Goal: Task Accomplishment & Management: Use online tool/utility

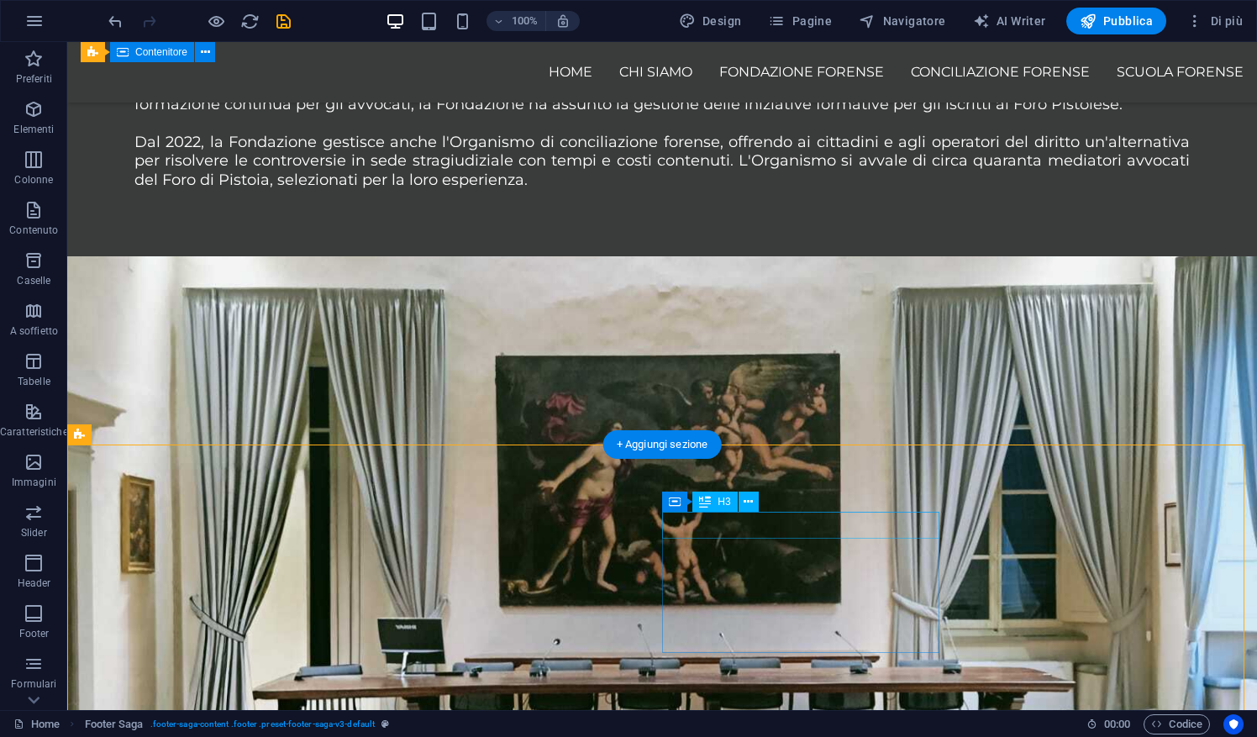
scroll to position [1485, 0]
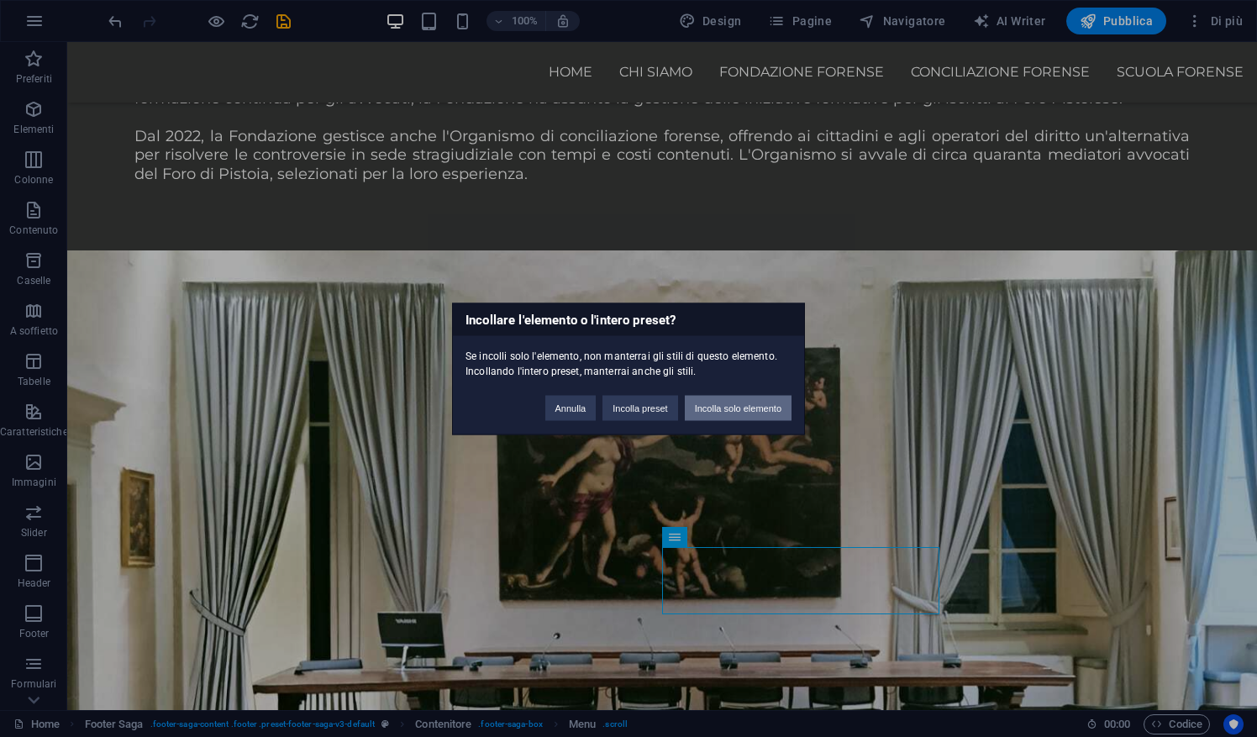
click at [758, 408] on button "Incolla solo elemento" at bounding box center [738, 407] width 107 height 25
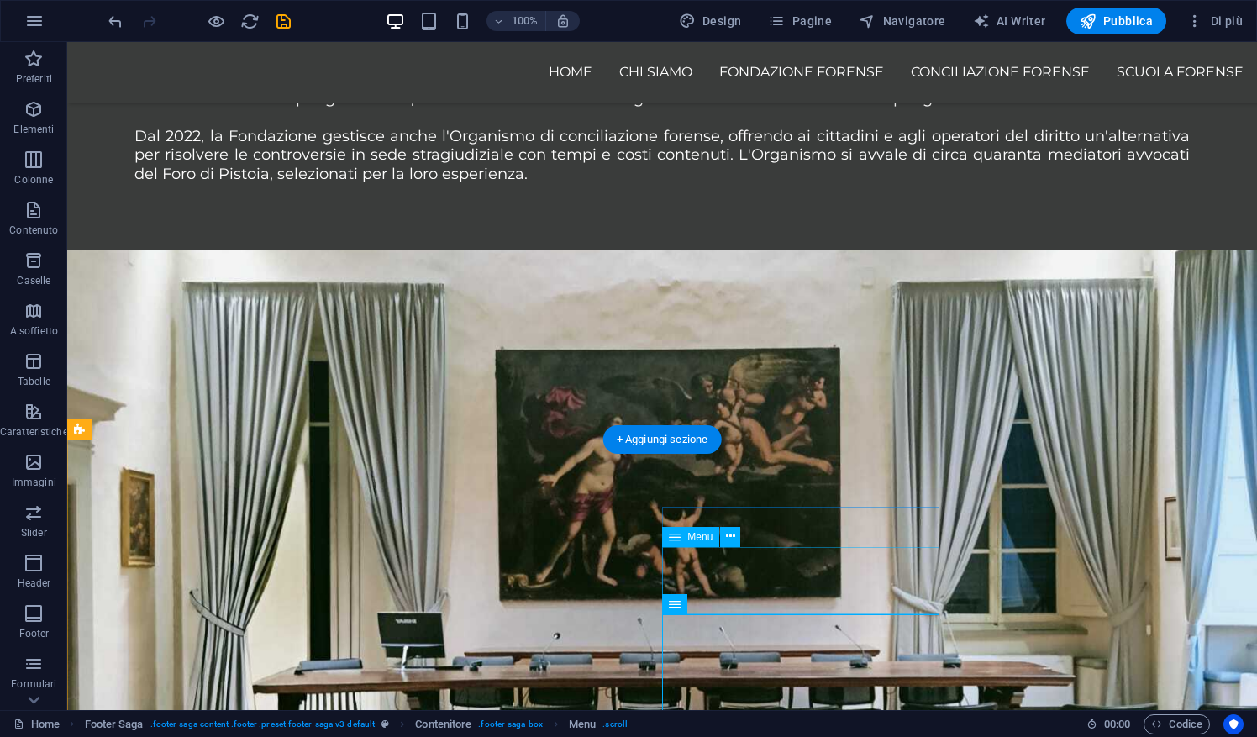
select select
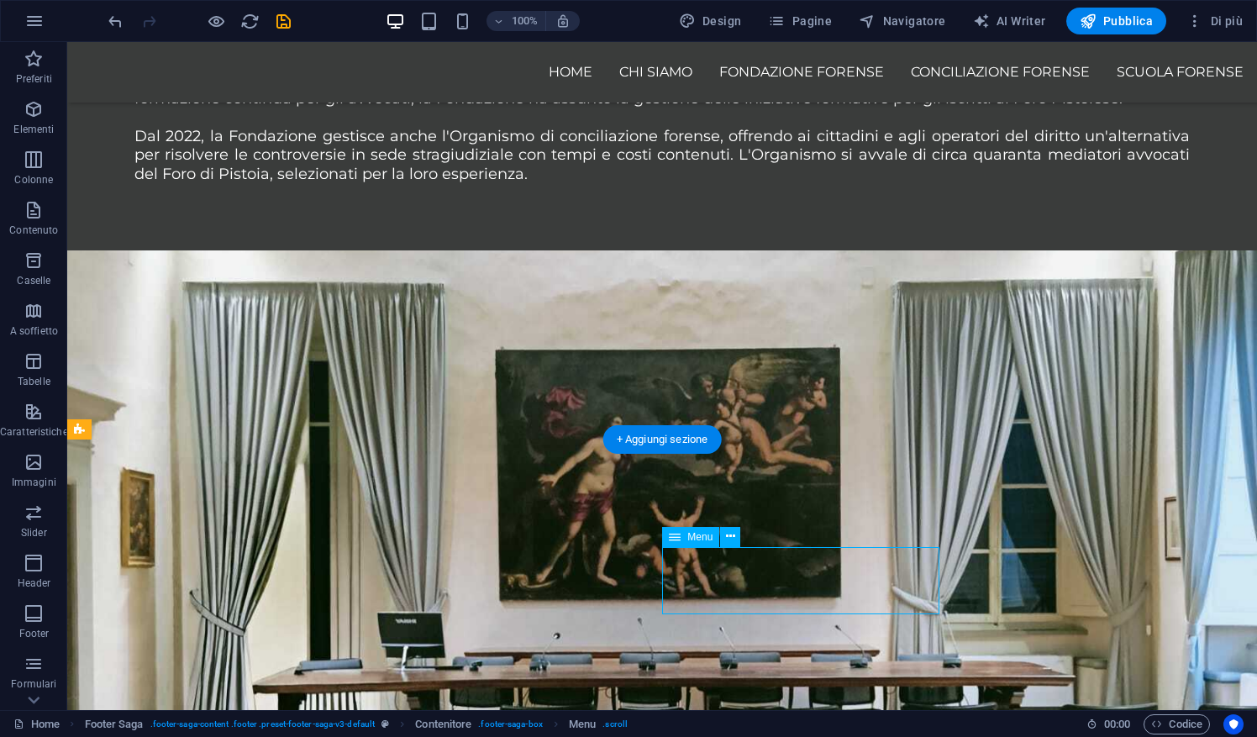
select select
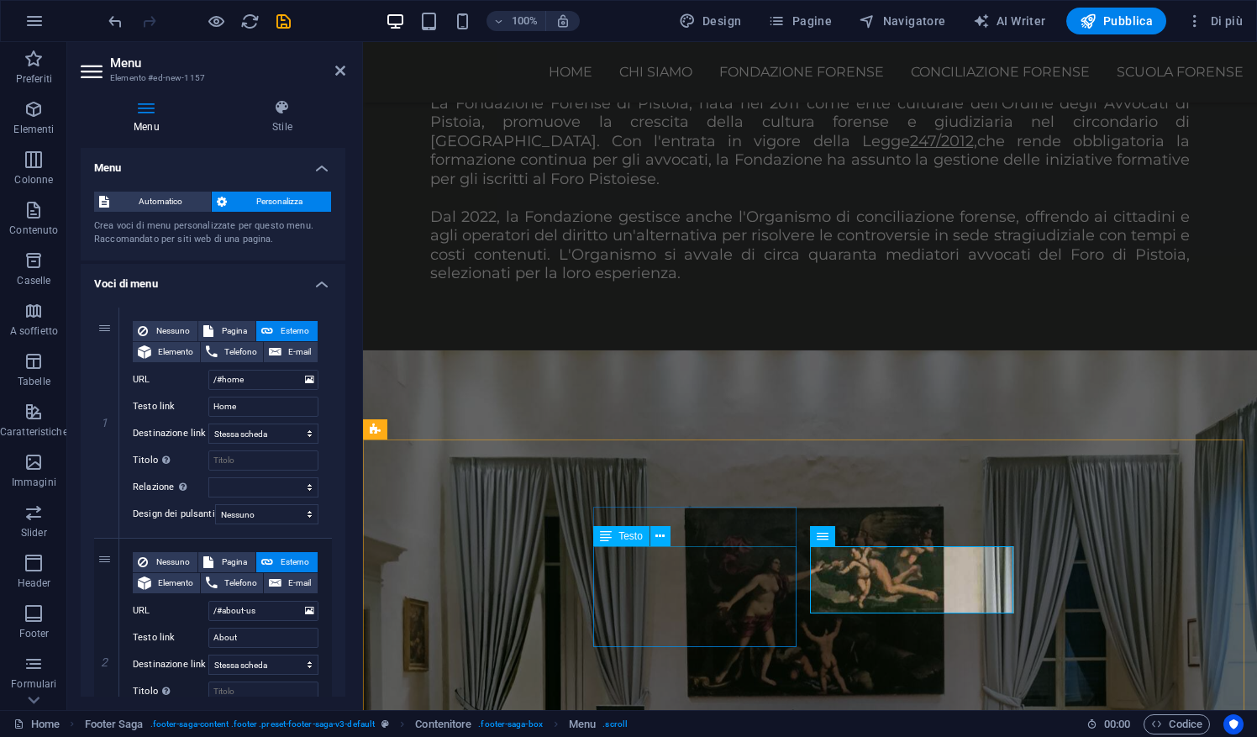
scroll to position [1685, 0]
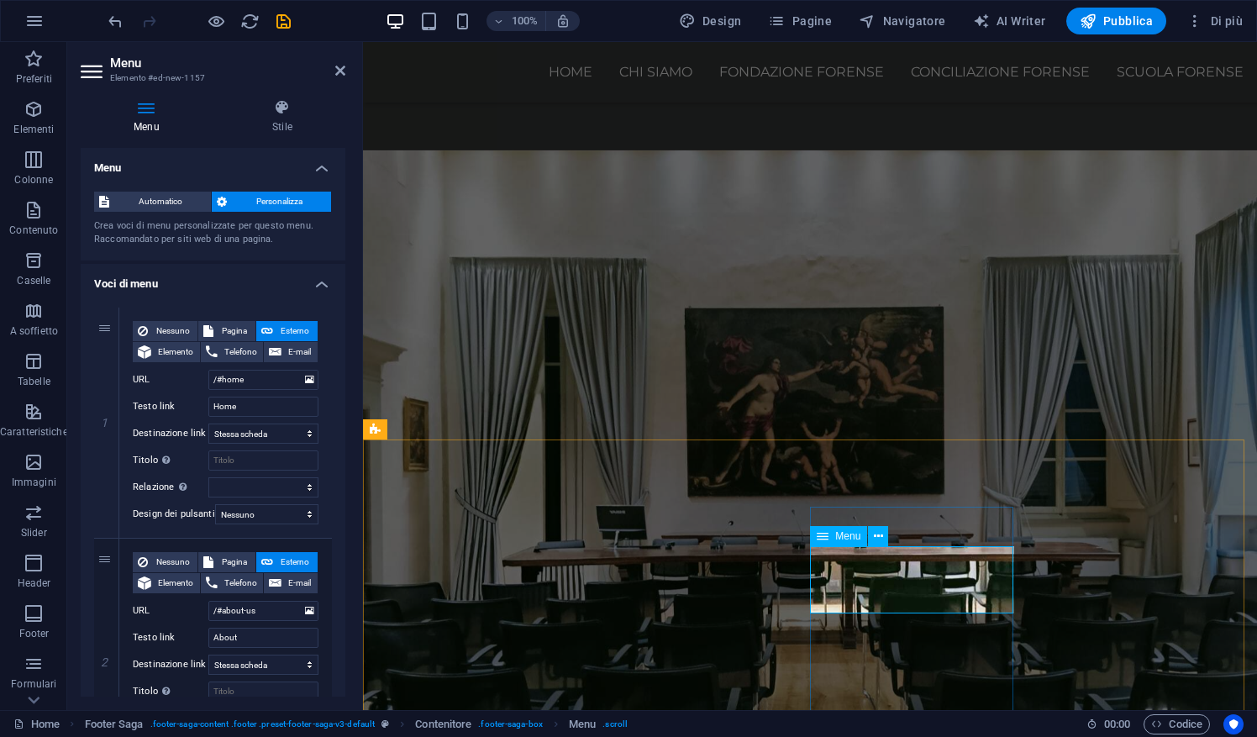
click at [876, 534] on icon at bounding box center [878, 537] width 9 height 18
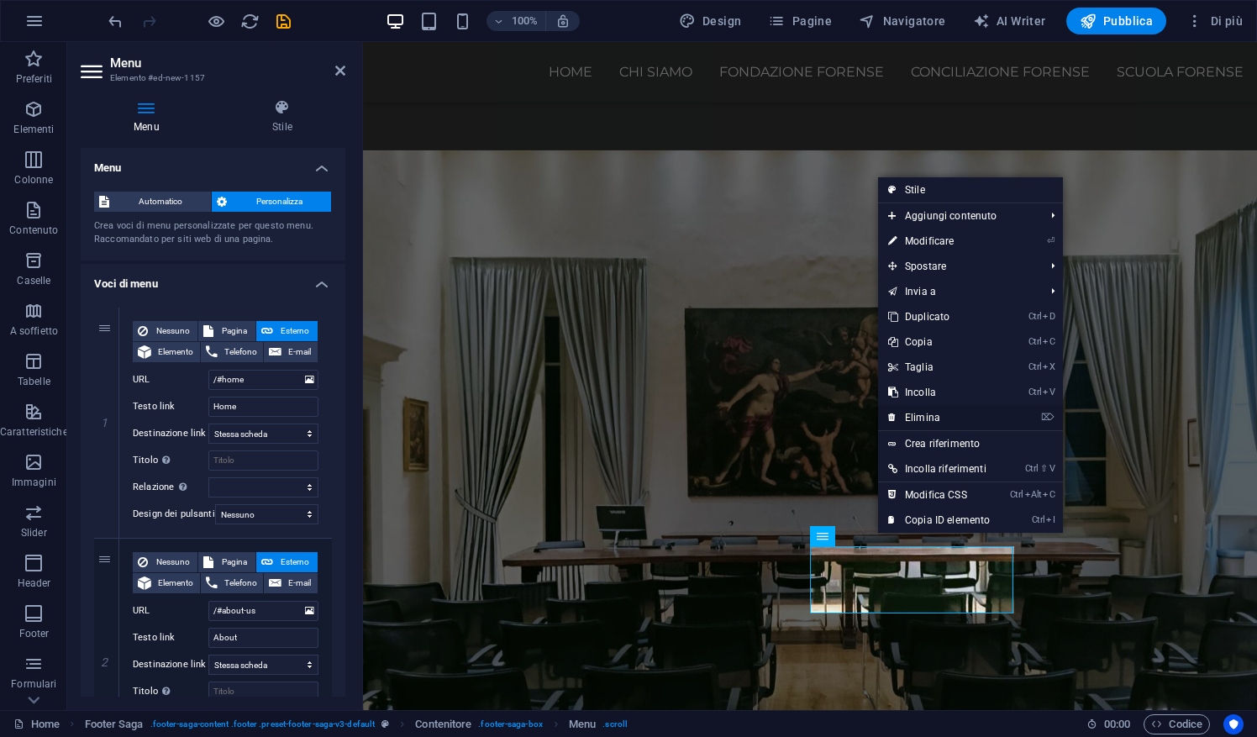
click at [935, 420] on link "⌦ Elimina" at bounding box center [939, 417] width 122 height 25
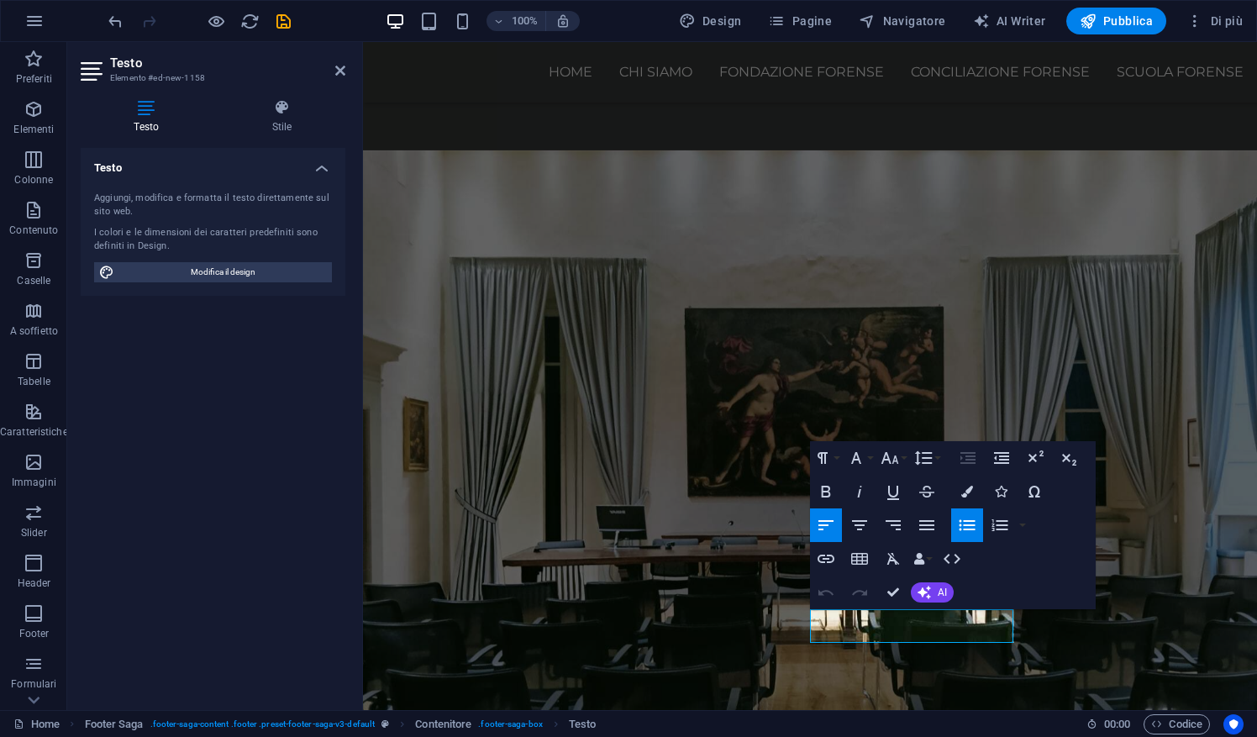
scroll to position [1756, 0]
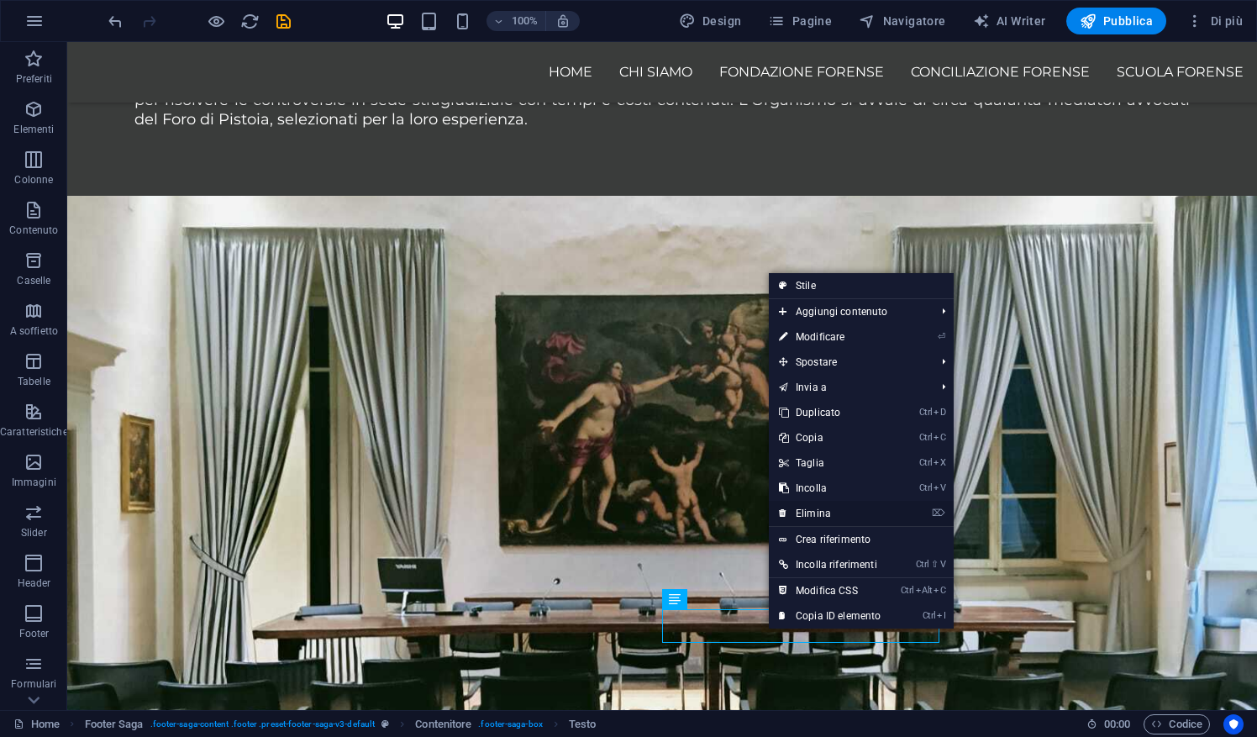
click at [829, 514] on link "⌦ Elimina" at bounding box center [830, 513] width 122 height 25
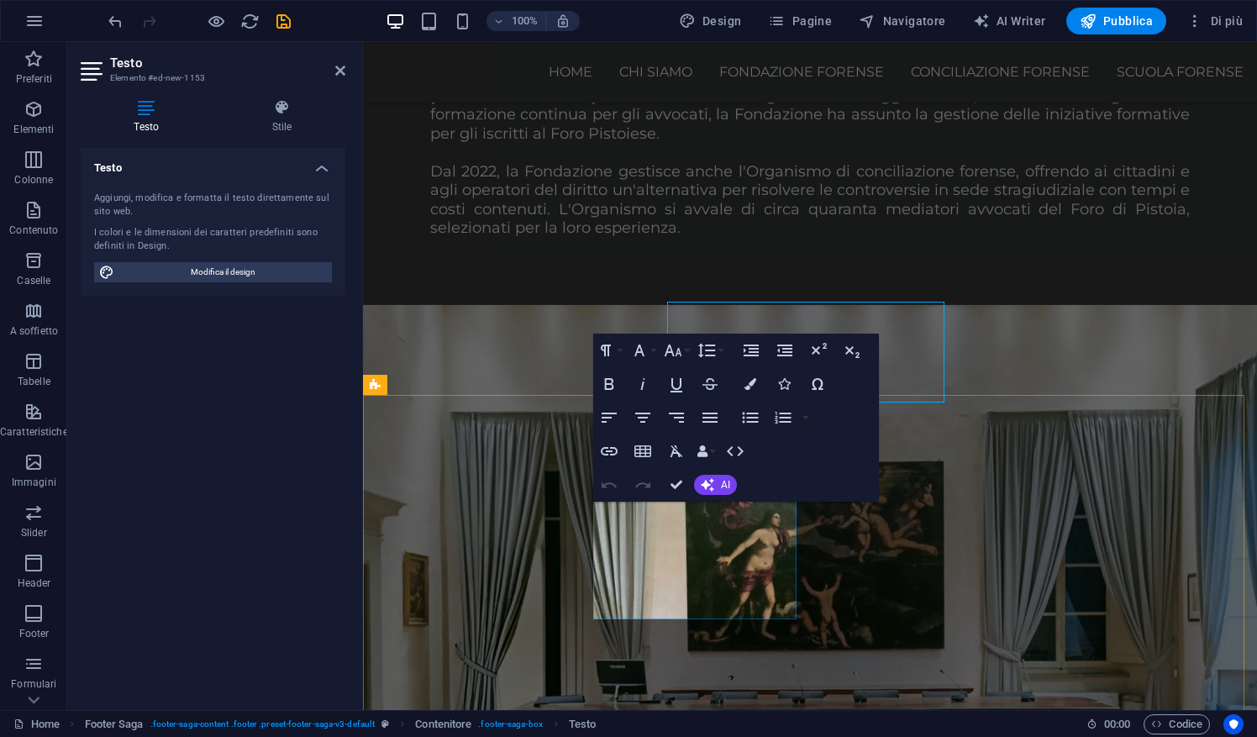
scroll to position [1730, 0]
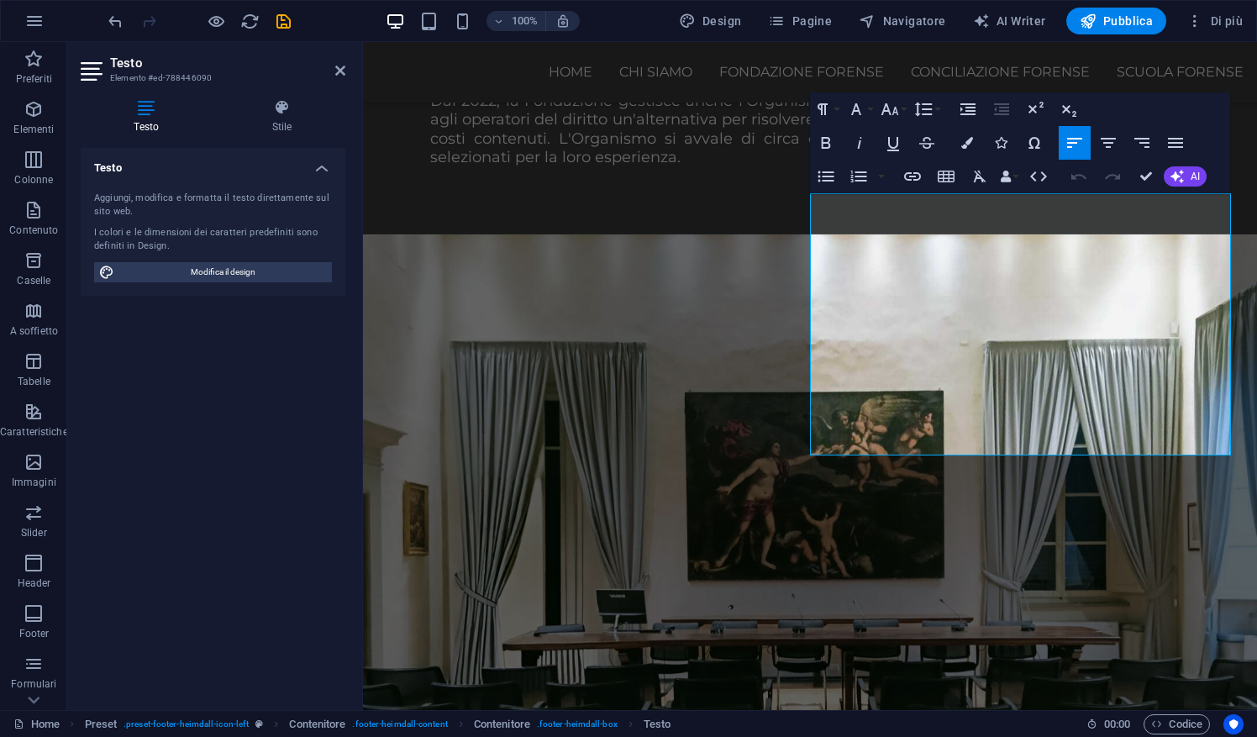
scroll to position [1663, 0]
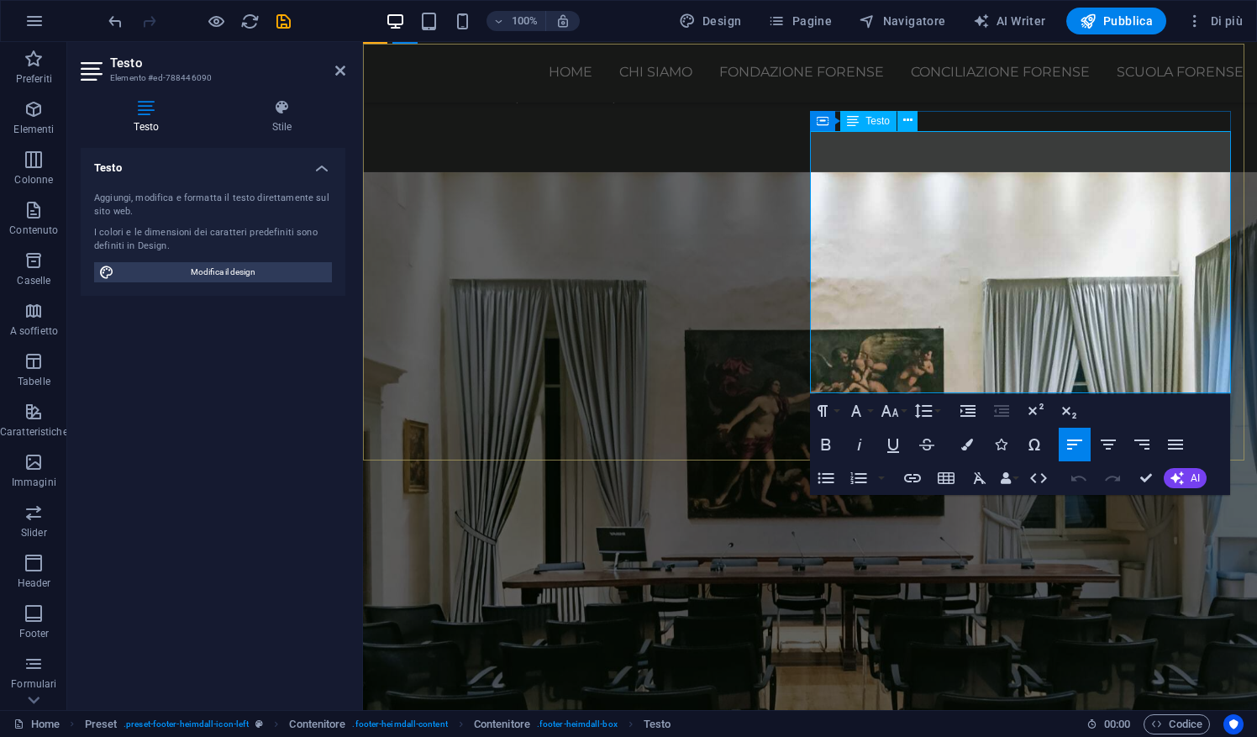
drag, startPoint x: 960, startPoint y: 207, endPoint x: 1042, endPoint y: 351, distance: 165.9
copy div "Dati Fondazione [EMAIL_ADDRESS][DOMAIN_NAME] [EMAIL_ADDRESS][DOMAIN_NAME] IBAN:…"
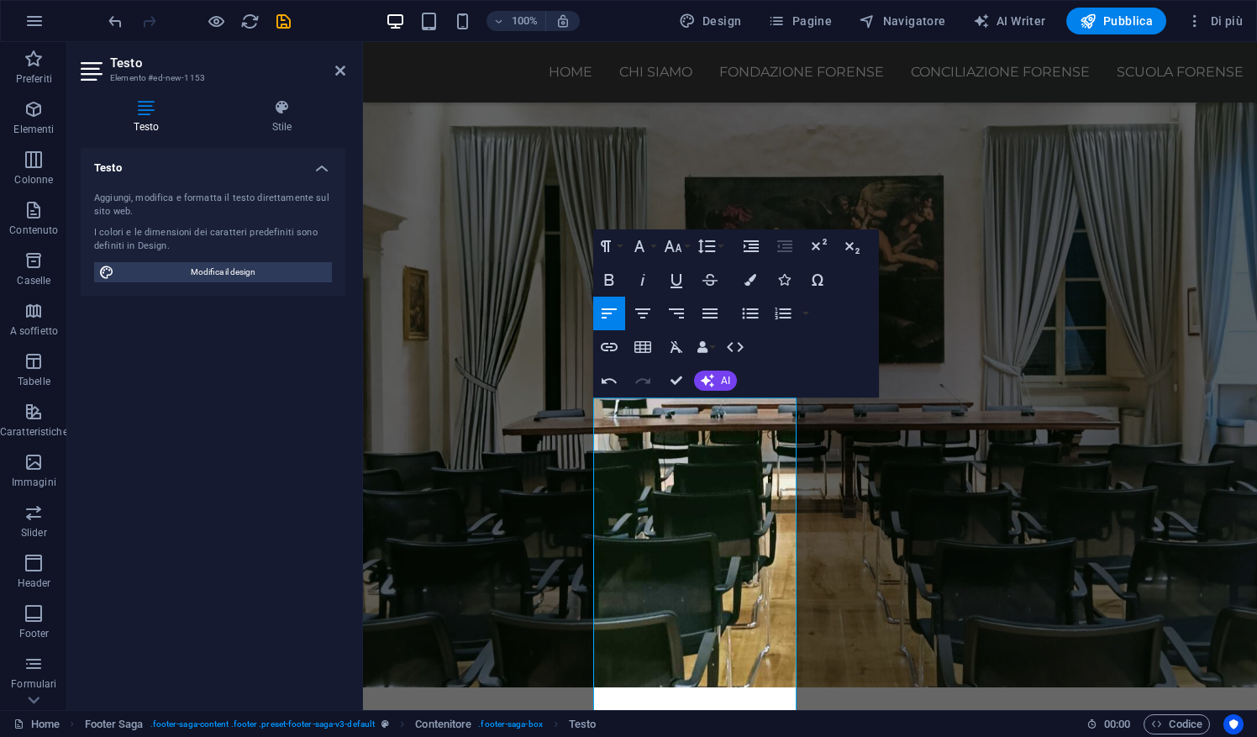
scroll to position [1848, 0]
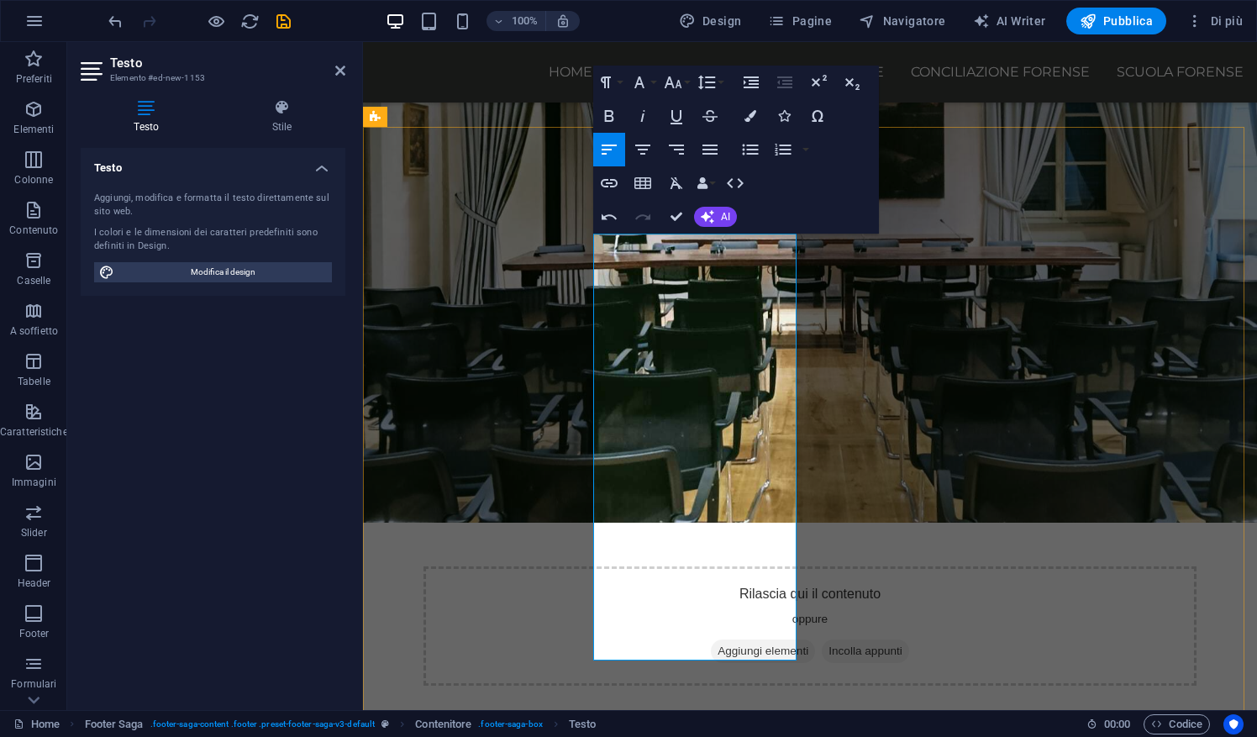
scroll to position [2014, 0]
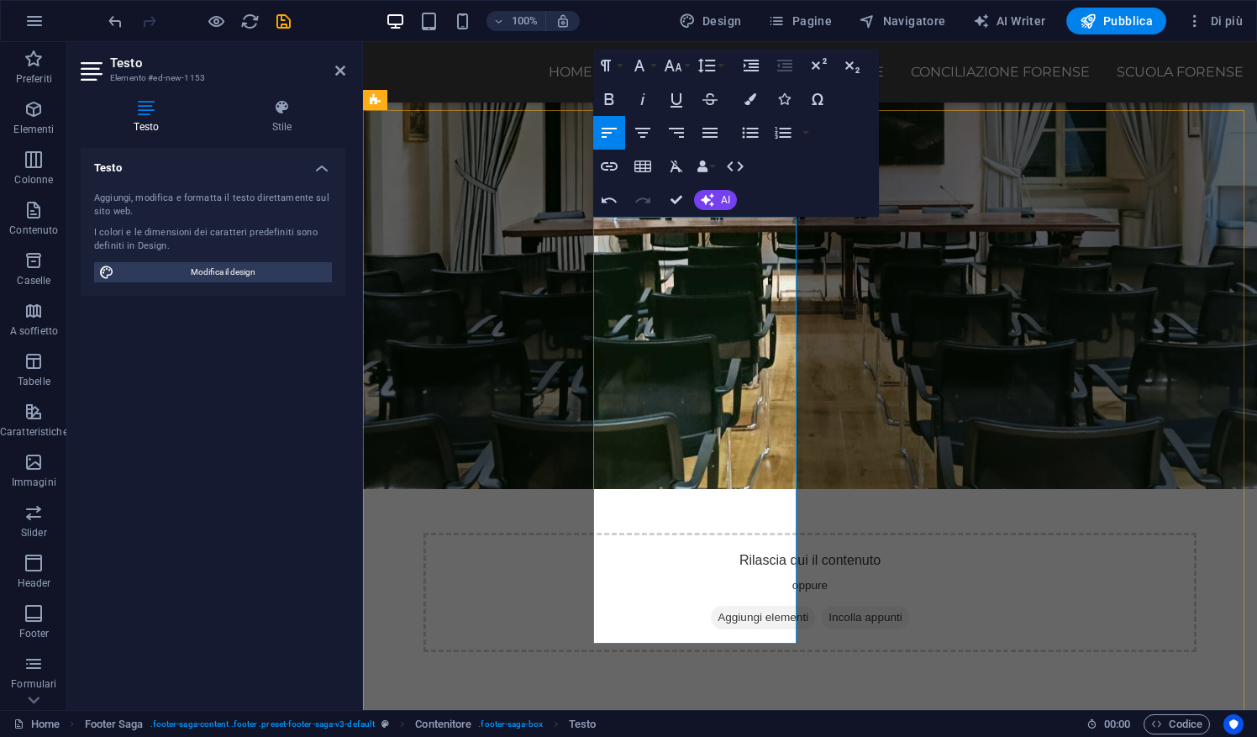
drag, startPoint x: 668, startPoint y: 622, endPoint x: 593, endPoint y: 312, distance: 318.9
click at [621, 69] on button "Paragraph Format" at bounding box center [609, 66] width 32 height 34
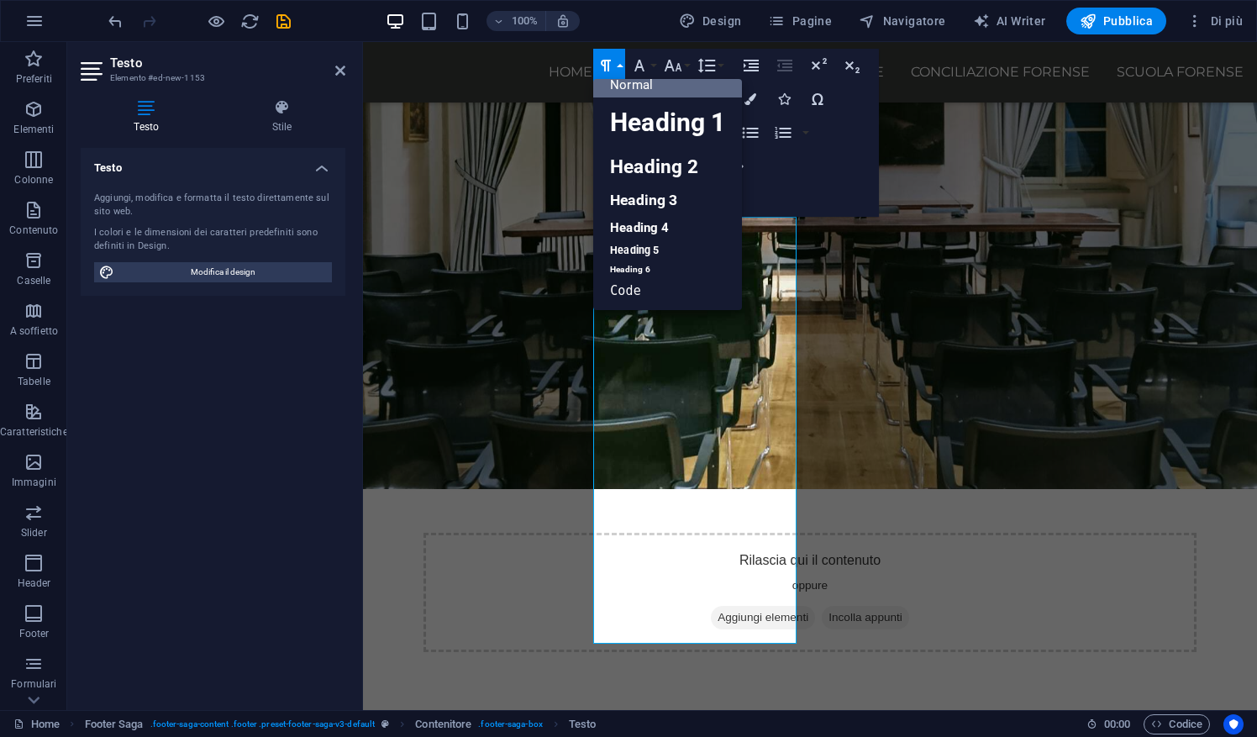
scroll to position [13, 0]
click at [660, 87] on link "Normal" at bounding box center [667, 84] width 149 height 25
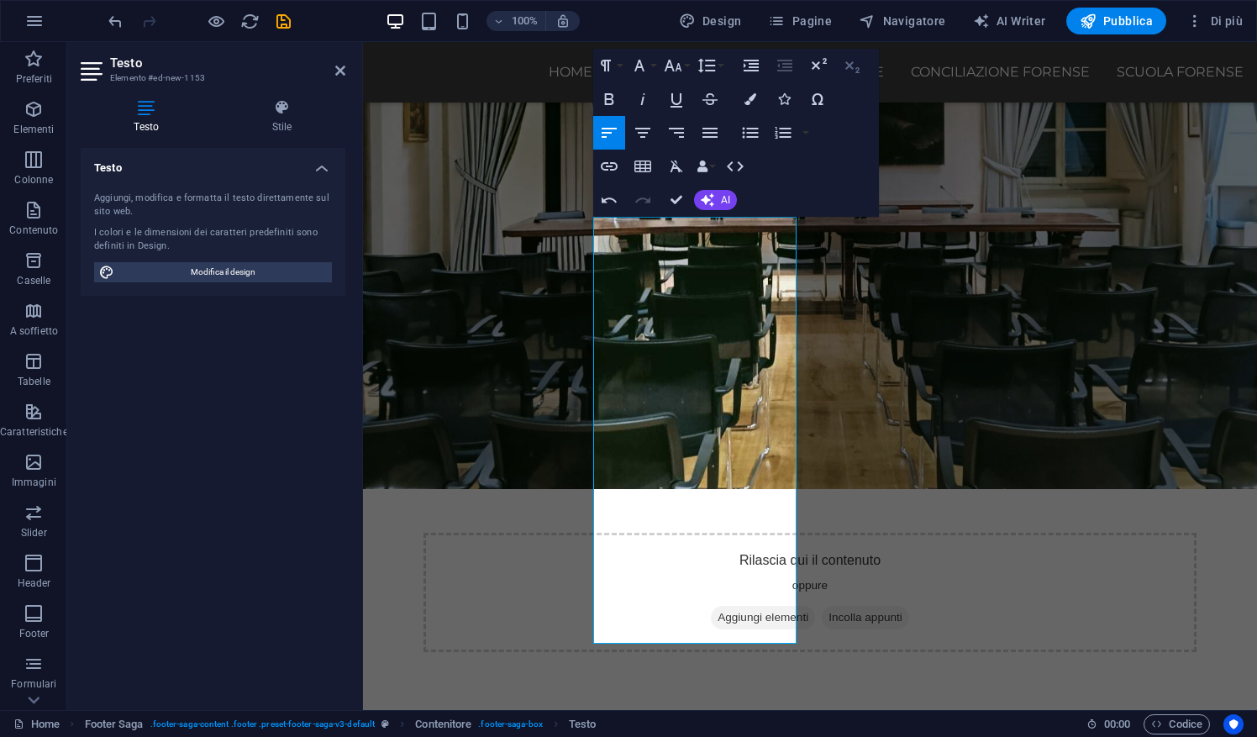
click at [852, 71] on icon "button" at bounding box center [852, 65] width 20 height 20
click at [825, 72] on icon "button" at bounding box center [818, 65] width 20 height 20
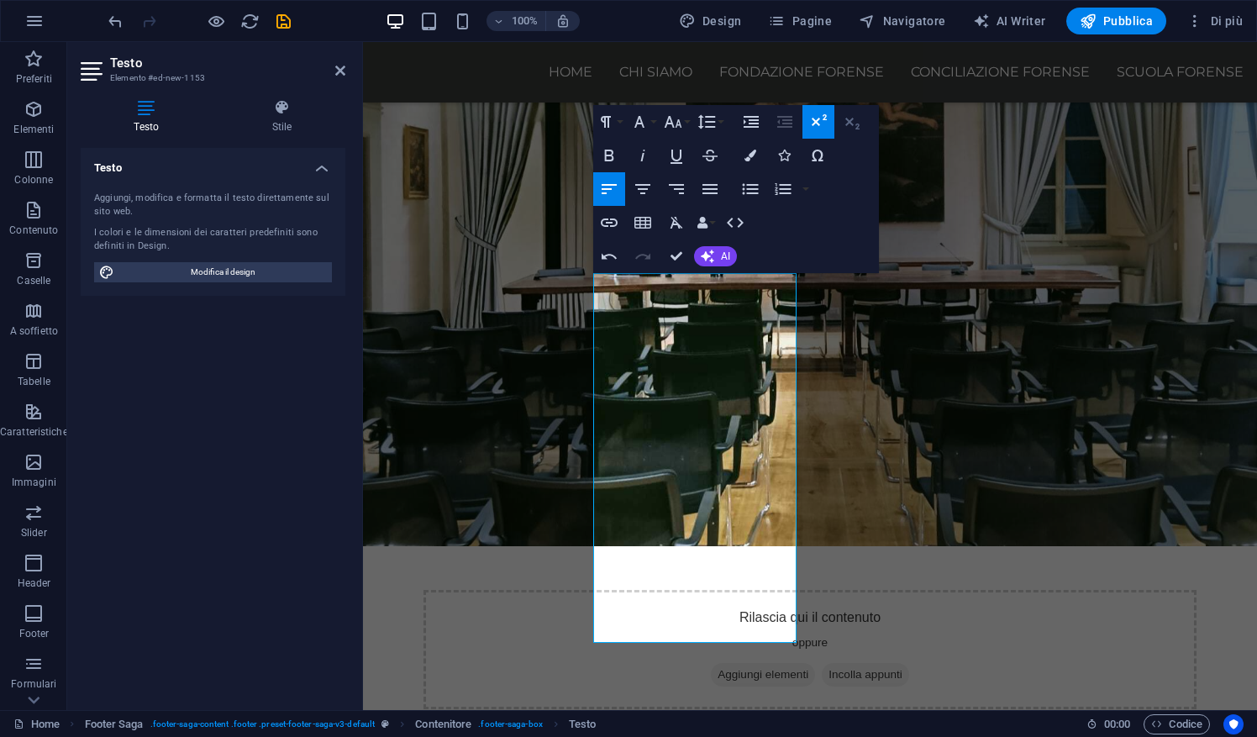
click at [850, 128] on icon "button" at bounding box center [852, 122] width 20 height 20
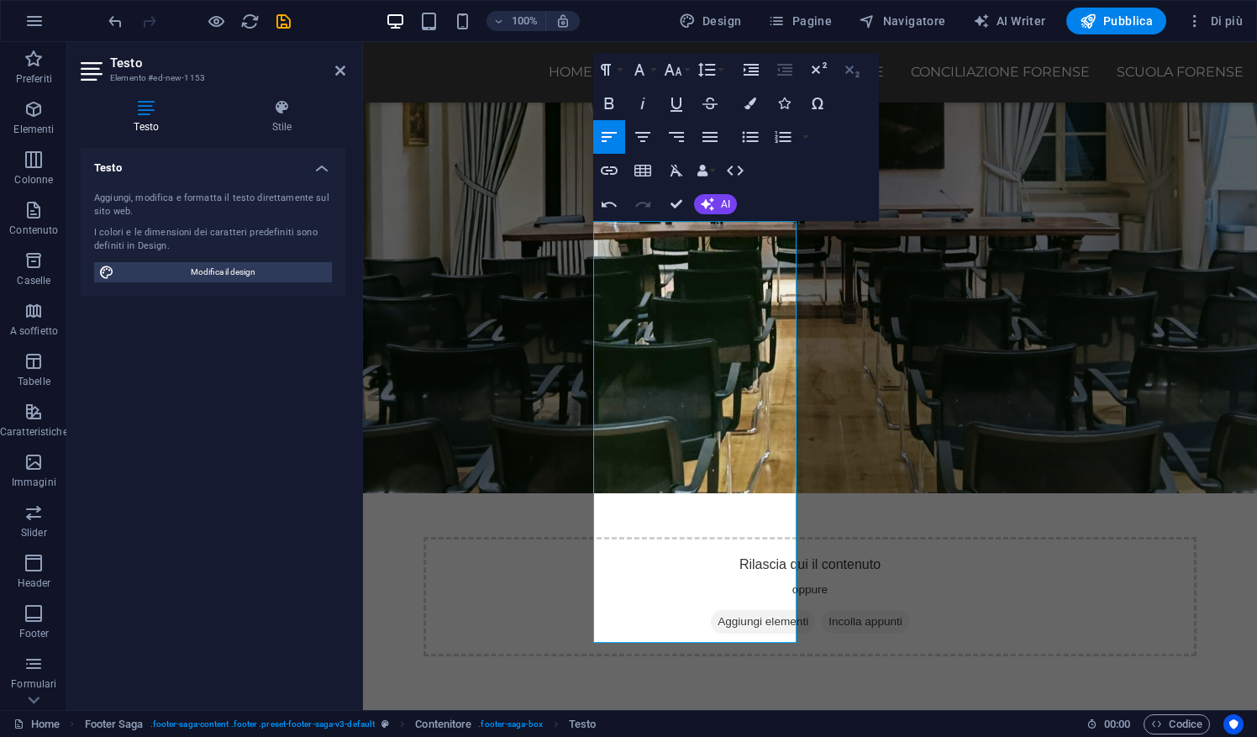
click at [854, 81] on button "Subscript" at bounding box center [852, 70] width 32 height 34
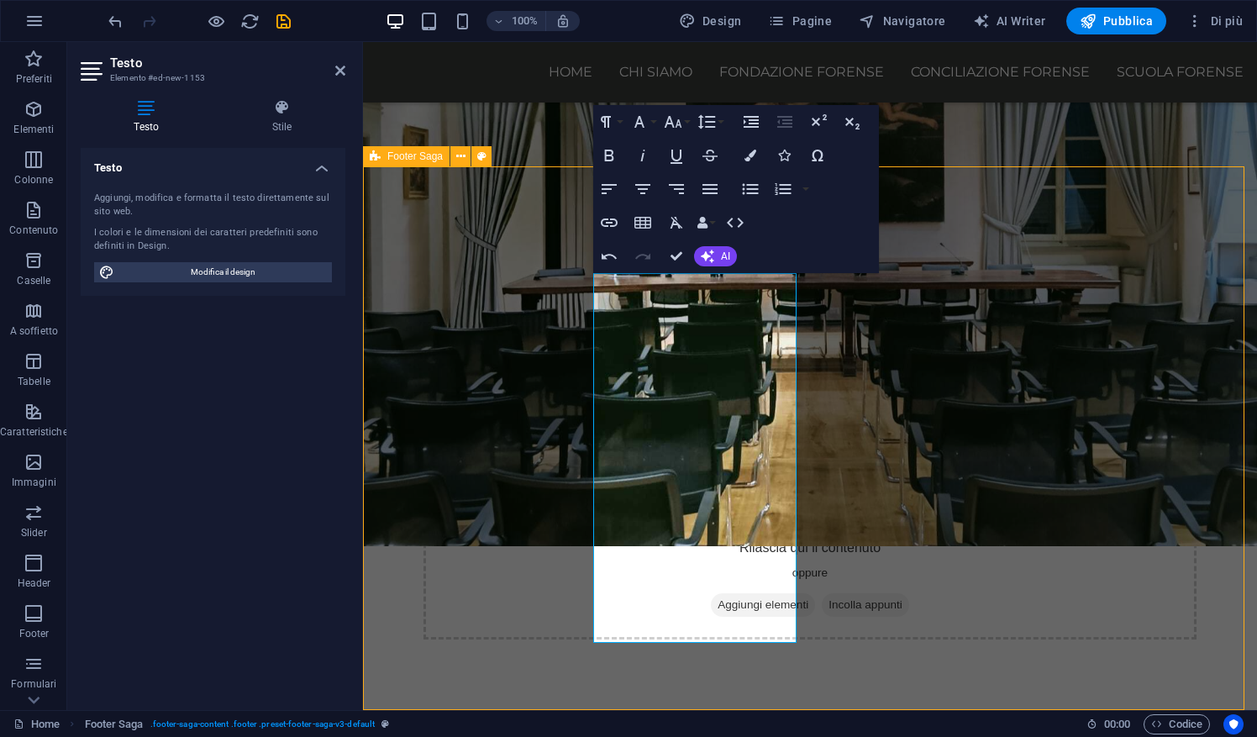
scroll to position [1652, 0]
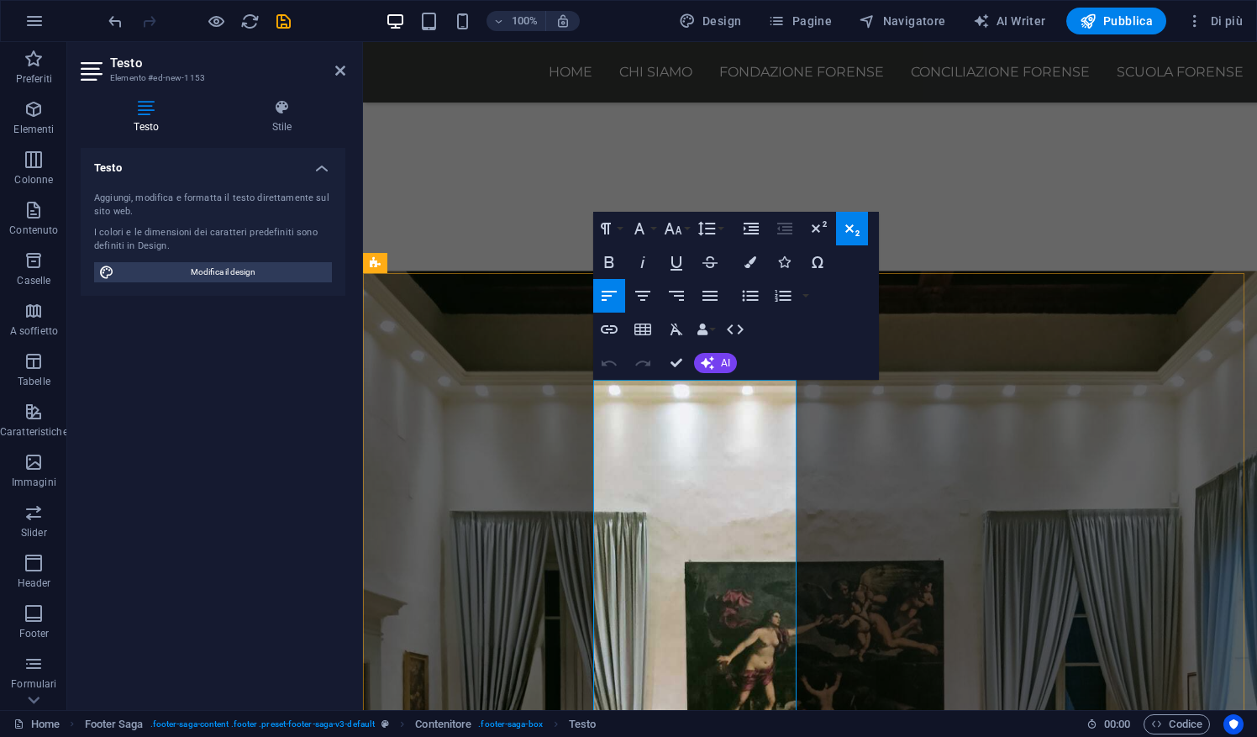
scroll to position [1430, 0]
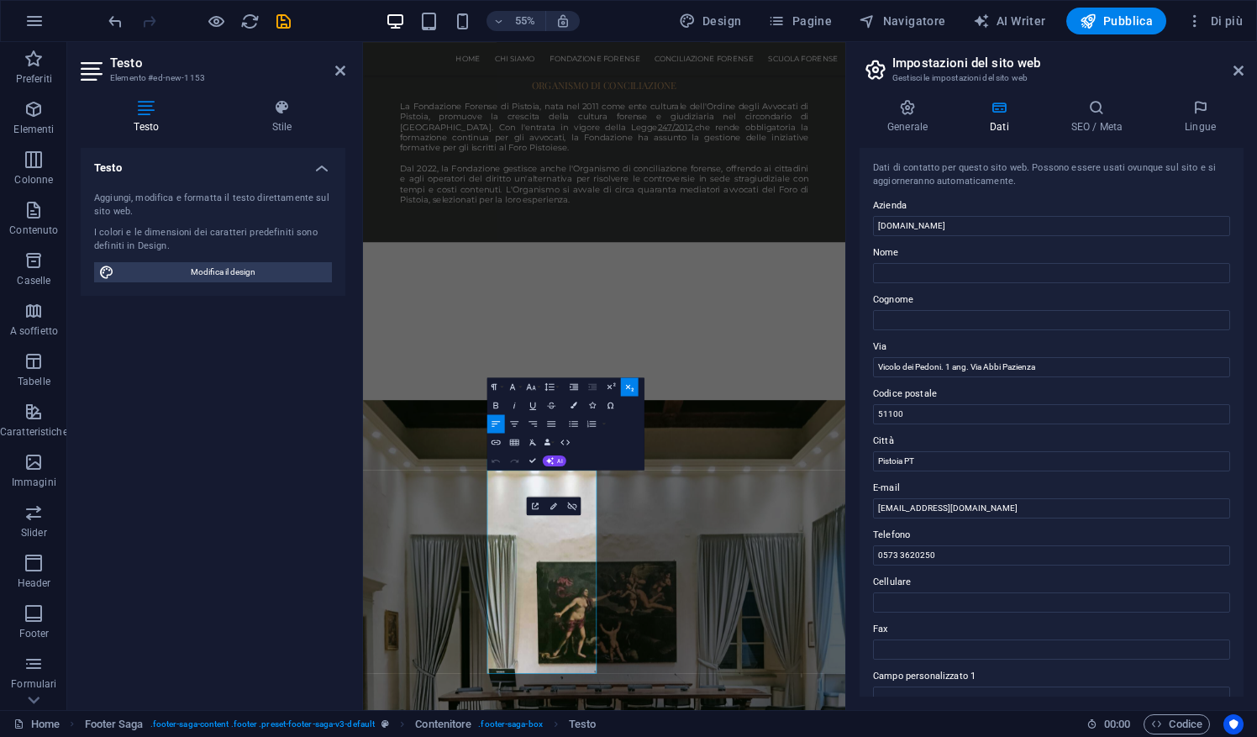
click at [627, 391] on icon "button" at bounding box center [629, 386] width 11 height 11
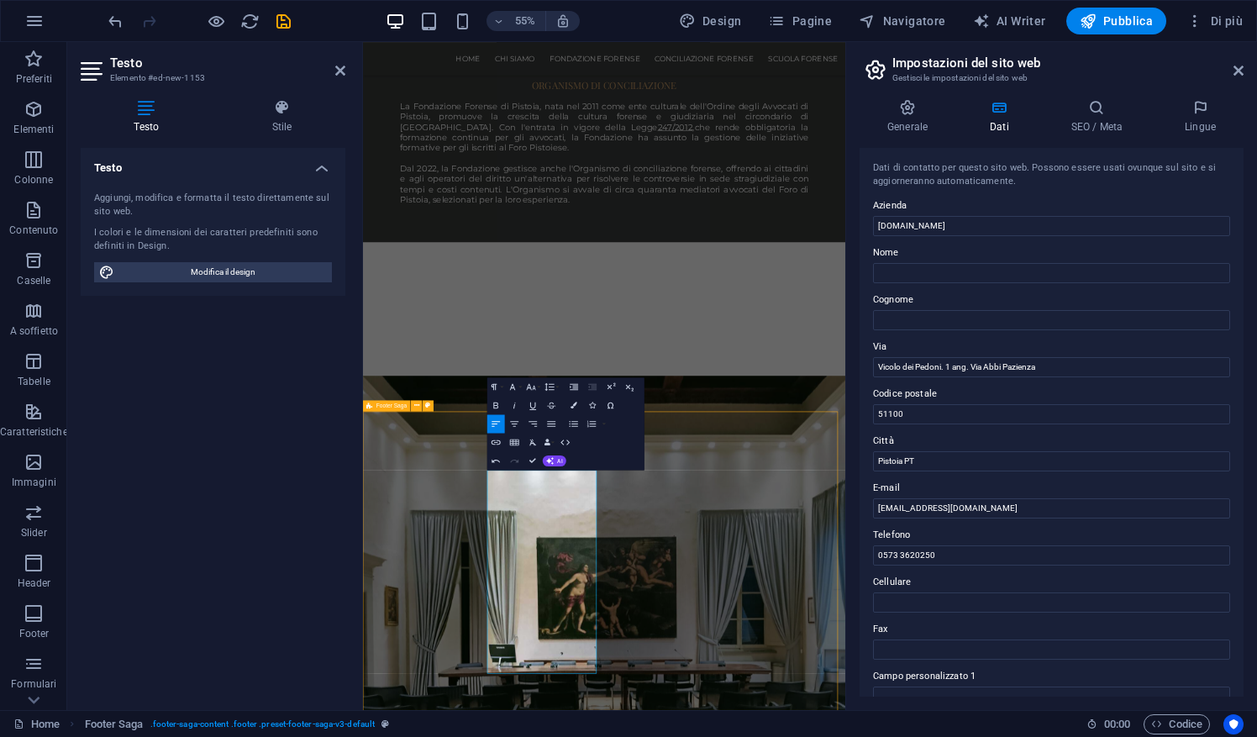
scroll to position [1342, 0]
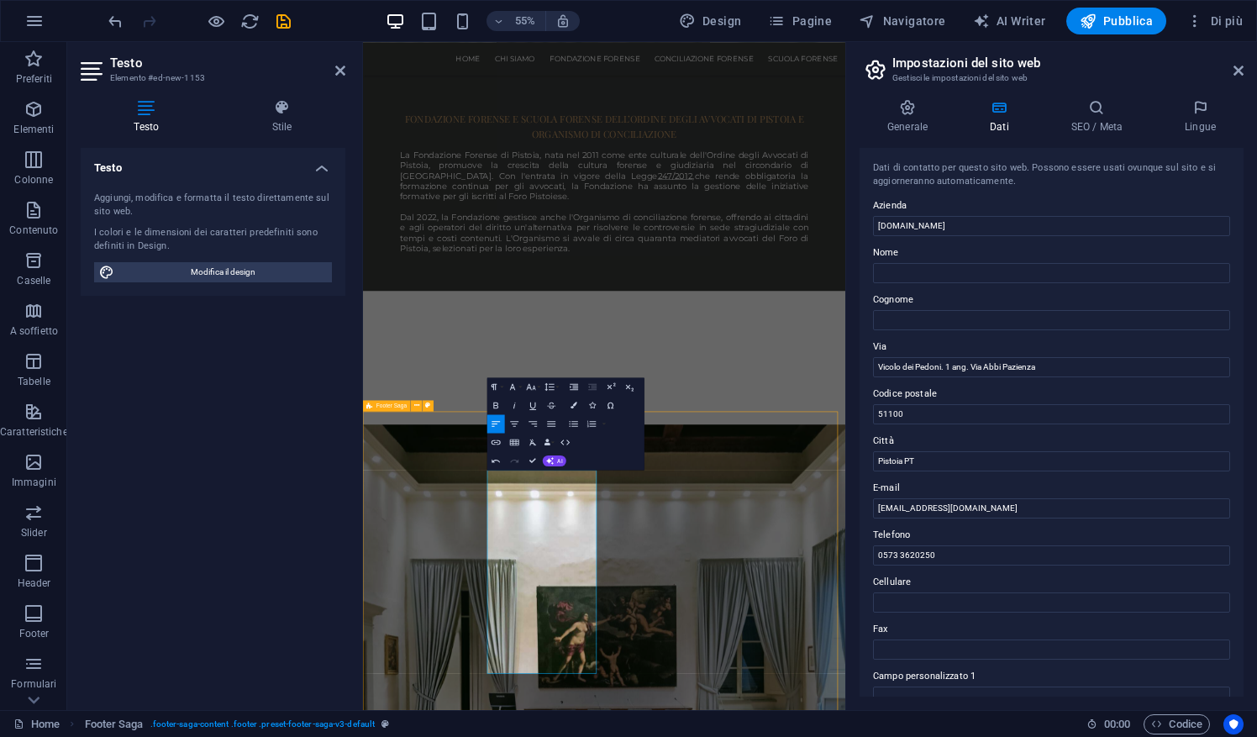
select select "rem"
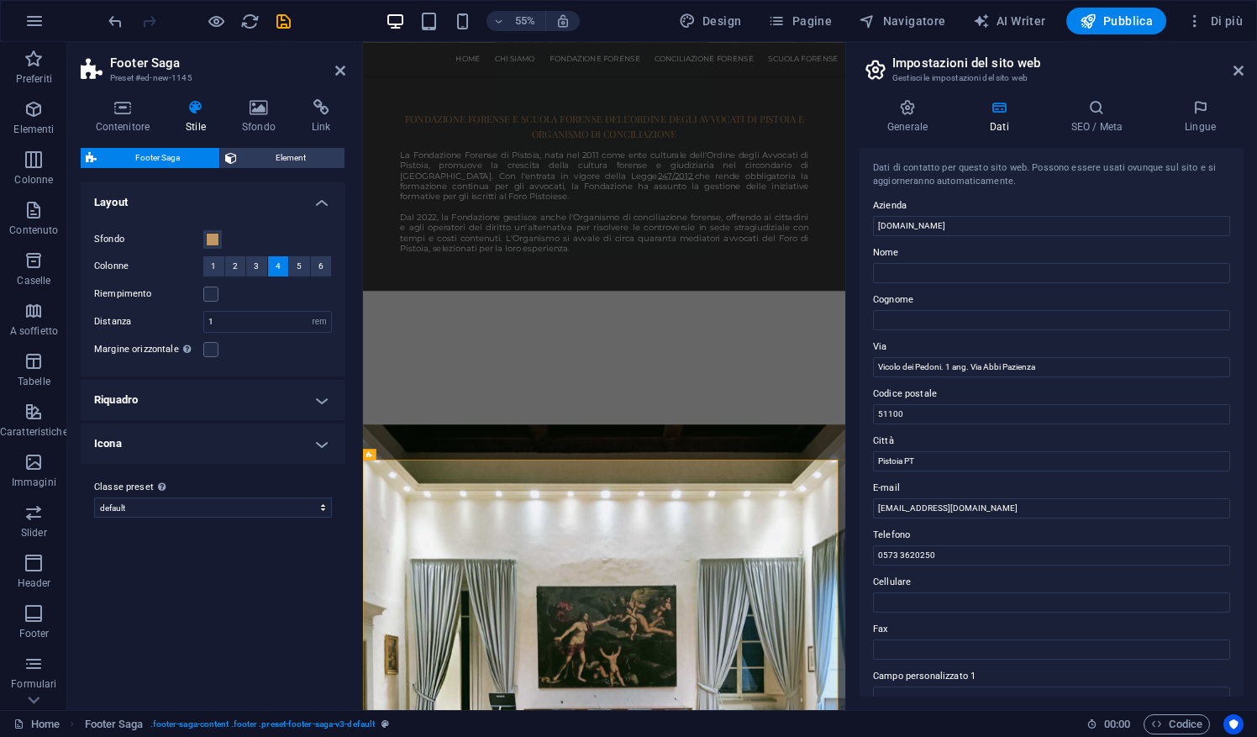
click at [1244, 72] on aside "Impostazioni del sito web Gestisci le impostazioni del sito web Generale Dati S…" at bounding box center [1051, 376] width 412 height 668
click at [1238, 72] on icon at bounding box center [1238, 70] width 10 height 13
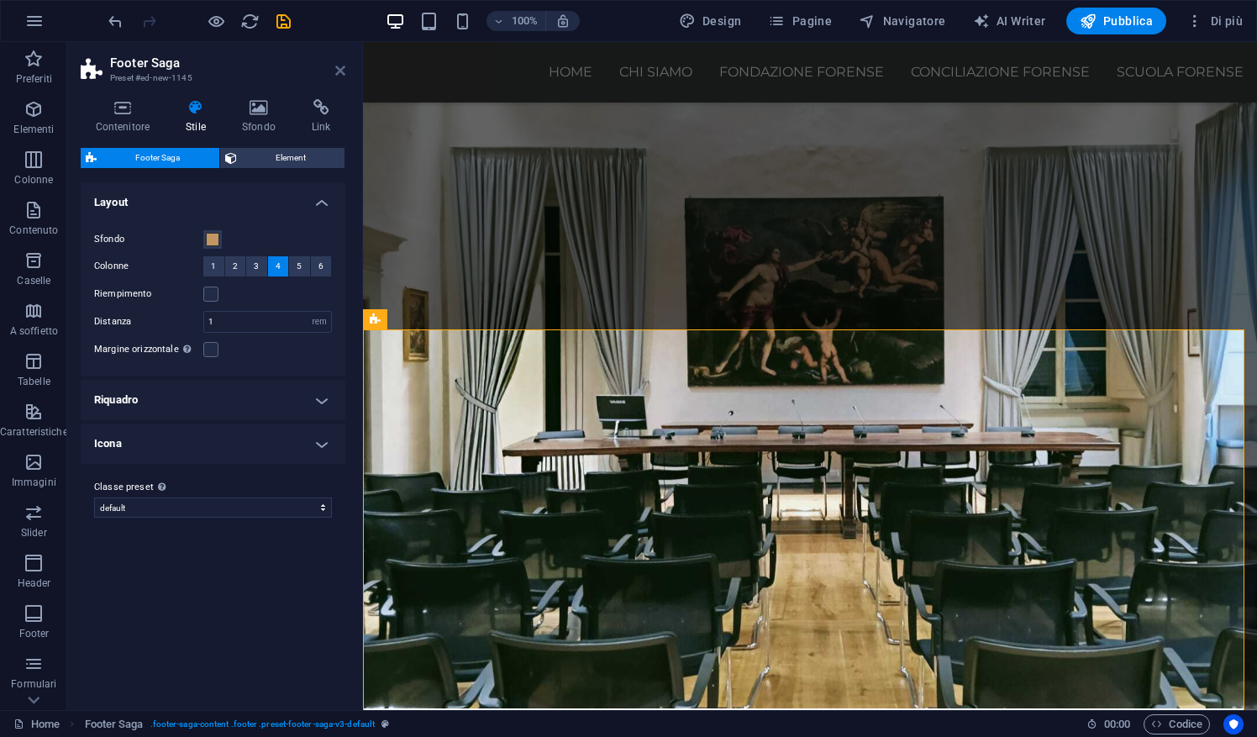
click at [336, 72] on icon at bounding box center [340, 70] width 10 height 13
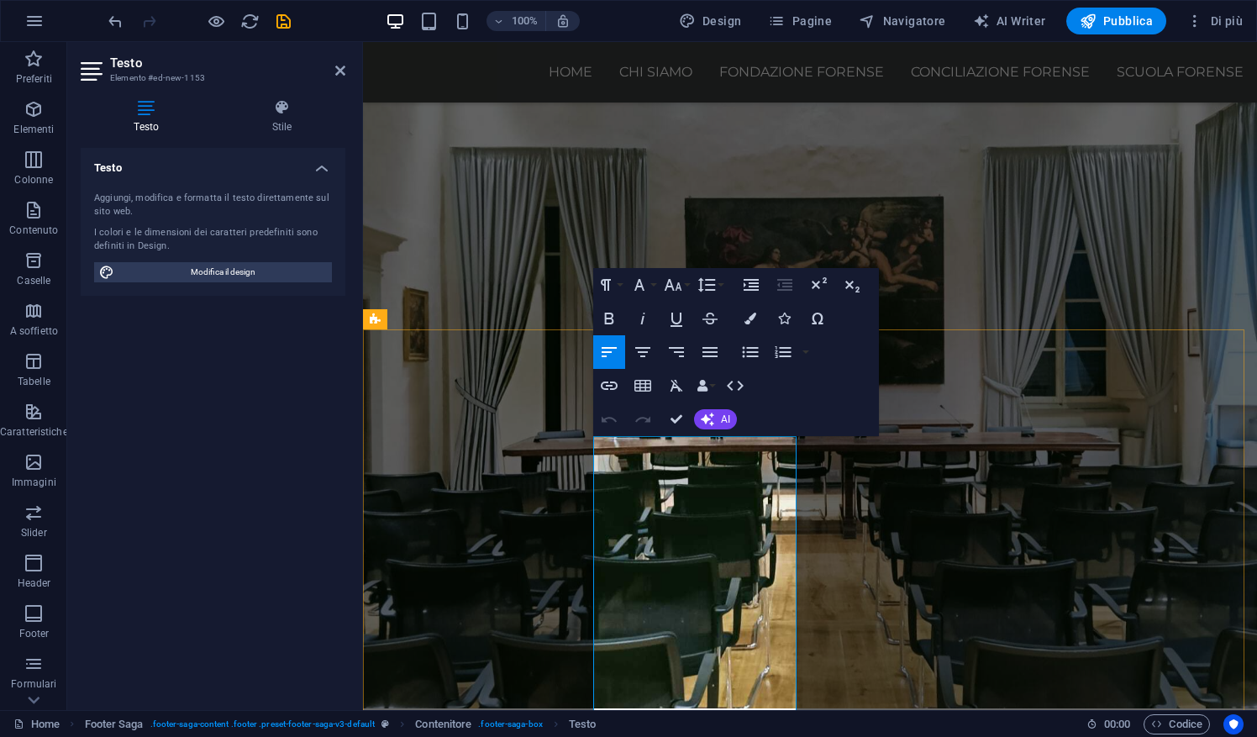
drag, startPoint x: 757, startPoint y: 544, endPoint x: 596, endPoint y: 440, distance: 191.3
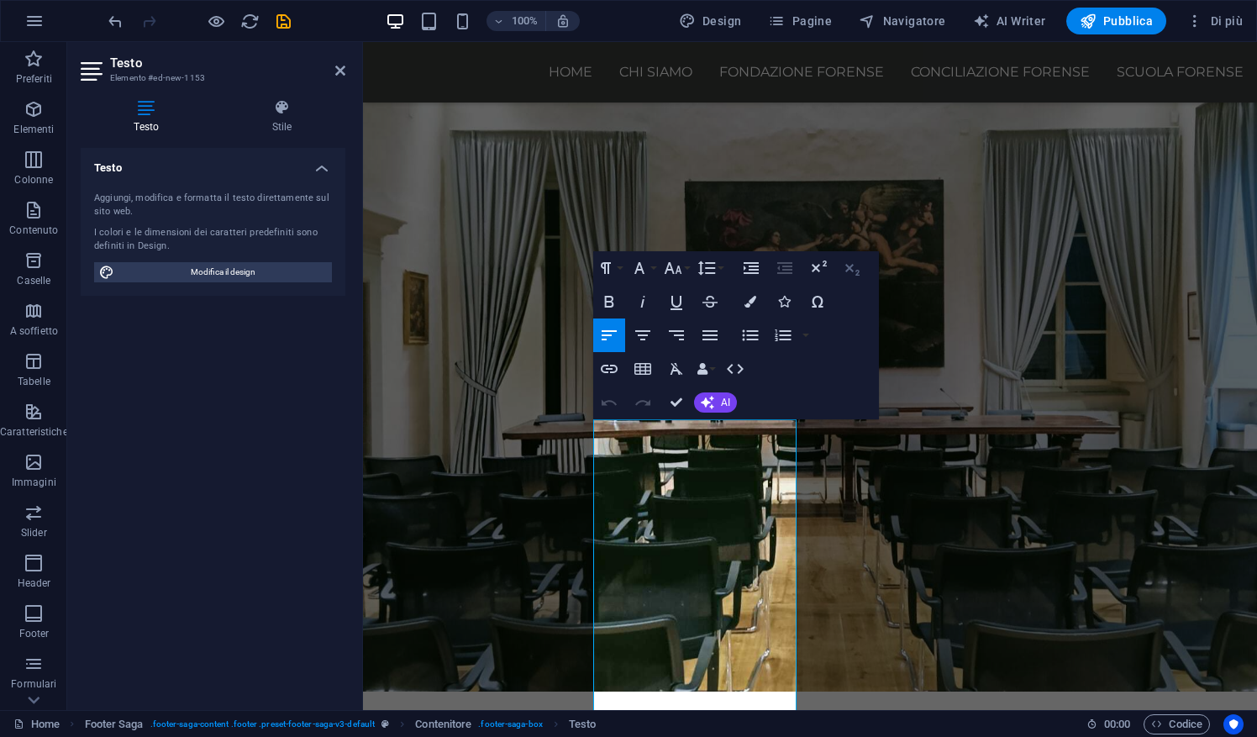
click at [853, 265] on icon "button" at bounding box center [852, 268] width 20 height 20
click at [825, 268] on icon "button" at bounding box center [818, 268] width 20 height 20
click at [853, 270] on icon "button" at bounding box center [852, 268] width 20 height 20
click at [656, 273] on button "Font Family" at bounding box center [643, 268] width 32 height 34
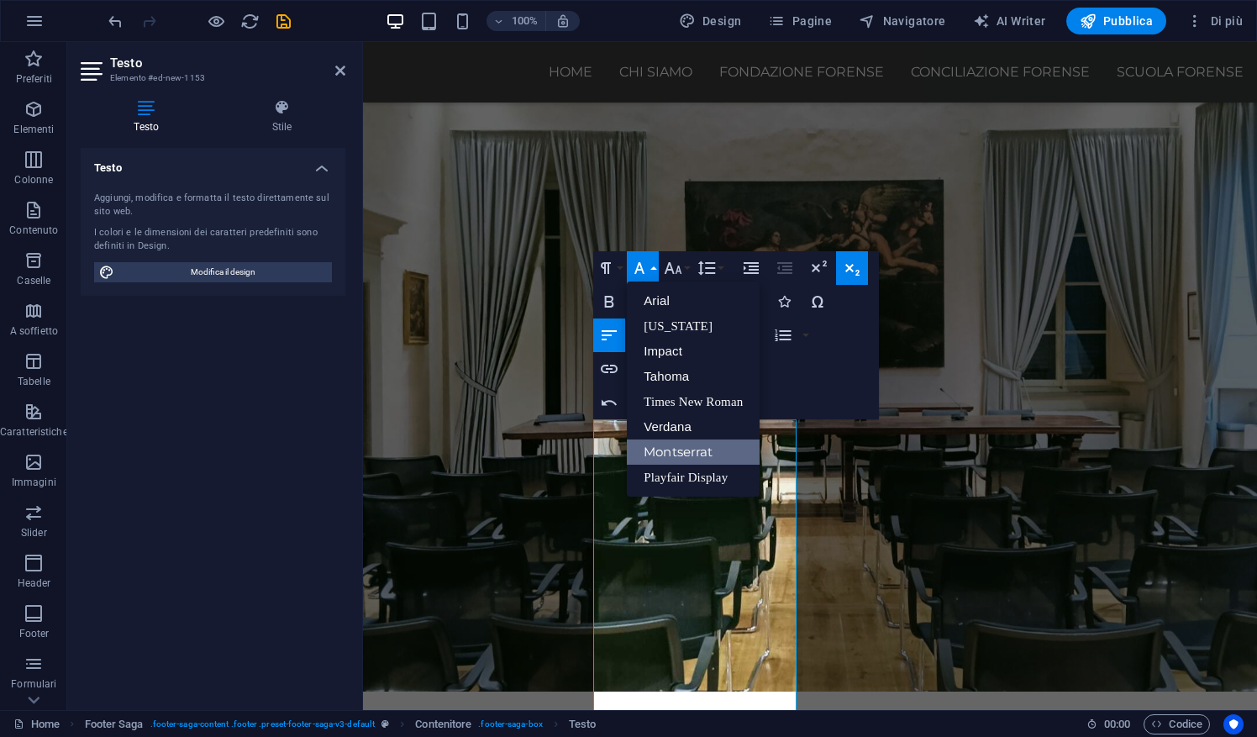
scroll to position [0, 0]
click at [690, 271] on button "Font Size" at bounding box center [676, 268] width 32 height 34
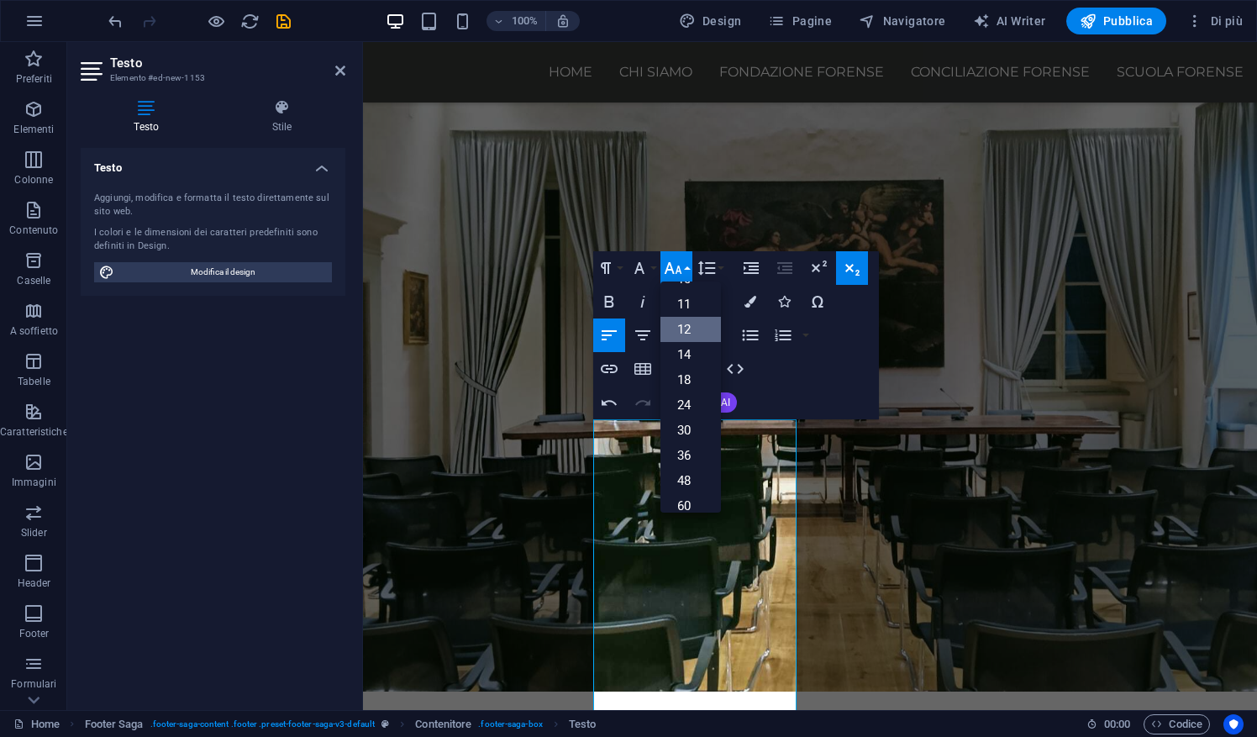
scroll to position [74, 0]
click at [703, 302] on link "11" at bounding box center [690, 302] width 60 height 25
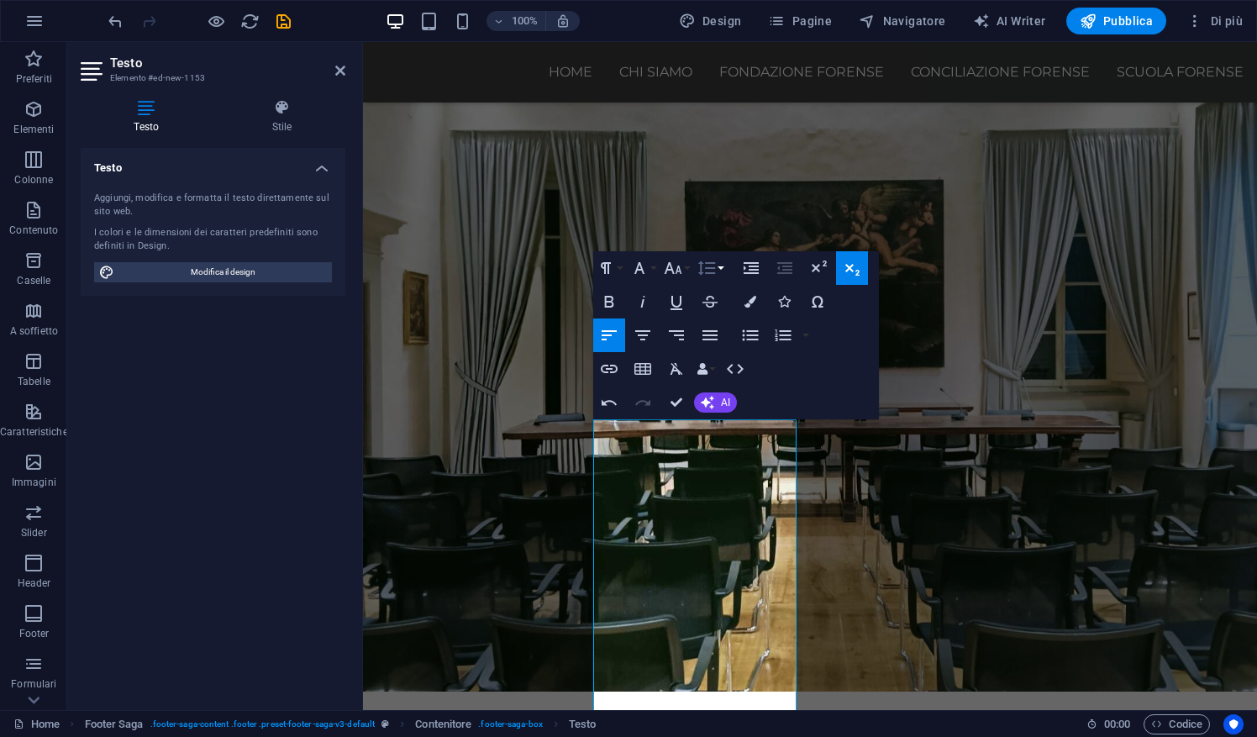
click at [713, 269] on icon "button" at bounding box center [706, 268] width 20 height 20
click at [683, 272] on button "Font Size" at bounding box center [676, 268] width 32 height 34
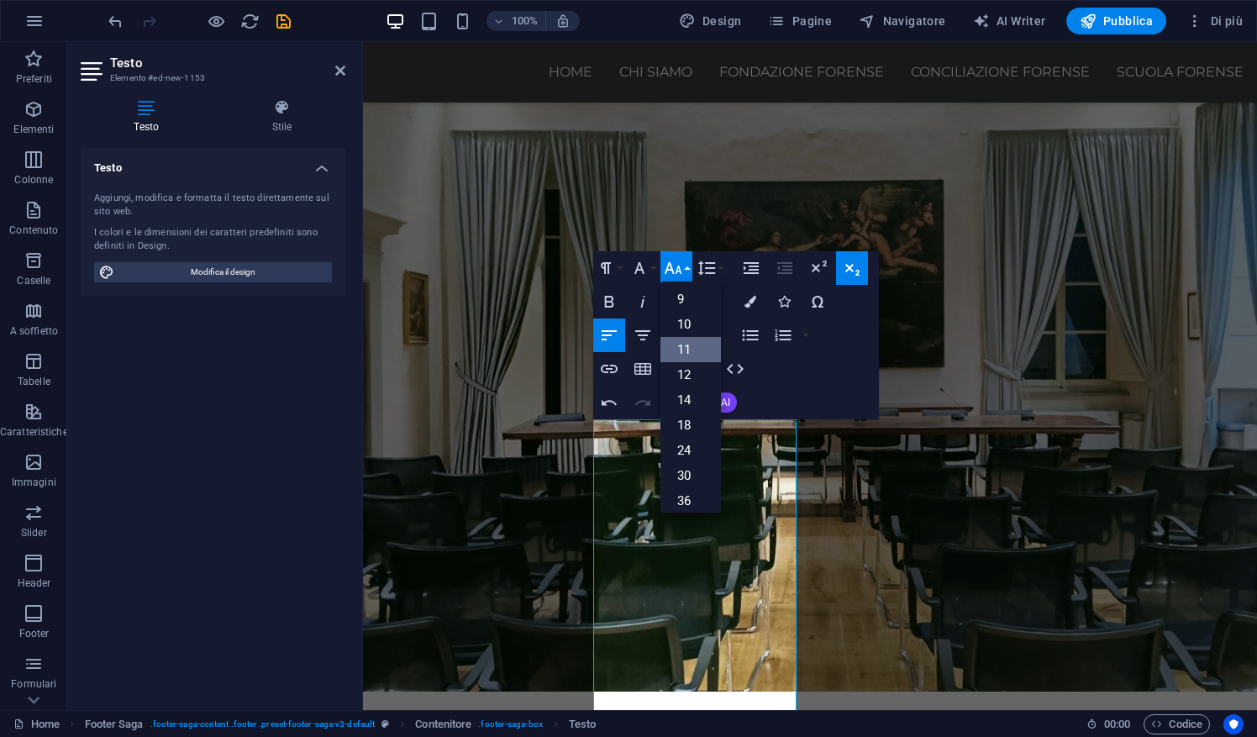
scroll to position [23, 0]
click at [691, 322] on link "10" at bounding box center [690, 328] width 60 height 25
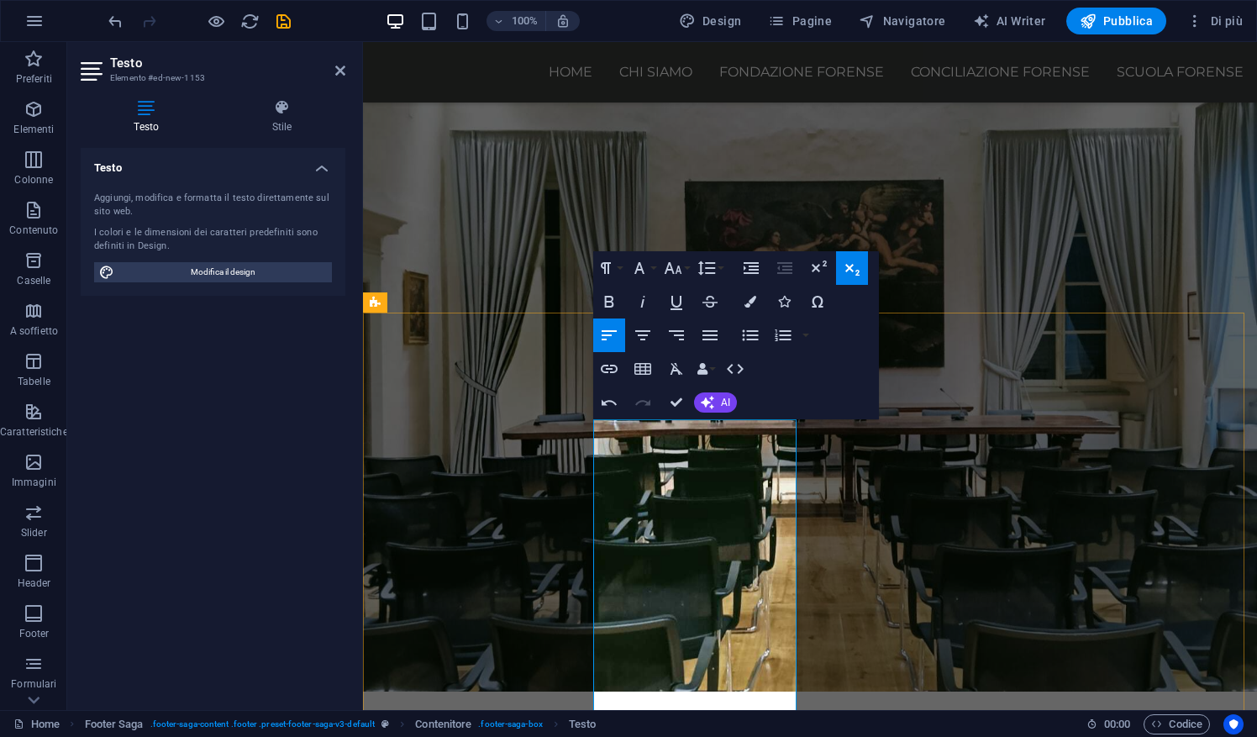
drag, startPoint x: 753, startPoint y: 543, endPoint x: 596, endPoint y: 446, distance: 184.4
drag, startPoint x: 596, startPoint y: 446, endPoint x: 1169, endPoint y: 618, distance: 599.0
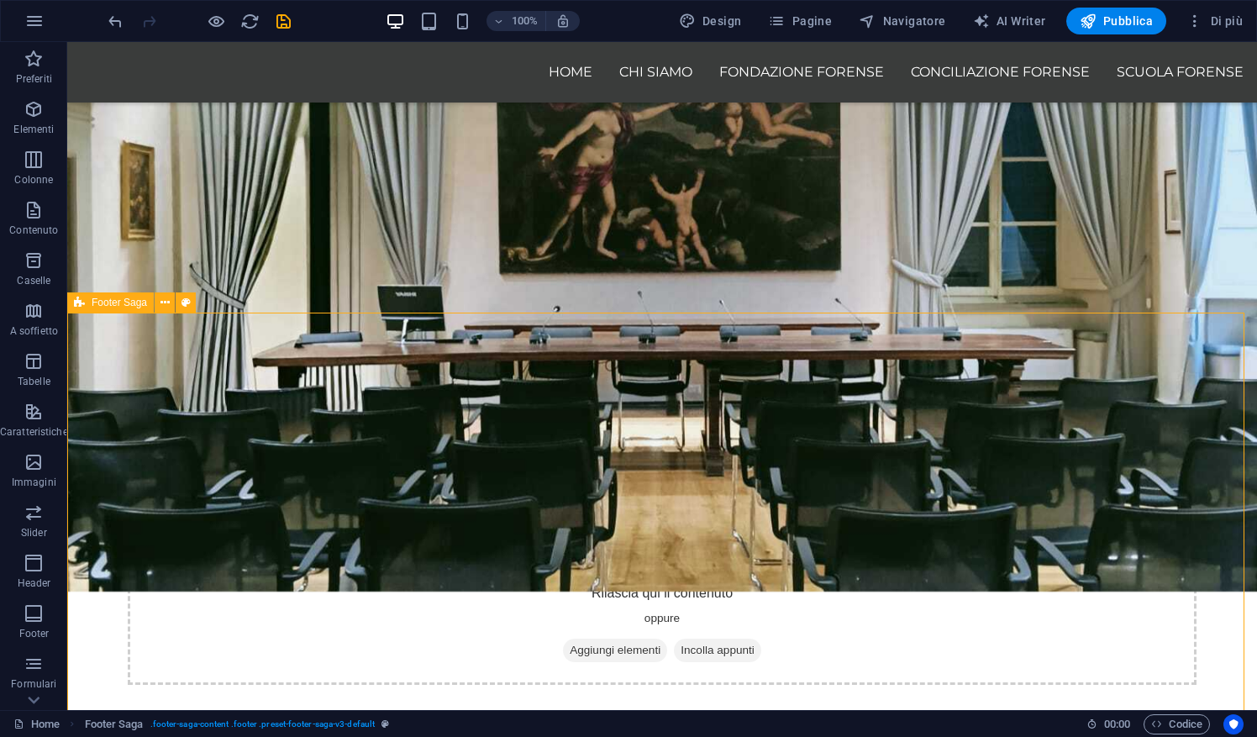
select select "rem"
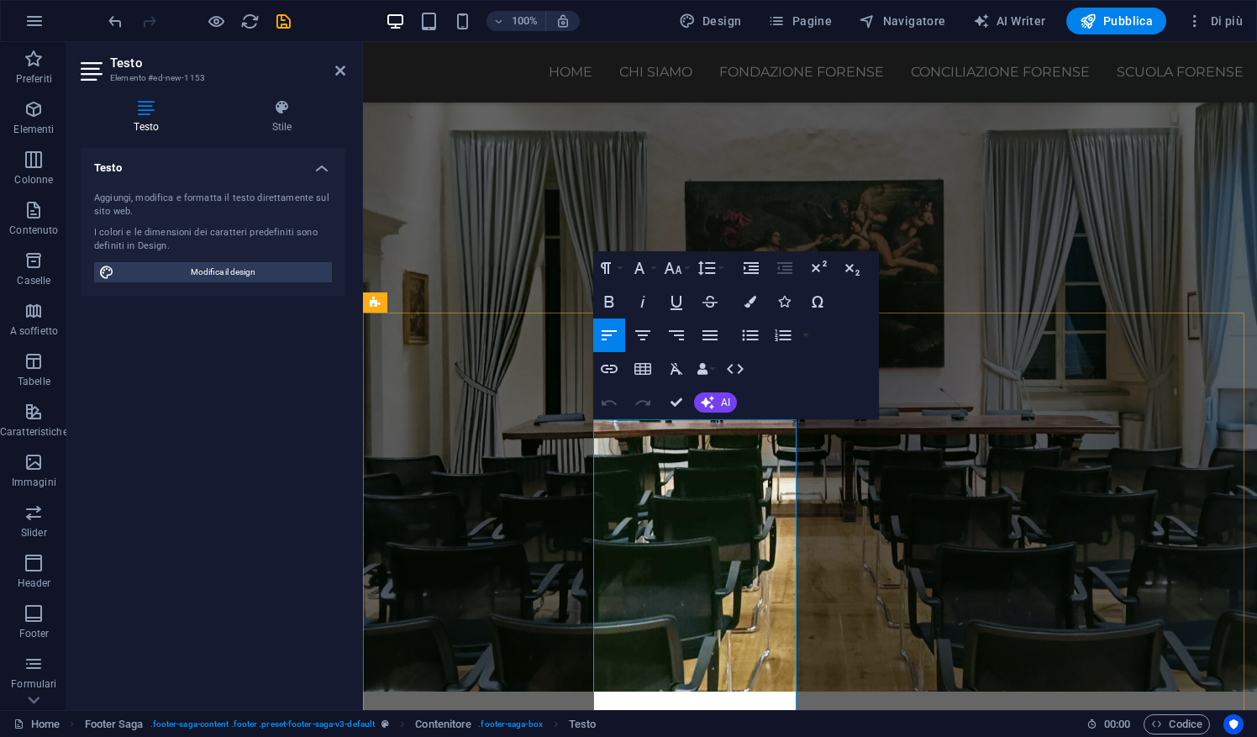
select select "rem"
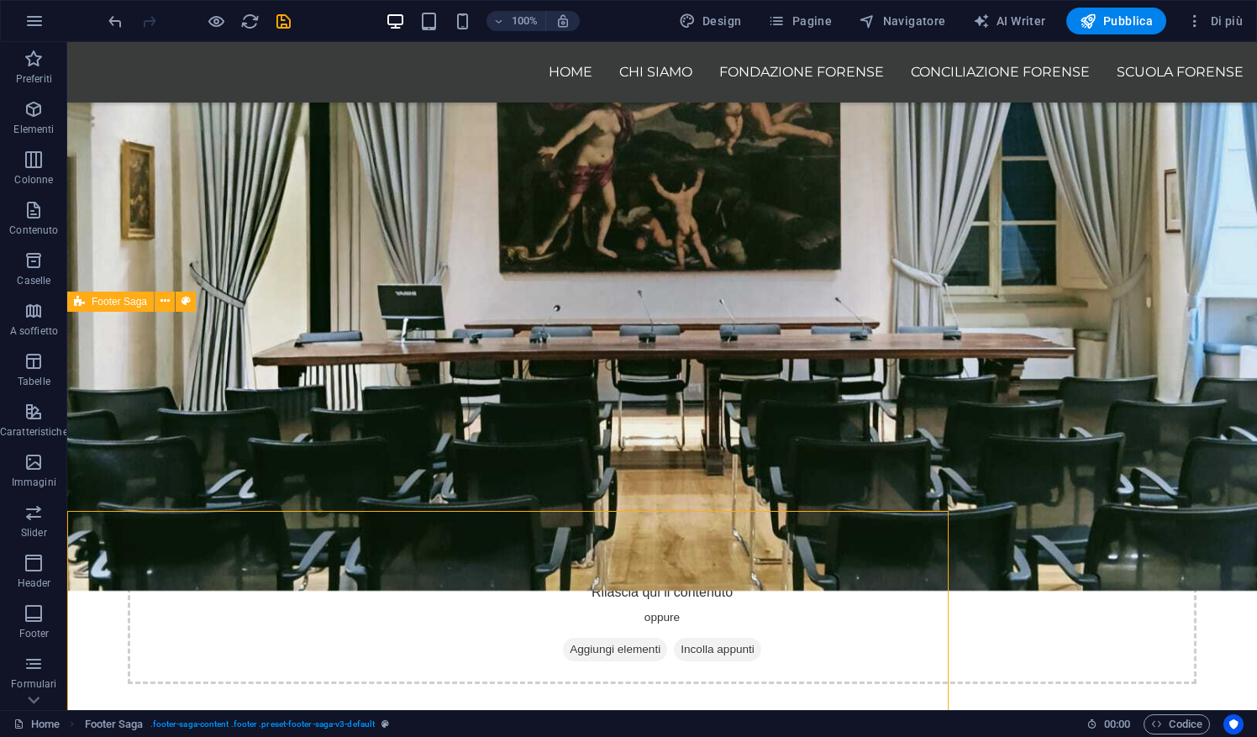
scroll to position [1613, 0]
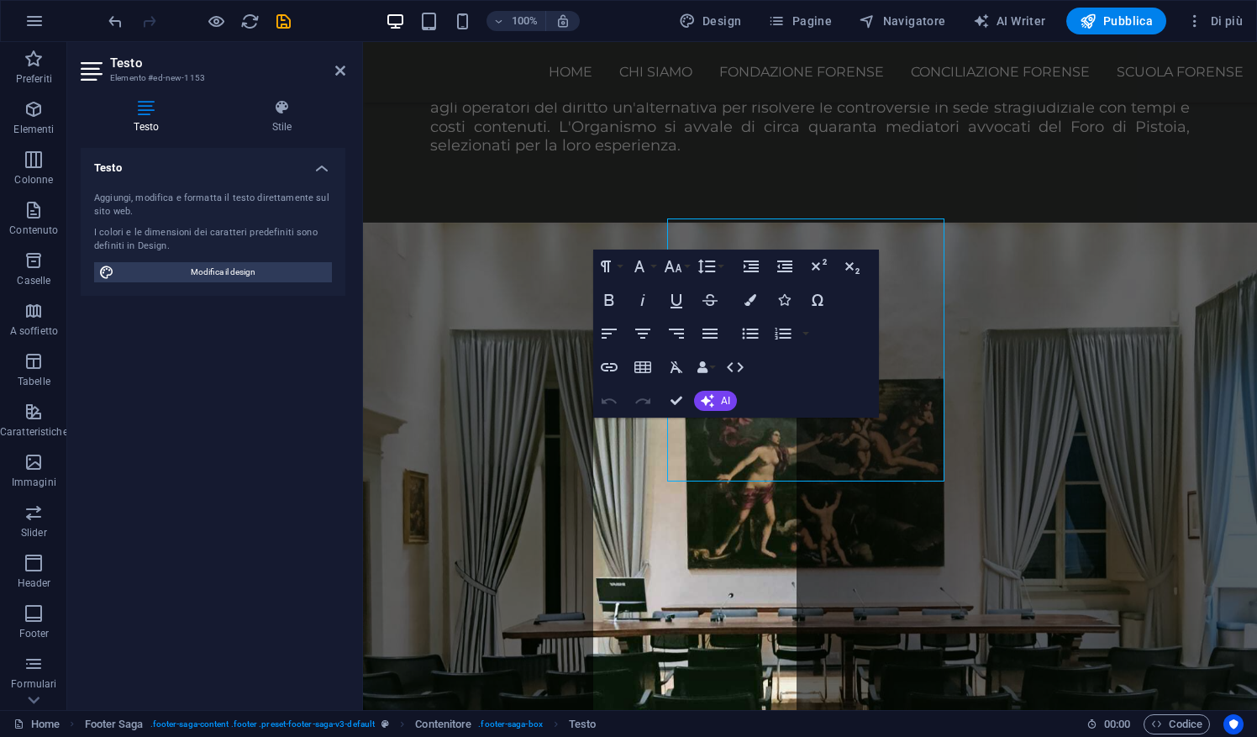
scroll to position [1813, 0]
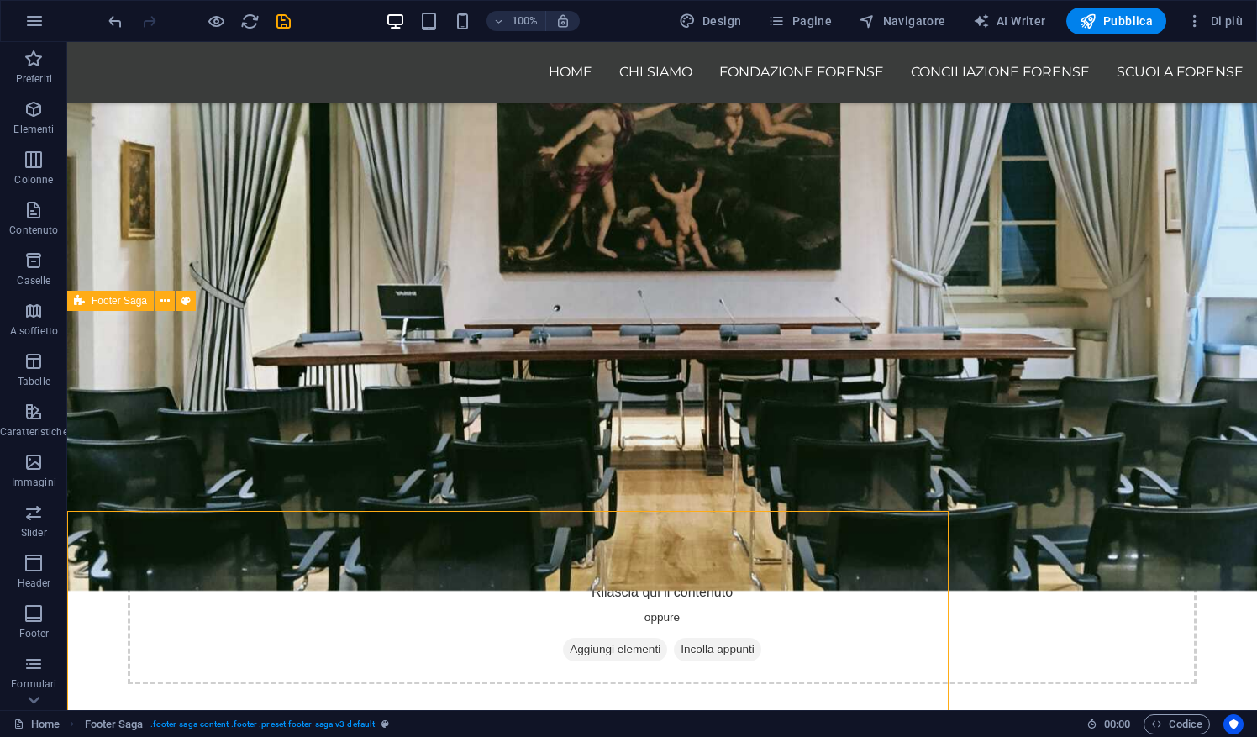
scroll to position [1614, 0]
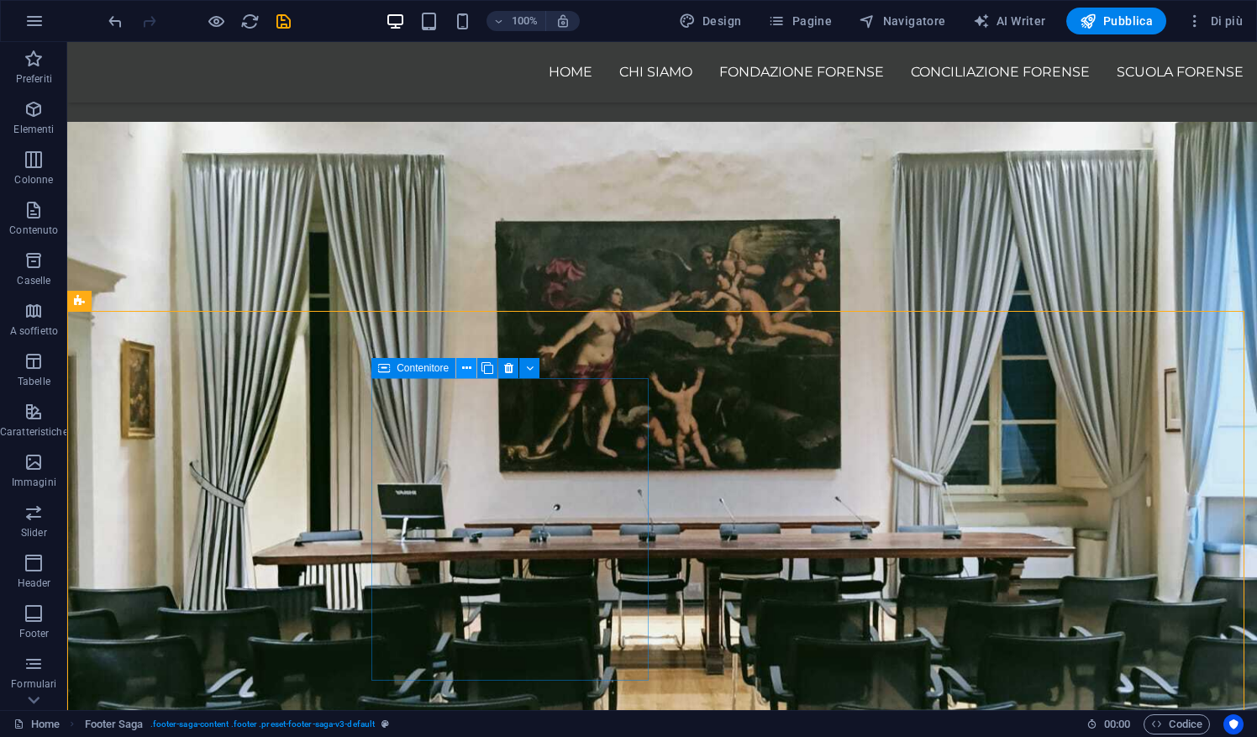
click at [469, 370] on icon at bounding box center [466, 369] width 9 height 18
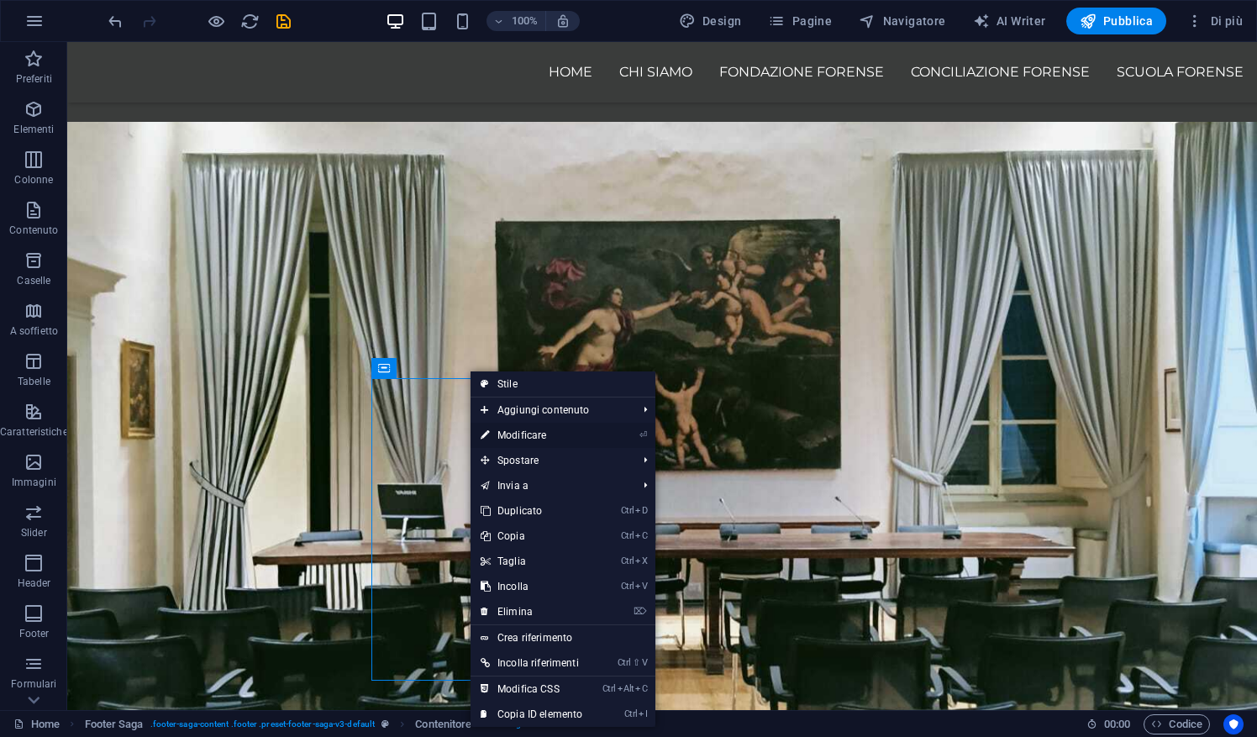
click at [524, 431] on link "⏎ Modificare" at bounding box center [531, 435] width 122 height 25
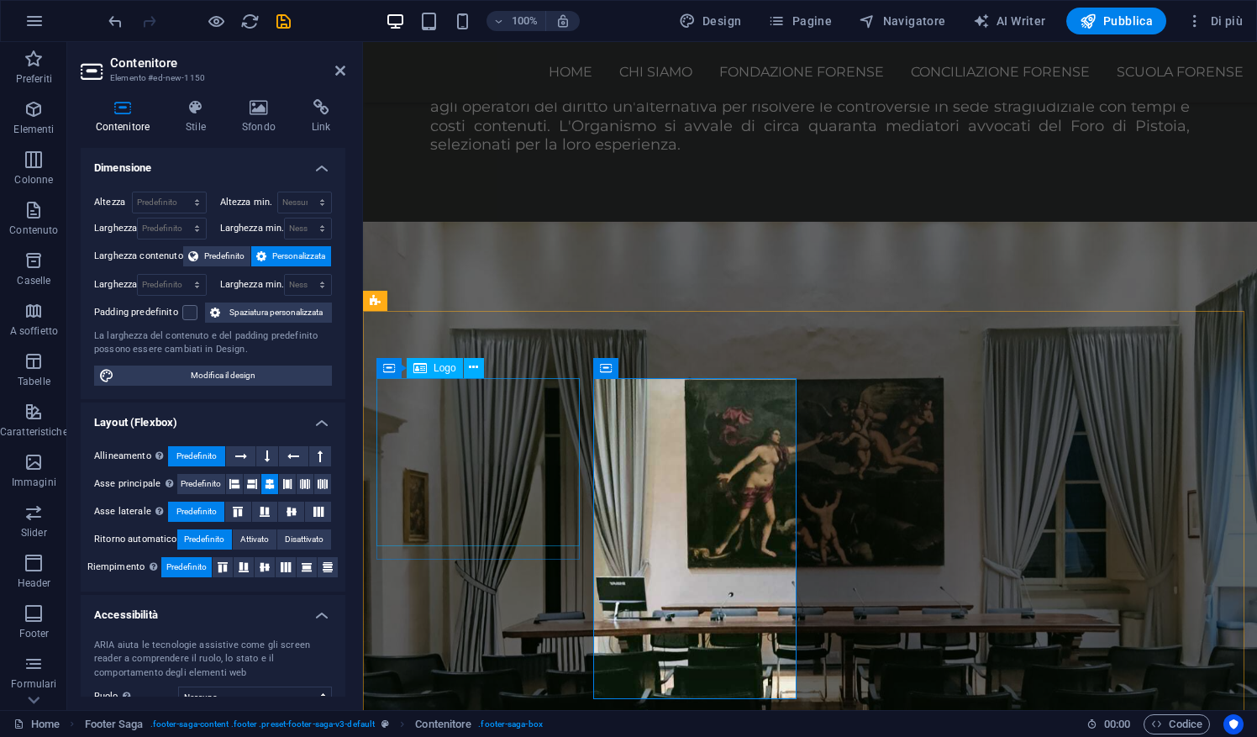
scroll to position [1814, 0]
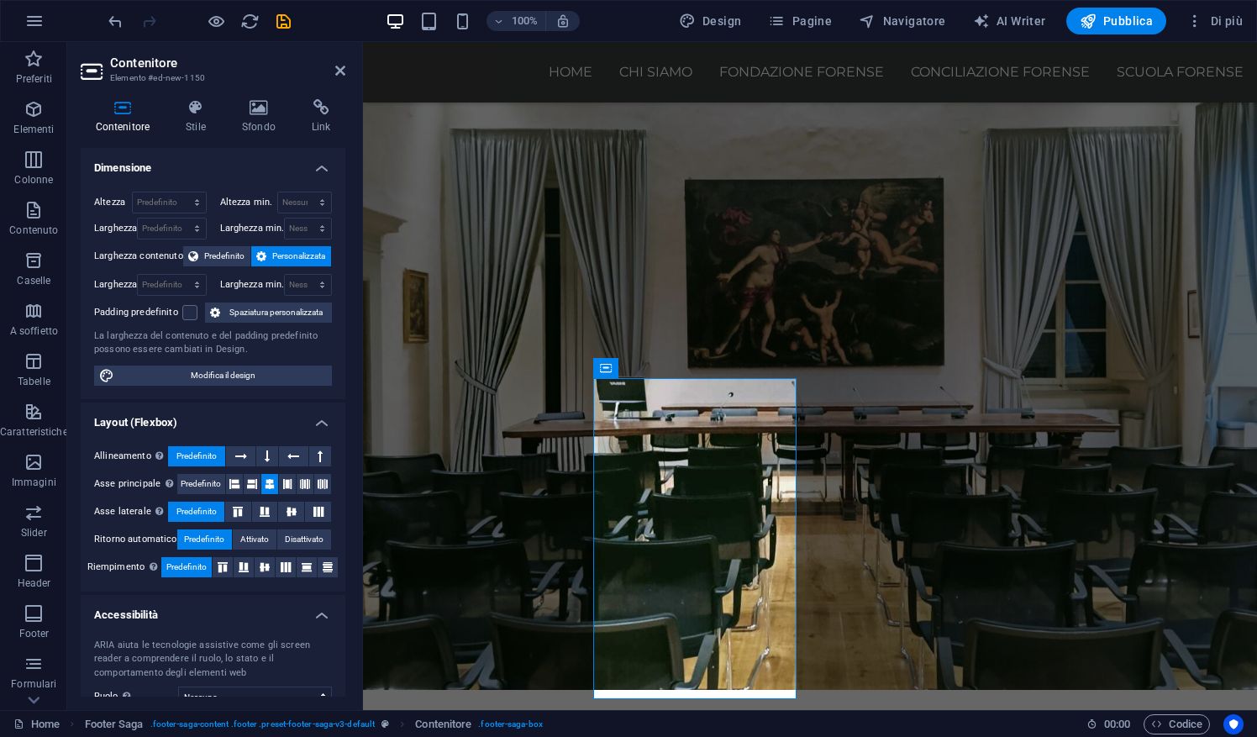
click at [304, 250] on span "Personalizzata" at bounding box center [298, 256] width 55 height 20
click at [281, 255] on span "Personalizzata" at bounding box center [298, 256] width 55 height 20
click at [260, 255] on icon at bounding box center [261, 256] width 10 height 20
click at [197, 284] on select "Predefinito px rem % em vh vw" at bounding box center [171, 285] width 67 height 20
click at [314, 276] on select "Nessuno px rem % vh vw" at bounding box center [308, 285] width 46 height 20
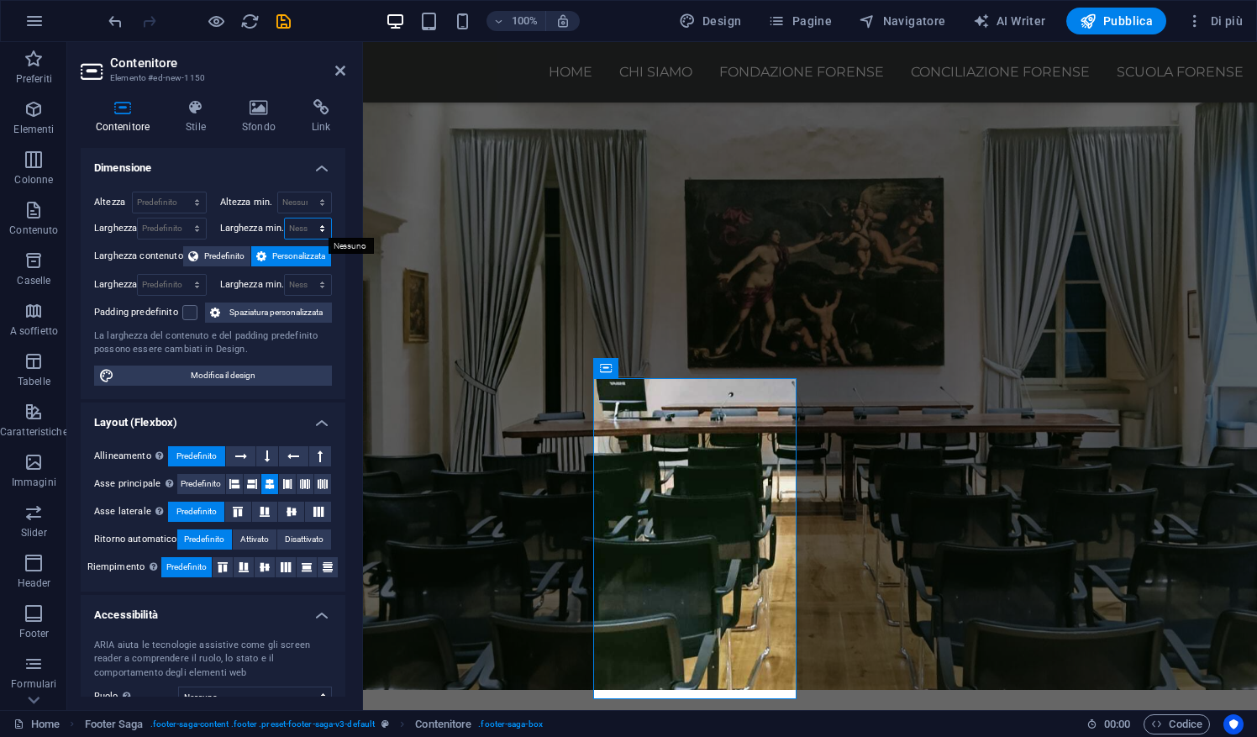
click at [307, 227] on select "Nessuno px rem % vh vw" at bounding box center [308, 228] width 46 height 20
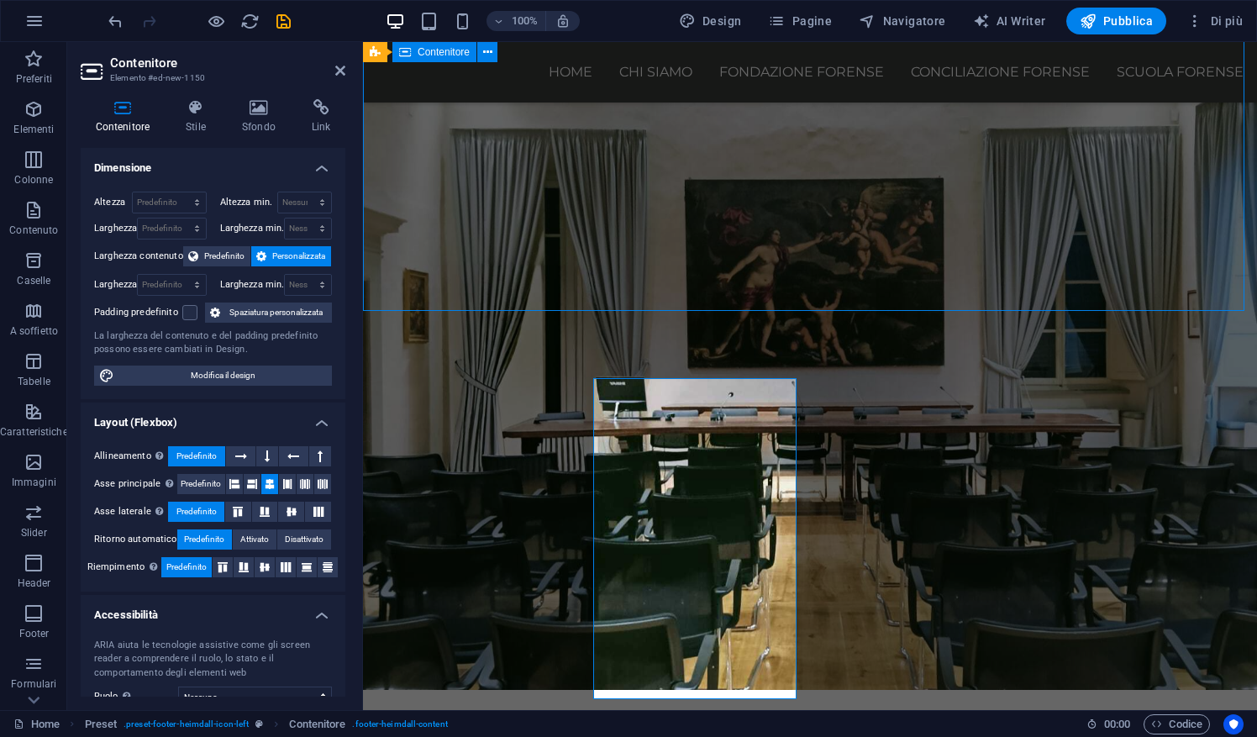
scroll to position [1614, 0]
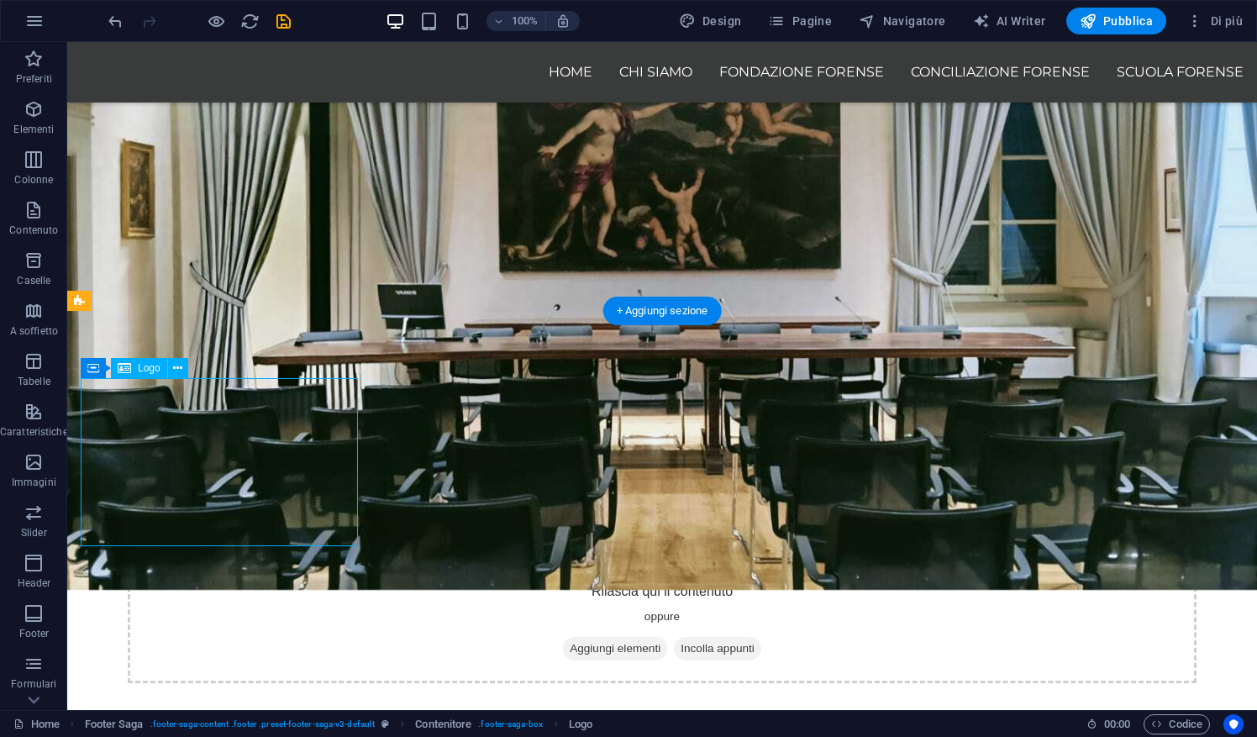
select select "px"
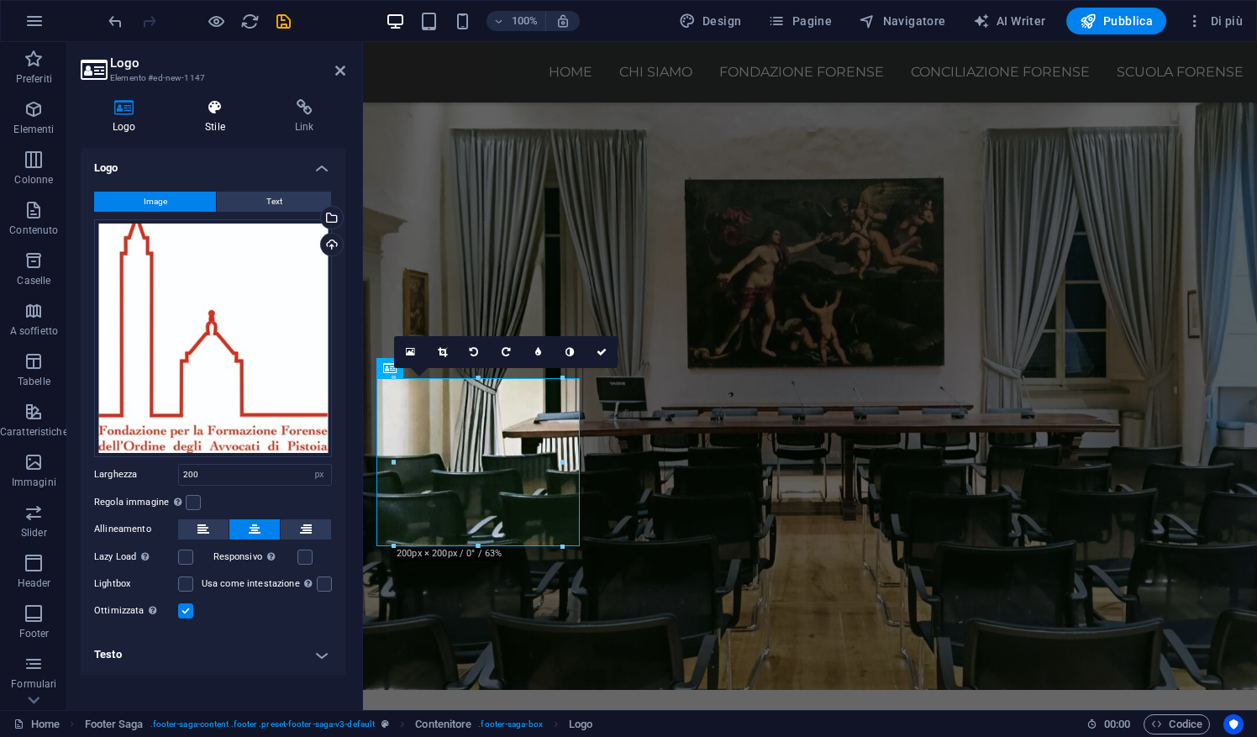
click at [223, 126] on h4 "Stile" at bounding box center [219, 116] width 90 height 35
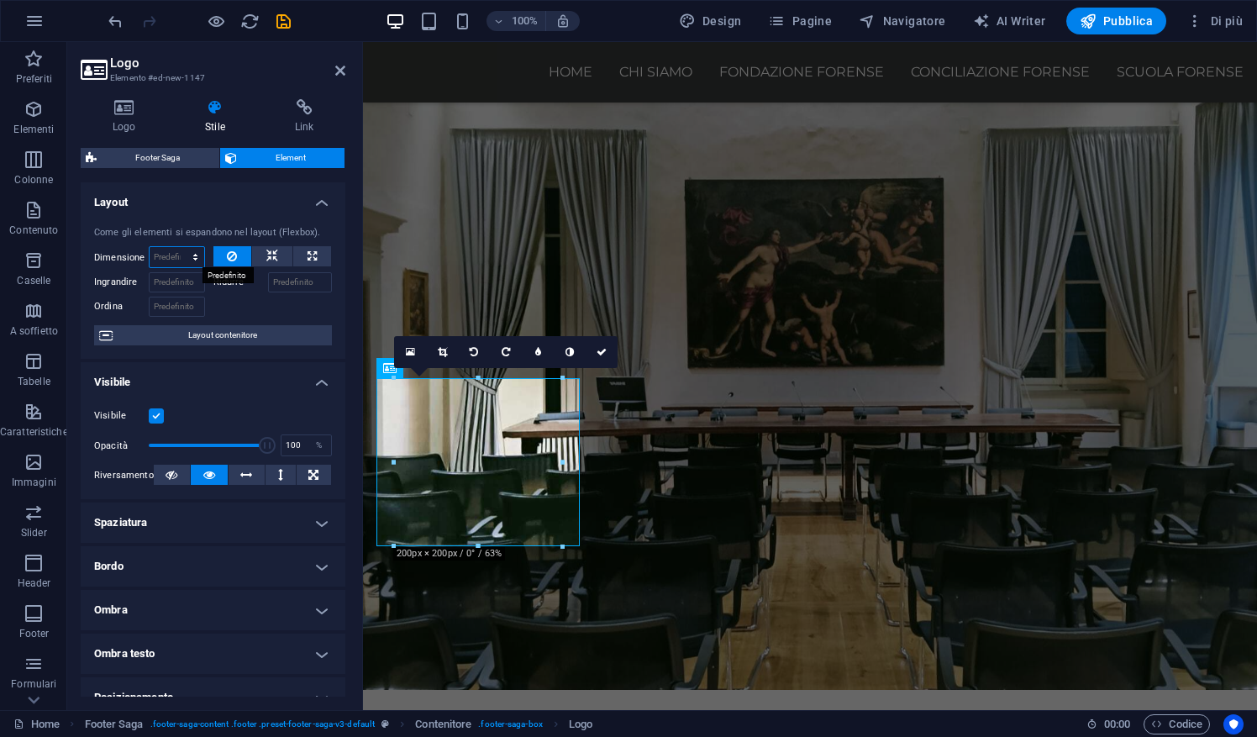
click at [190, 257] on select "Predefinito automatico px % 1/1 1/2 1/3 1/4 1/5 1/6 1/7 1/8 1/9 1/10" at bounding box center [177, 257] width 55 height 20
click at [150, 247] on select "Predefinito automatico px % 1/1 1/2 1/3 1/4 1/5 1/6 1/7 1/8 1/9 1/10" at bounding box center [177, 257] width 55 height 20
select select "DISABLED_OPTION_VALUE"
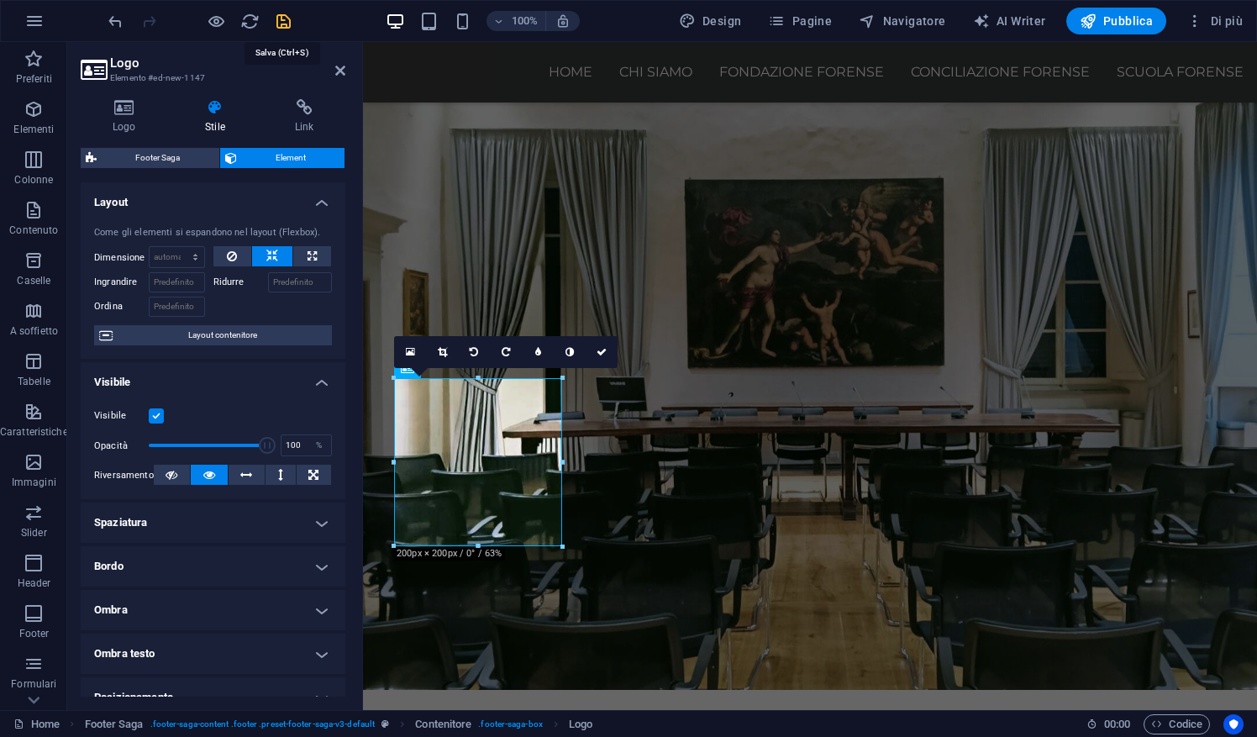
click at [286, 20] on icon "save" at bounding box center [283, 21] width 19 height 19
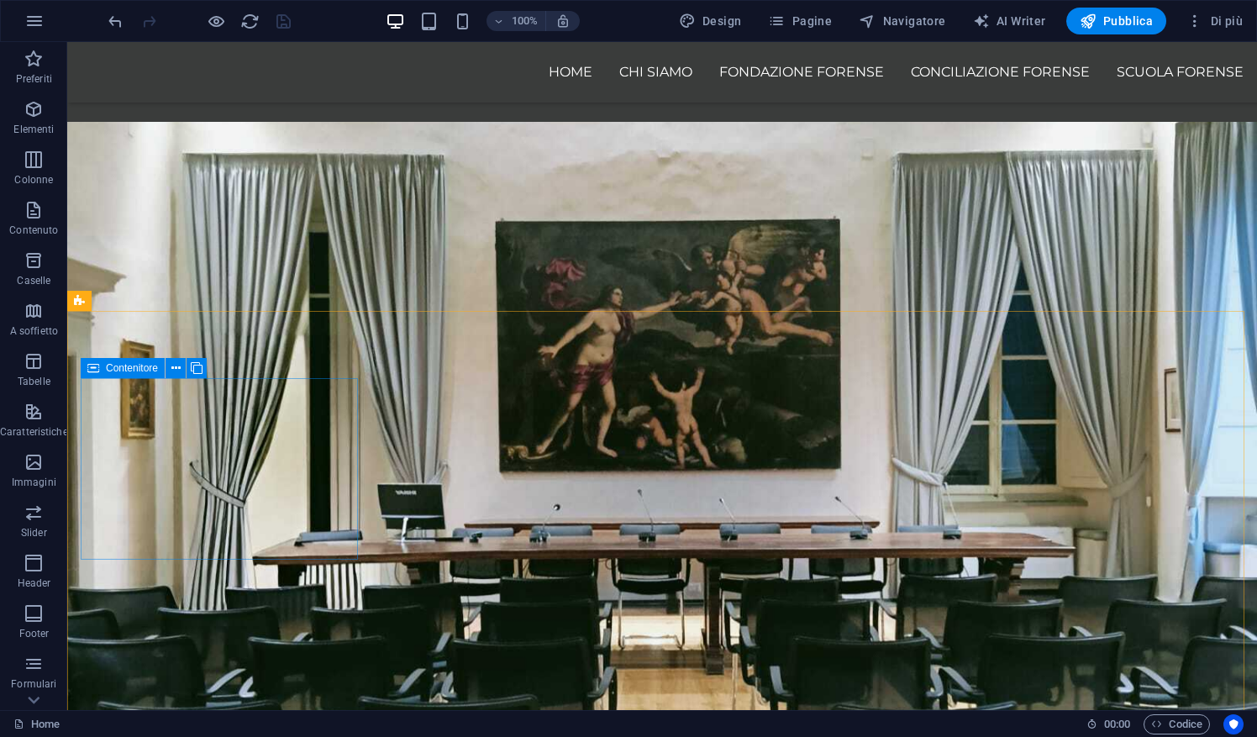
click at [151, 371] on span "Contenitore" at bounding box center [132, 368] width 52 height 10
click at [180, 366] on icon at bounding box center [175, 369] width 9 height 18
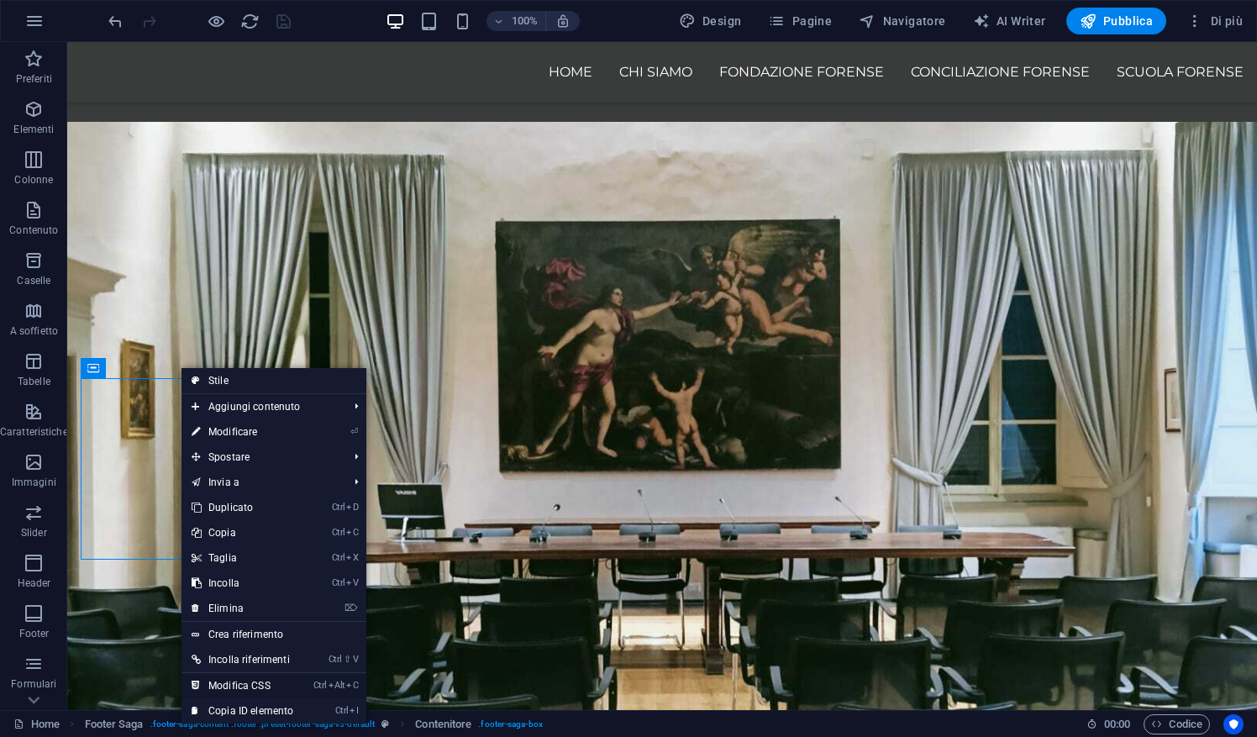
click at [255, 687] on link "Ctrl Alt C Modifica CSS" at bounding box center [242, 685] width 122 height 25
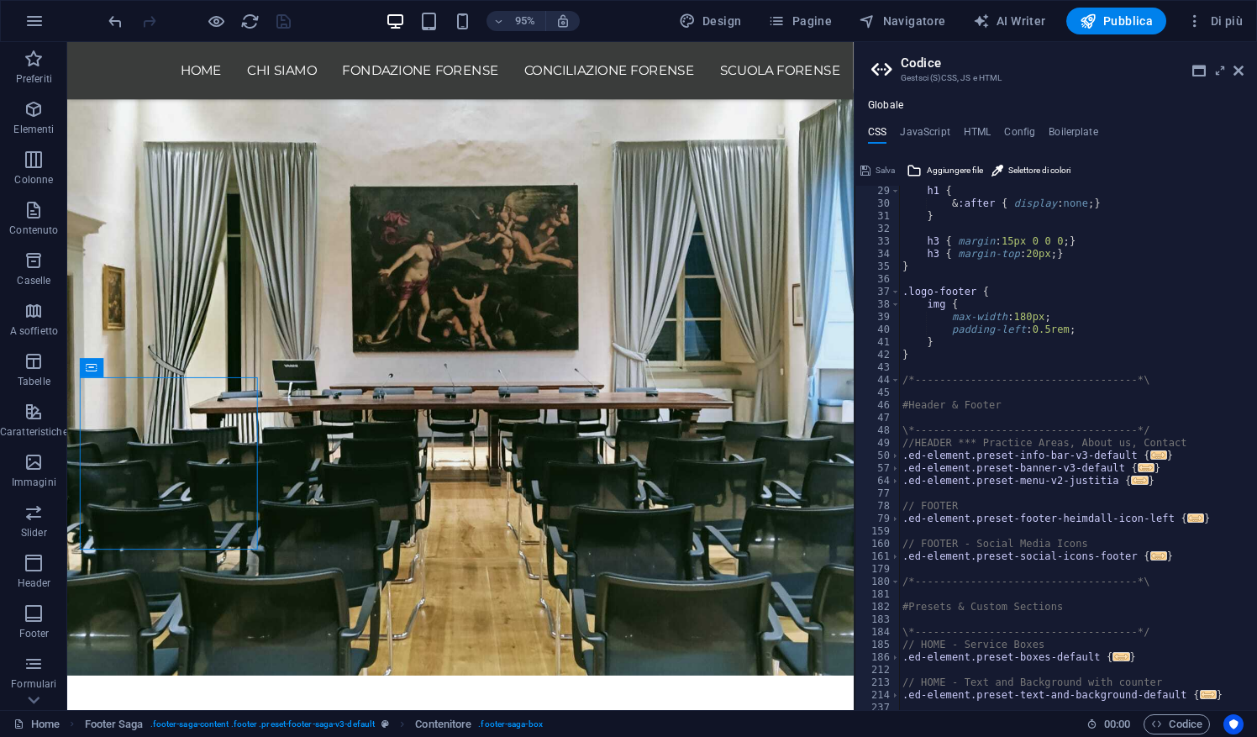
scroll to position [370, 0]
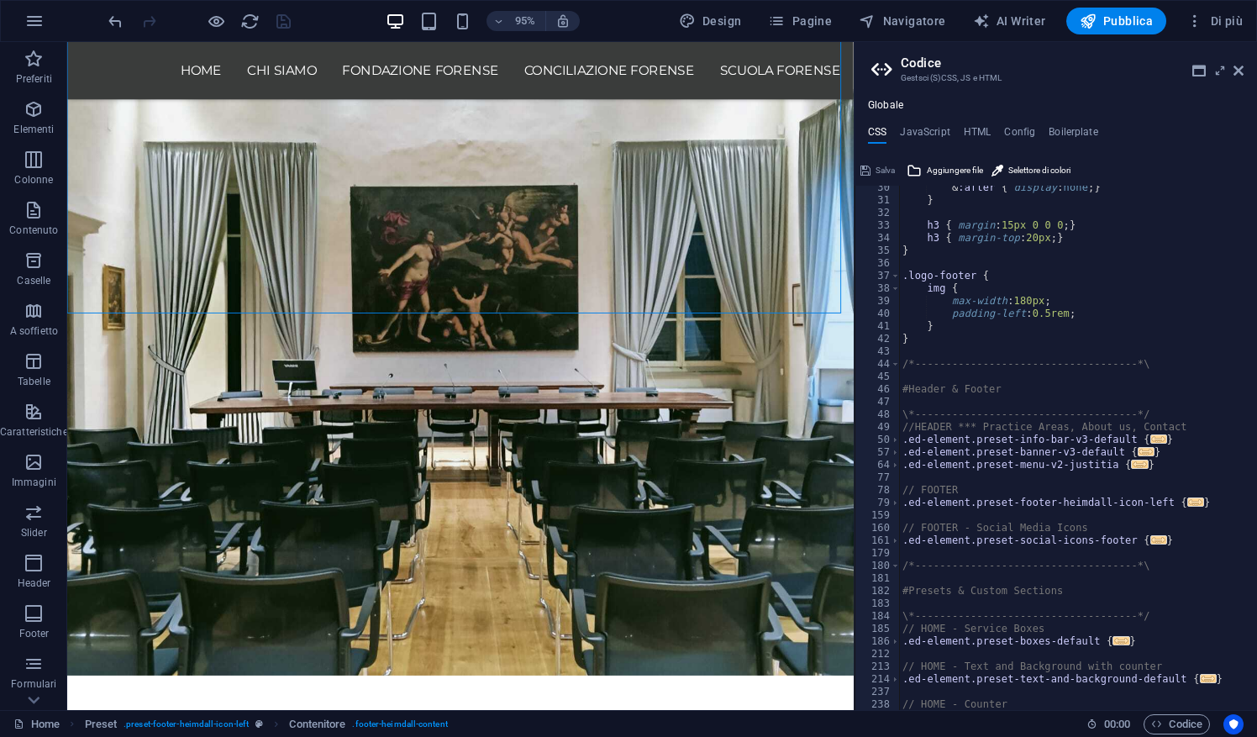
click at [1232, 75] on header "Codice Gestsci (S)CSS, JS e HTML" at bounding box center [1057, 64] width 372 height 44
click at [1237, 74] on icon at bounding box center [1238, 70] width 10 height 13
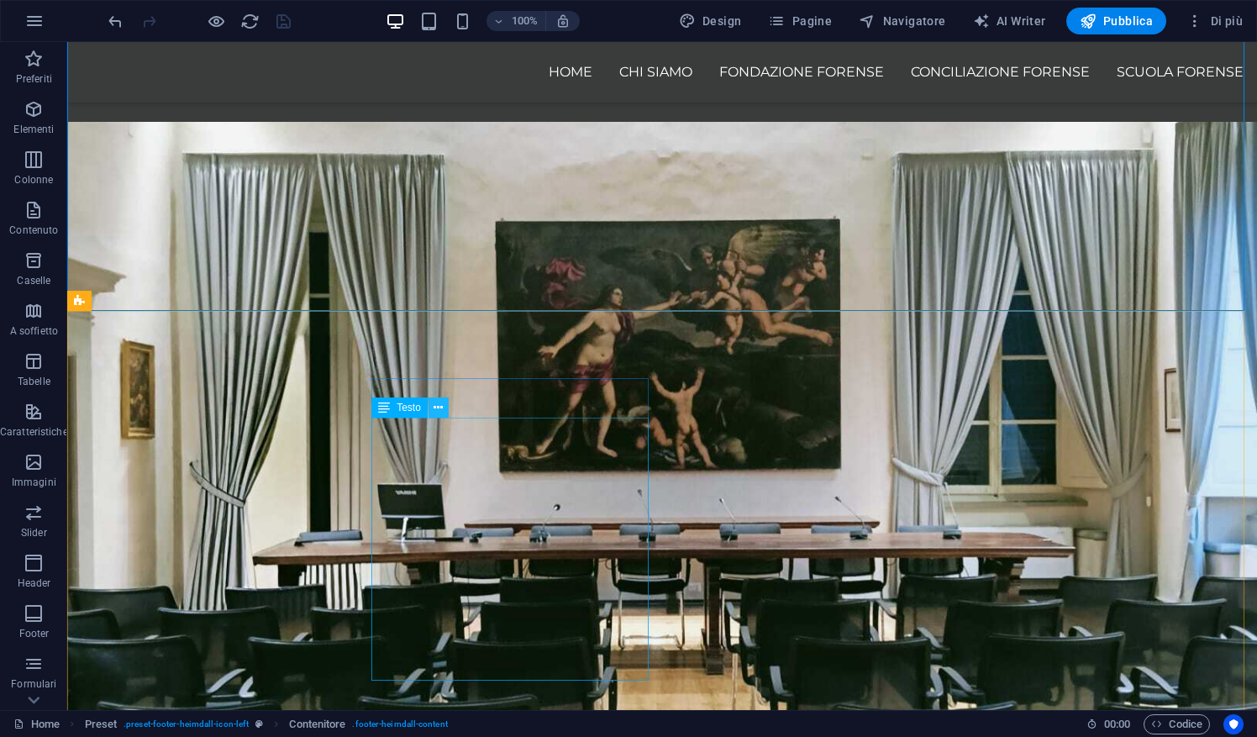
click at [440, 408] on icon at bounding box center [437, 408] width 9 height 18
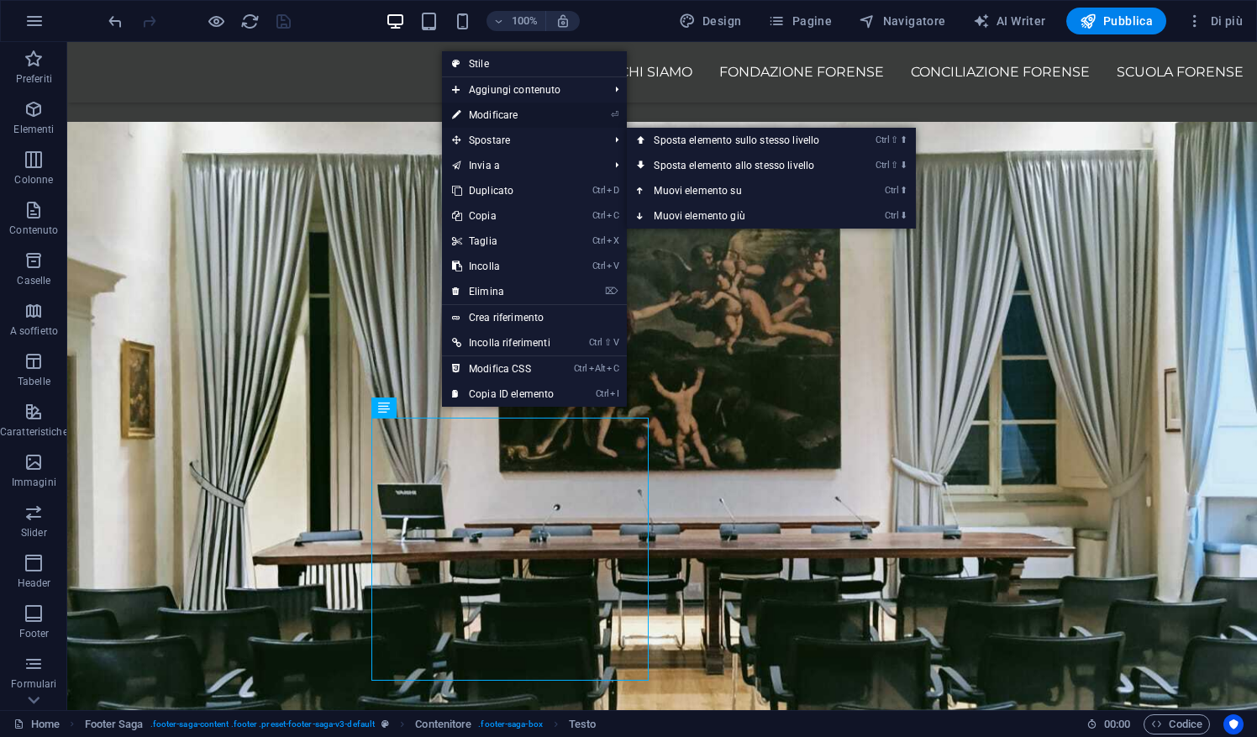
click at [502, 116] on link "⏎ Modificare" at bounding box center [503, 114] width 122 height 25
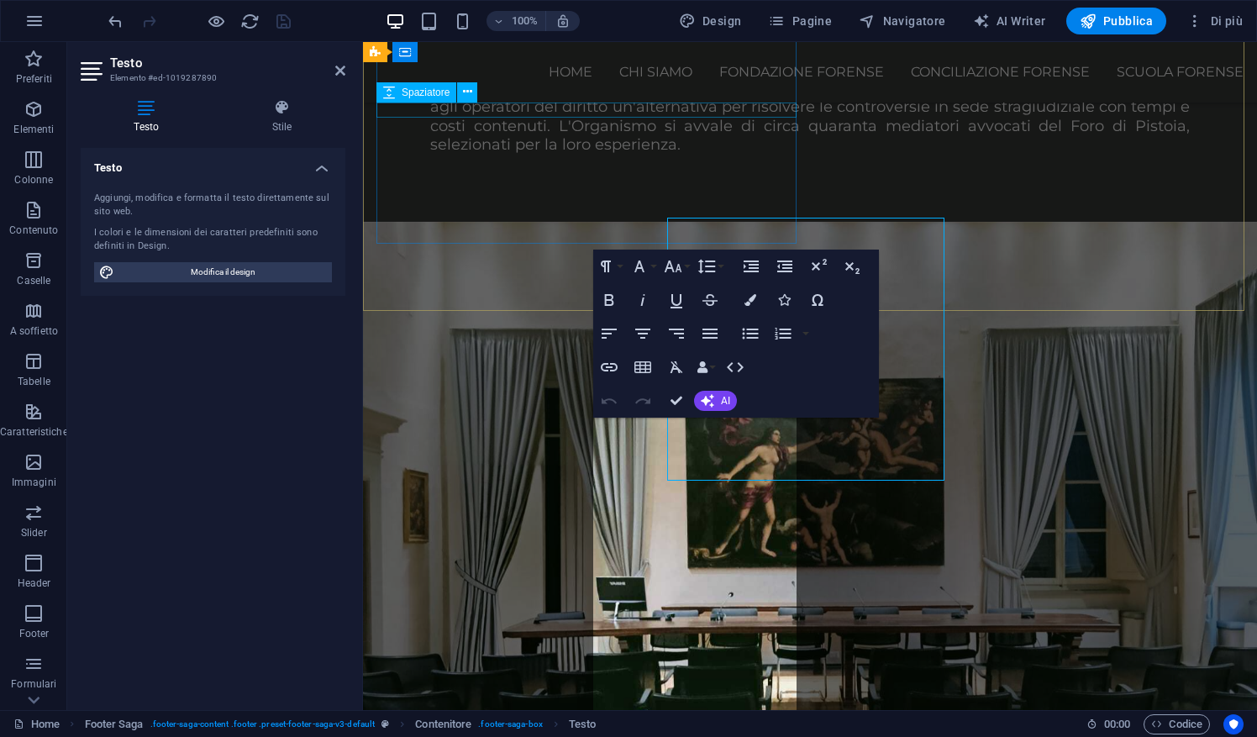
scroll to position [1814, 0]
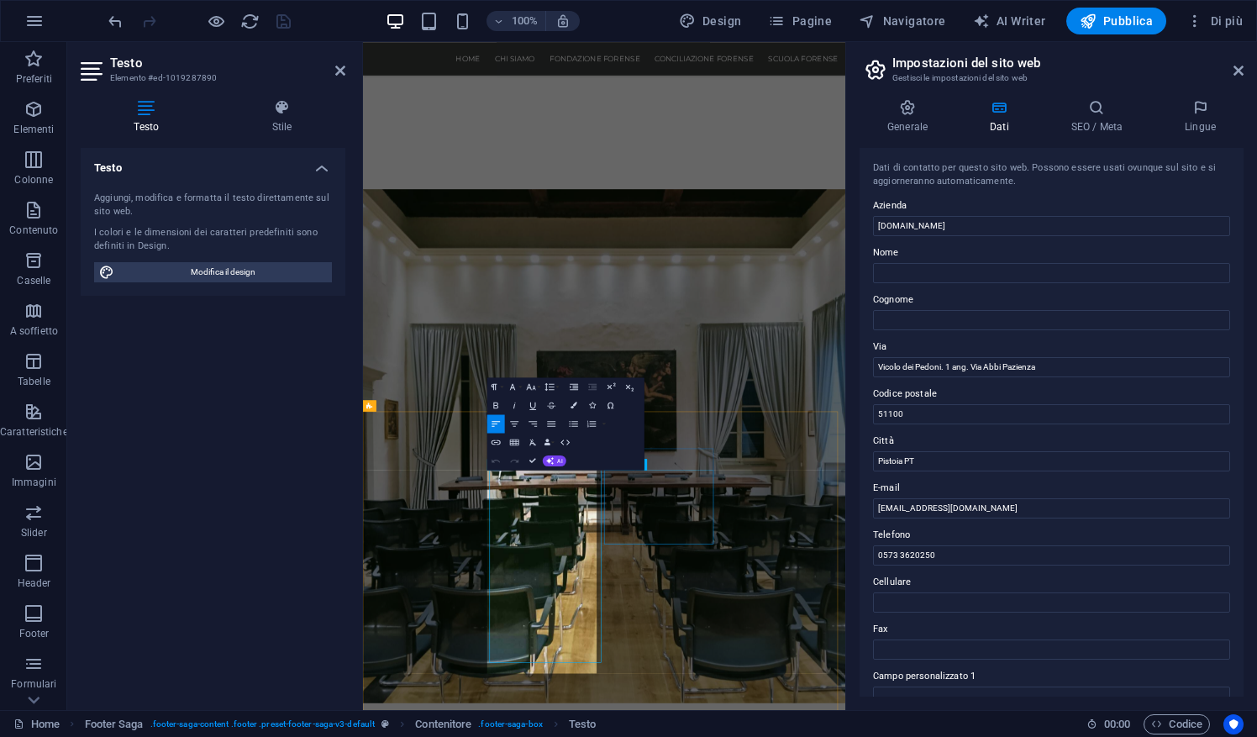
scroll to position [1430, 0]
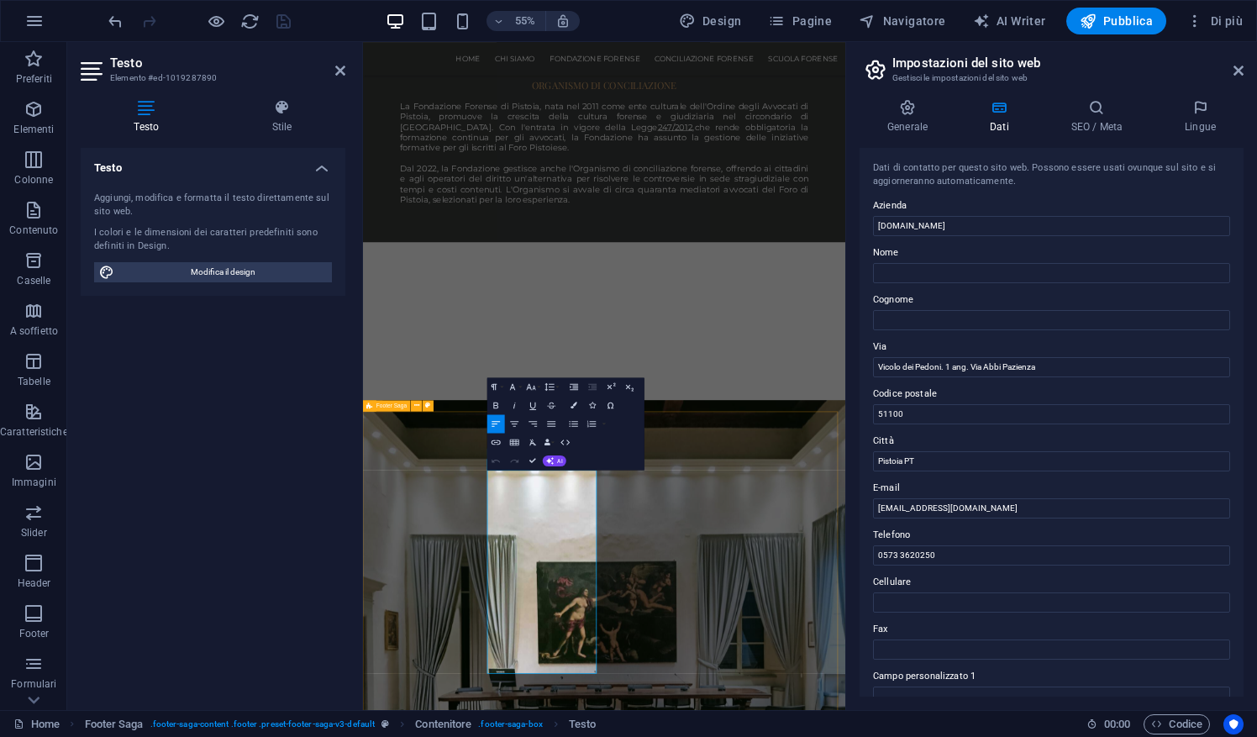
click at [1235, 71] on icon at bounding box center [1238, 70] width 10 height 13
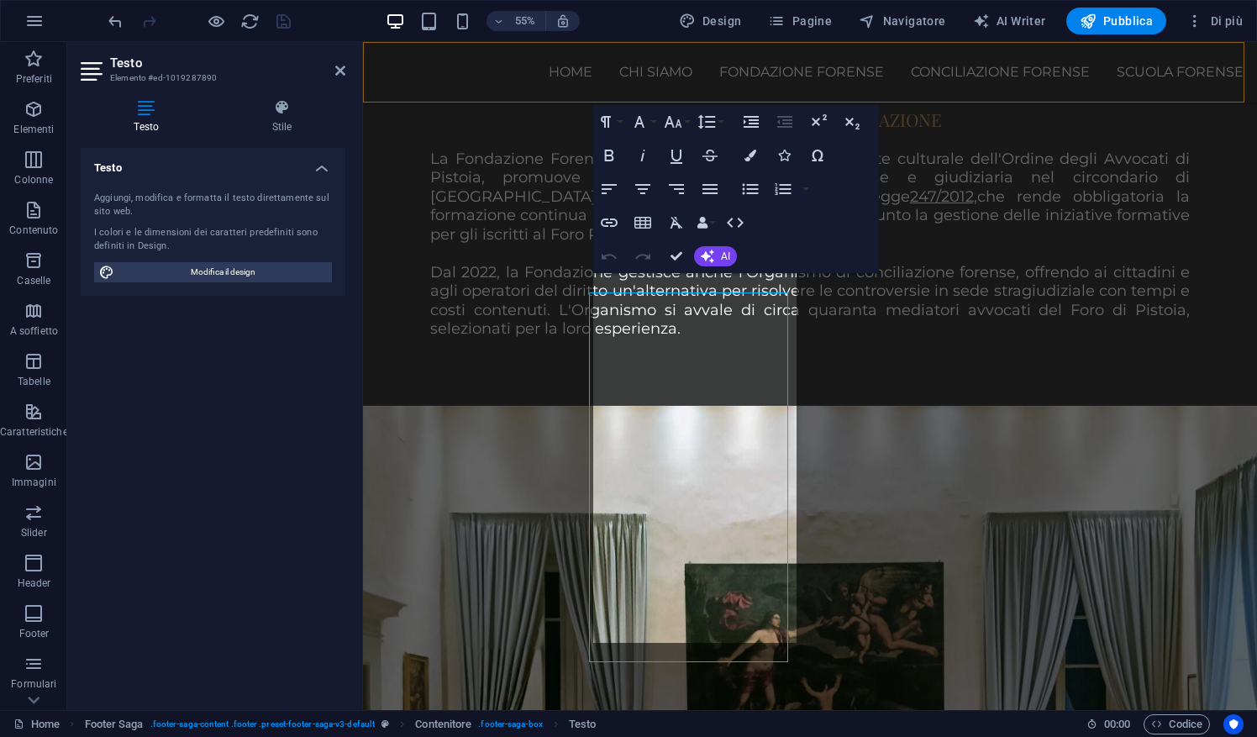
scroll to position [1957, 0]
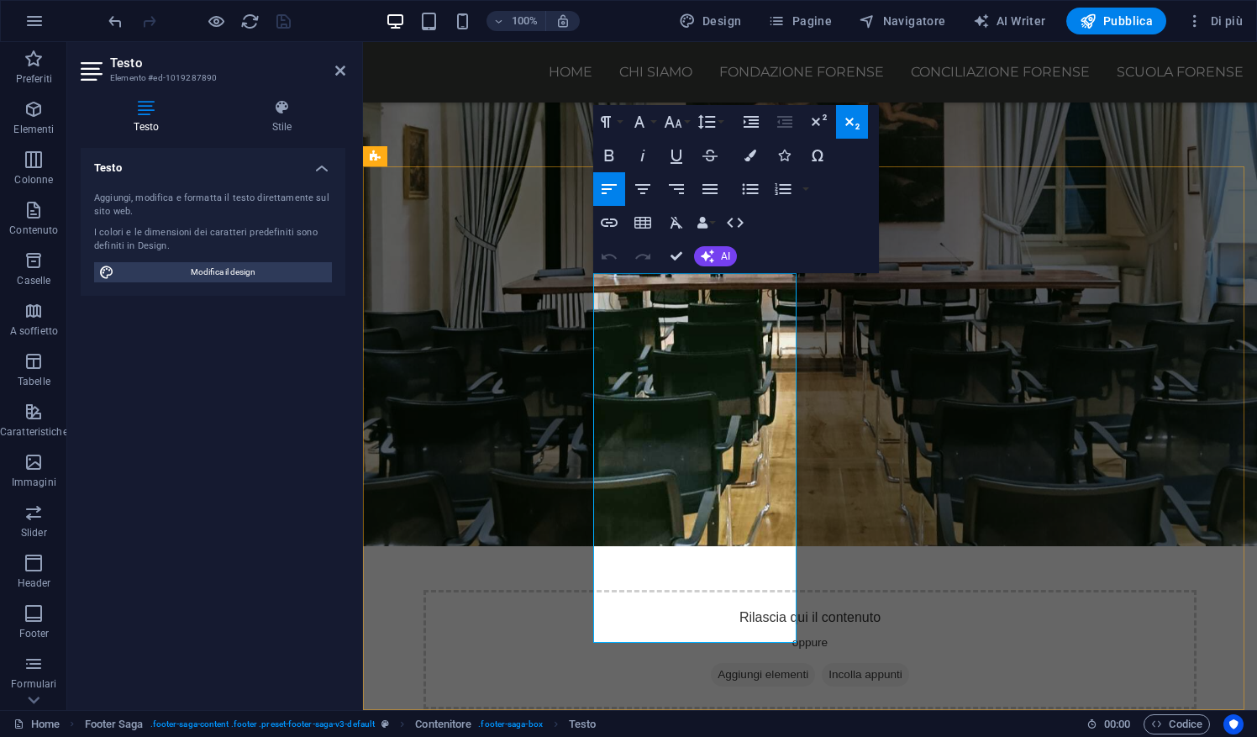
drag, startPoint x: 761, startPoint y: 382, endPoint x: 603, endPoint y: 297, distance: 179.3
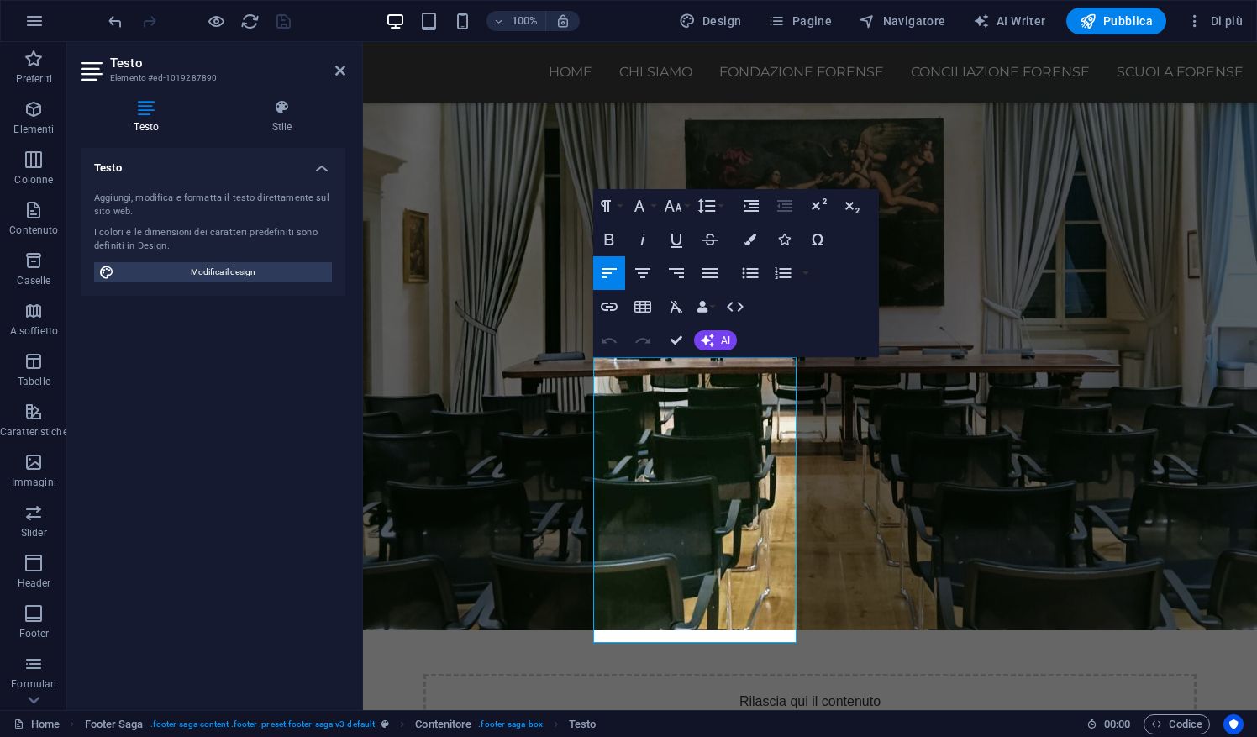
scroll to position [1857, 0]
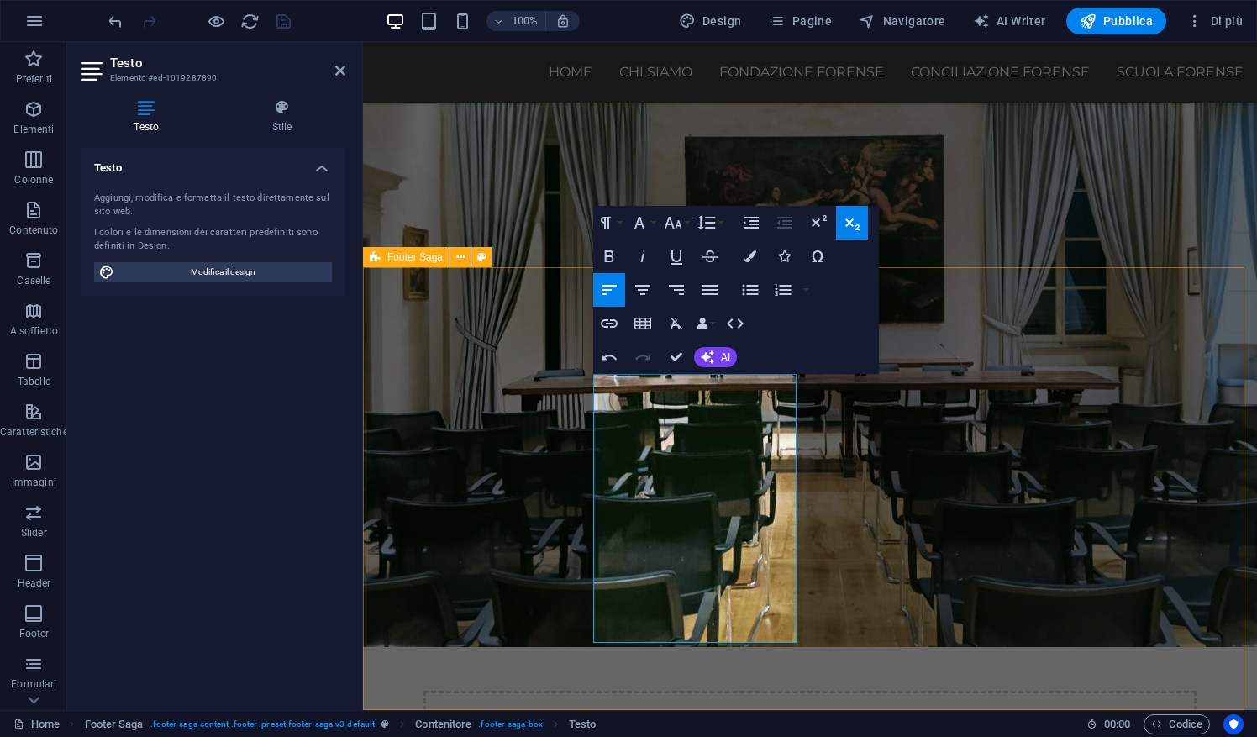
drag, startPoint x: 785, startPoint y: 622, endPoint x: 594, endPoint y: 408, distance: 286.2
click at [683, 229] on button "Font Size" at bounding box center [676, 223] width 32 height 34
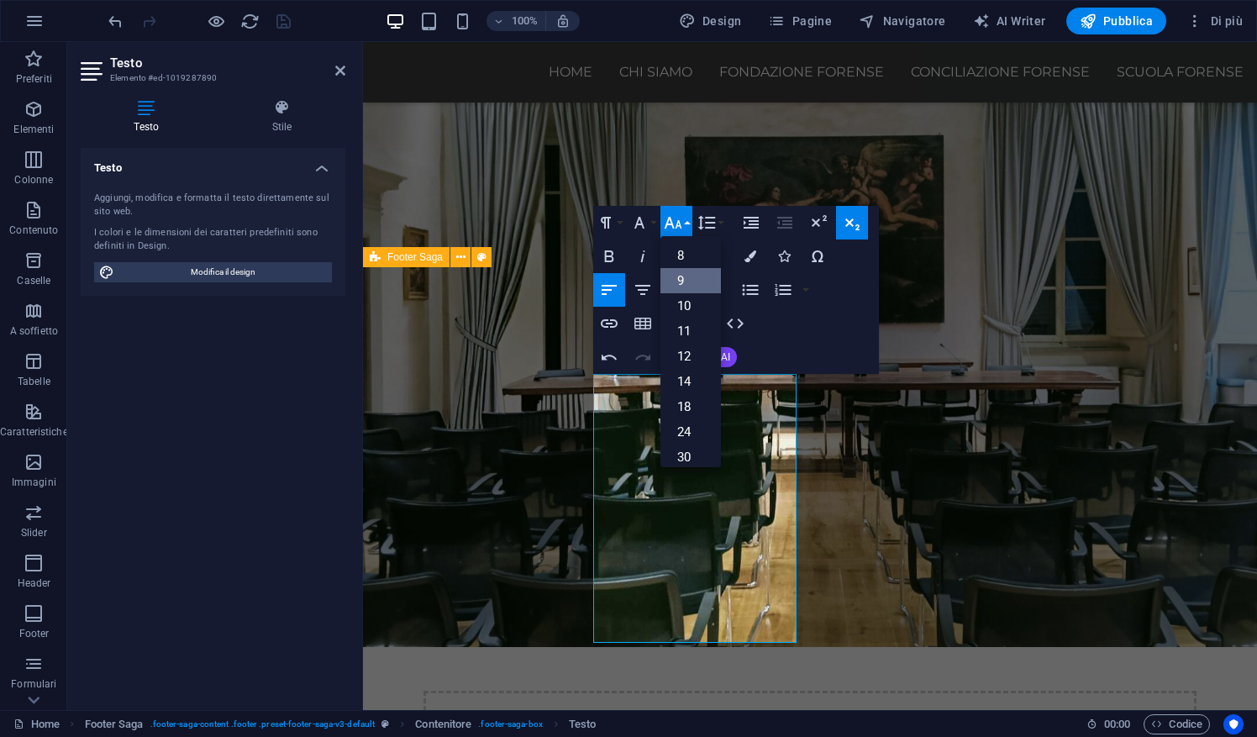
click at [699, 292] on link "9" at bounding box center [690, 280] width 60 height 25
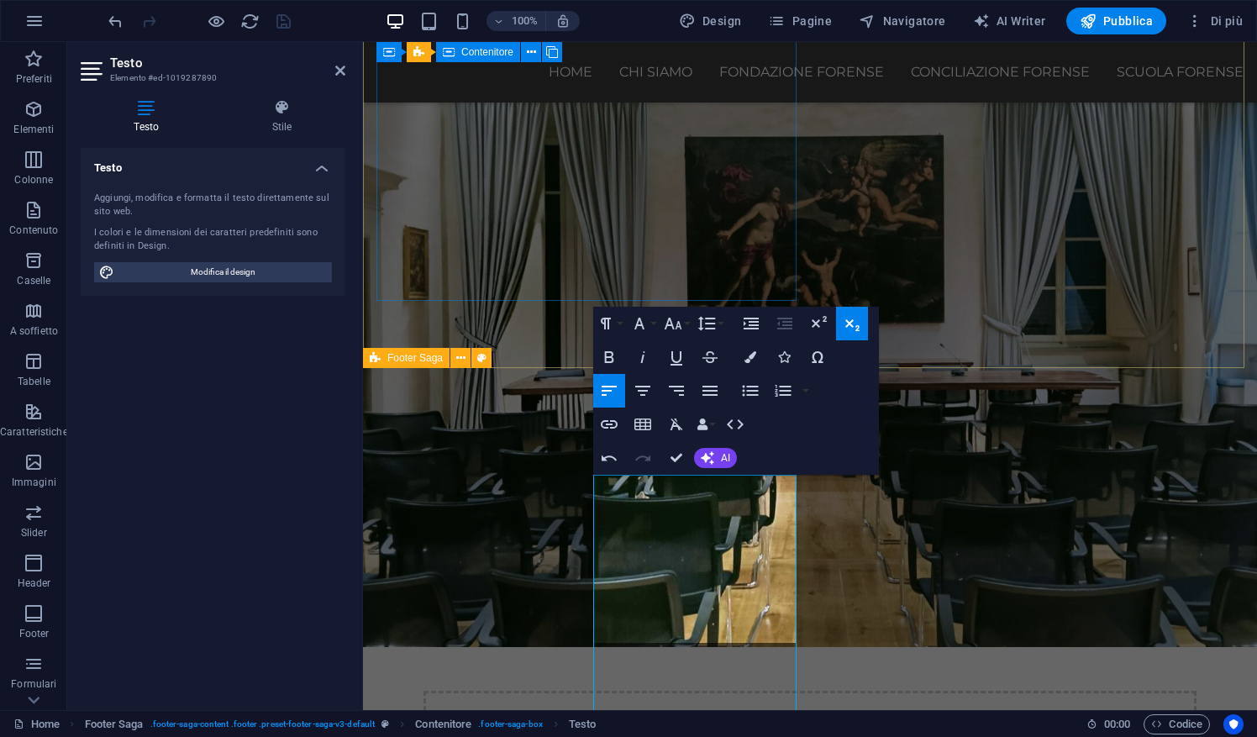
scroll to position [1756, 0]
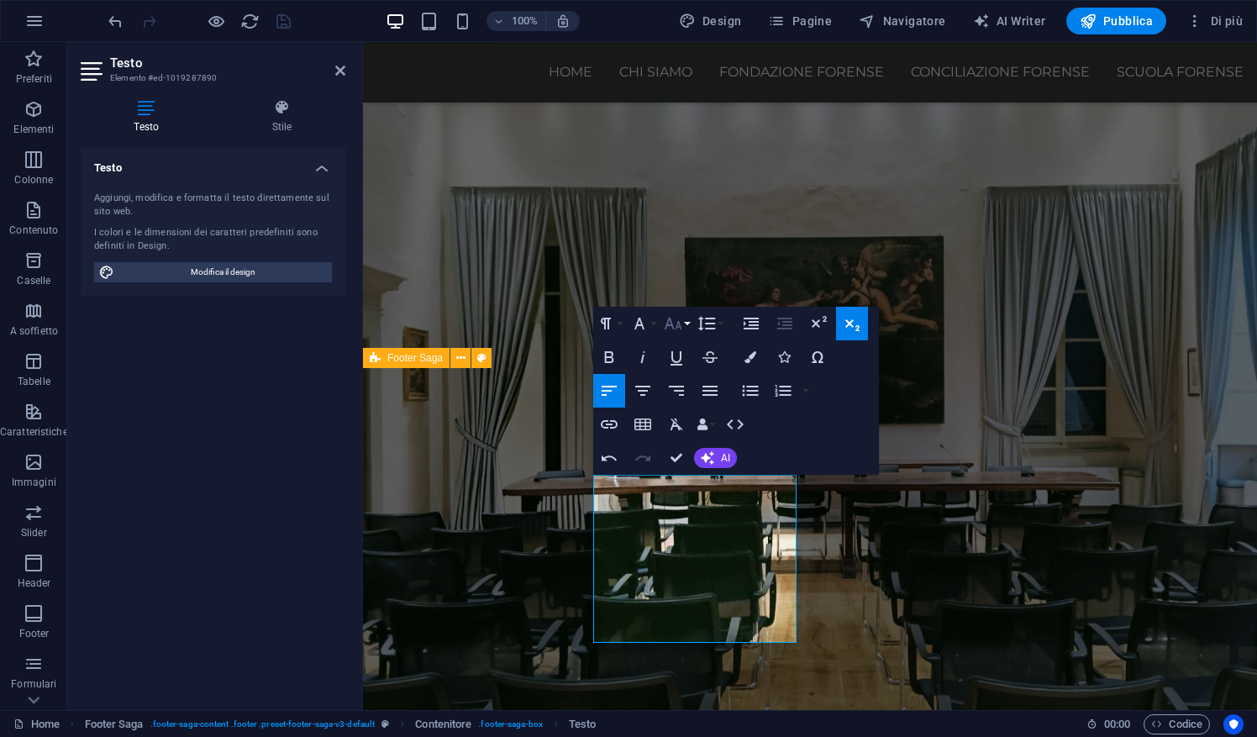
click at [684, 326] on button "Font Size" at bounding box center [676, 324] width 32 height 34
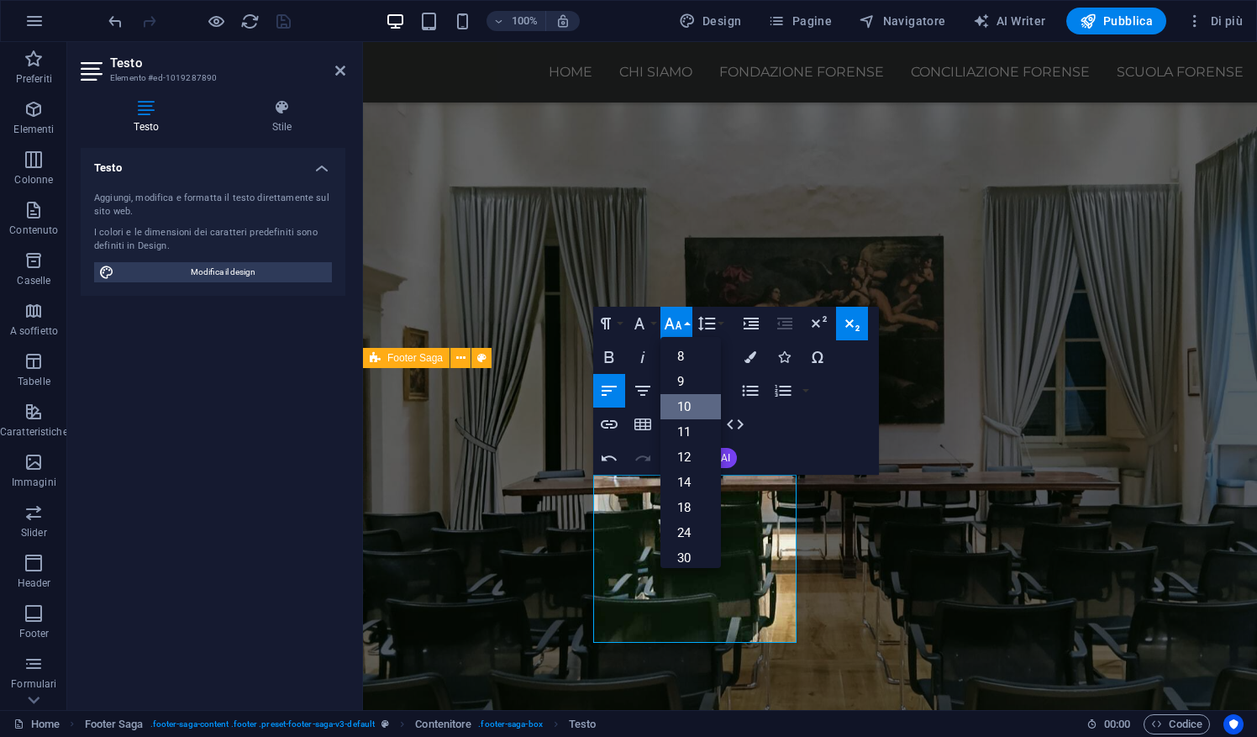
click at [689, 405] on link "10" at bounding box center [690, 406] width 60 height 25
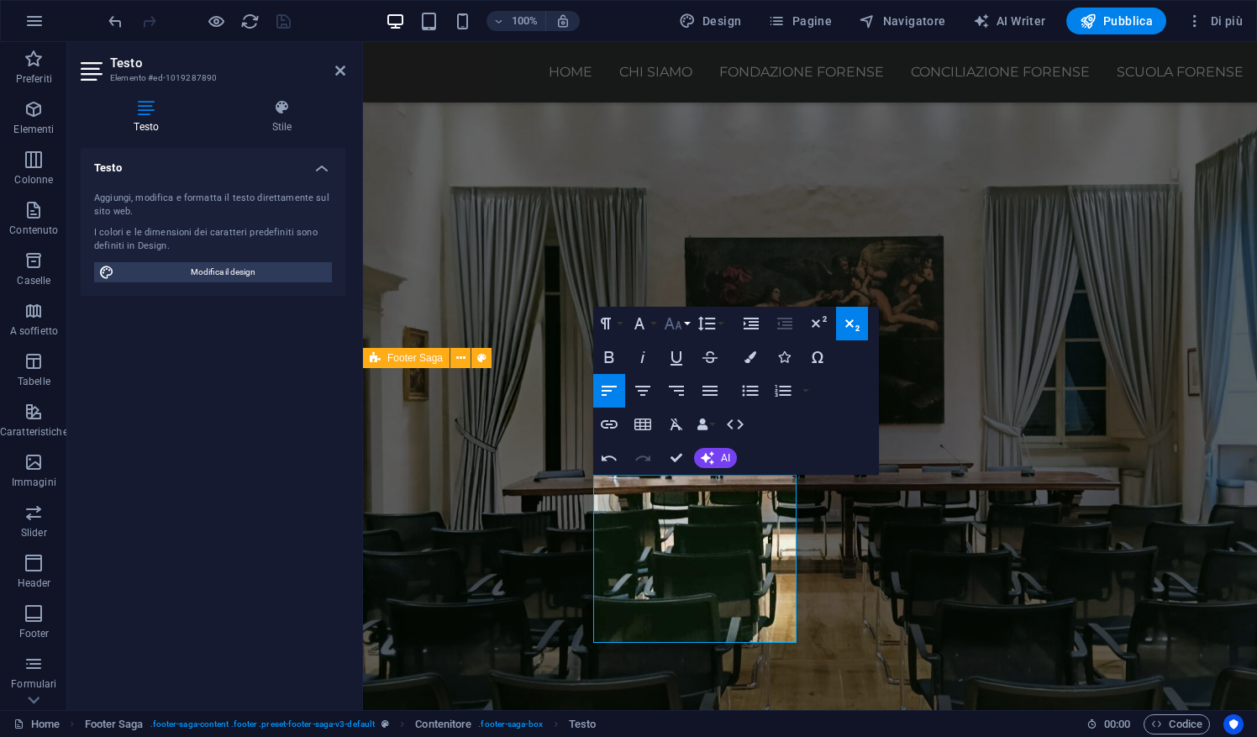
click at [686, 319] on button "Font Size" at bounding box center [676, 324] width 32 height 34
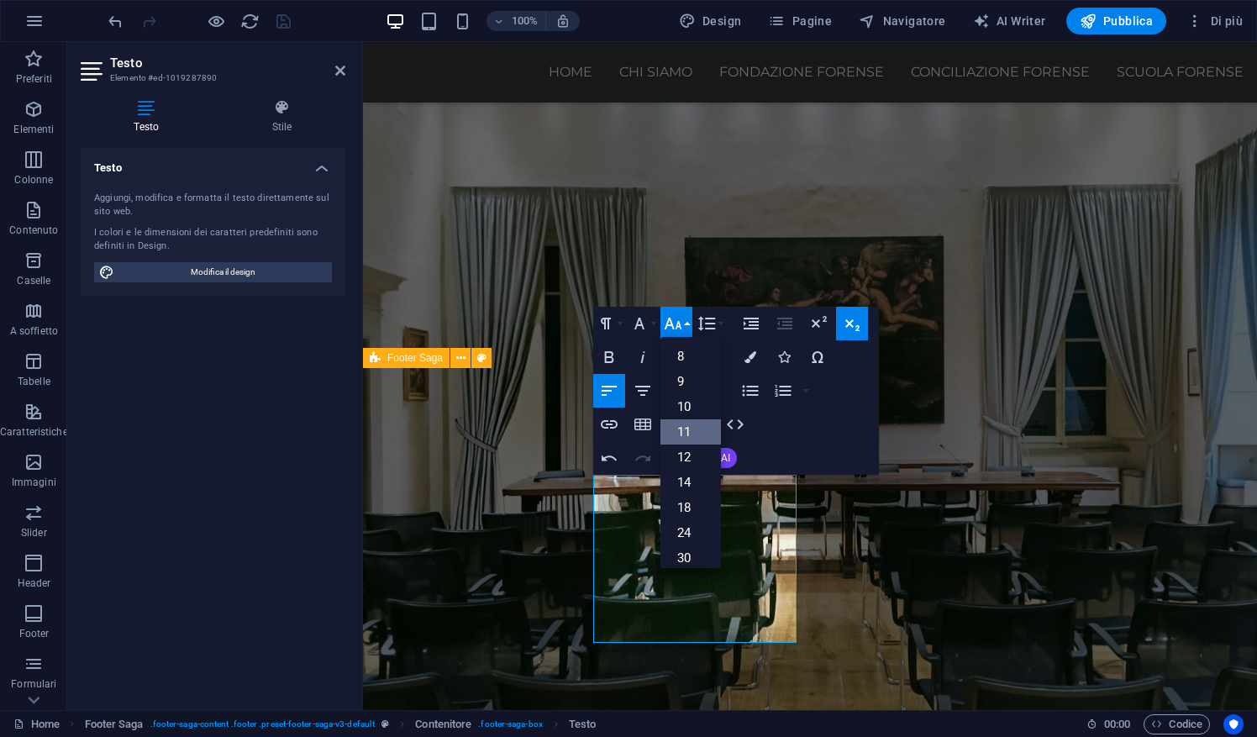
click at [699, 433] on link "11" at bounding box center [690, 431] width 60 height 25
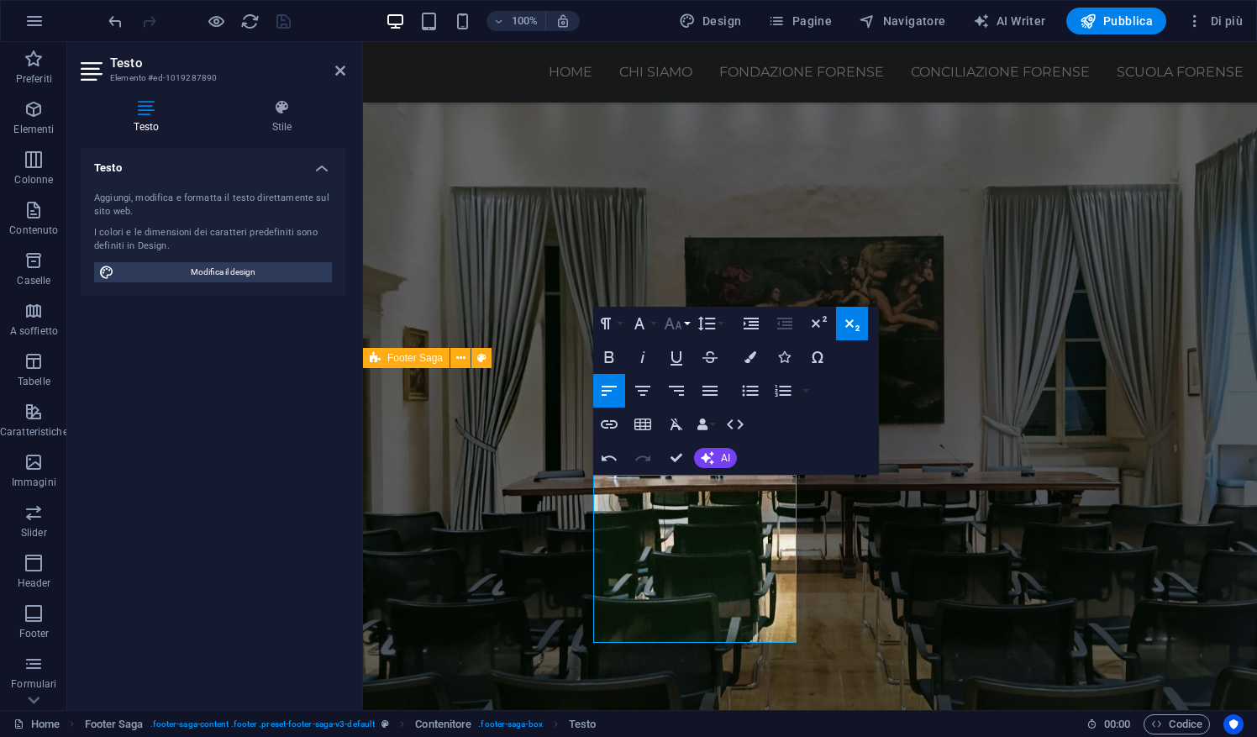
click at [691, 321] on button "Font Size" at bounding box center [676, 324] width 32 height 34
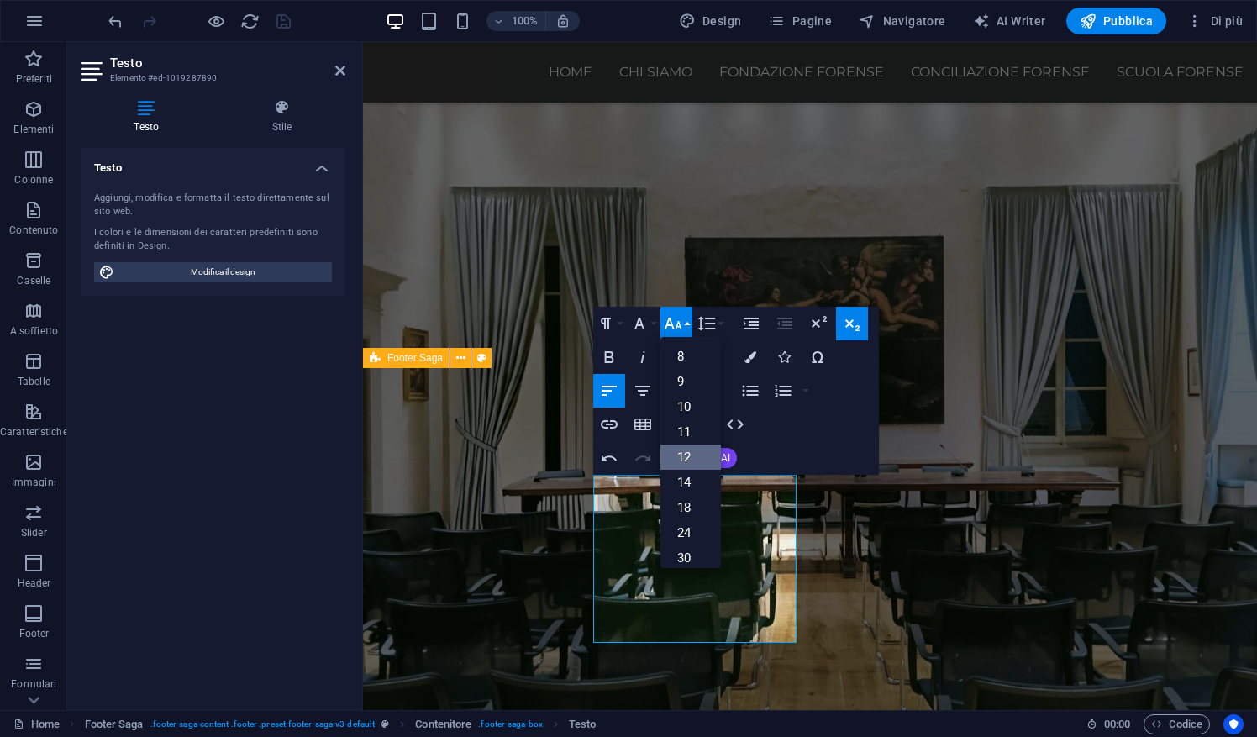
click at [701, 454] on link "12" at bounding box center [690, 456] width 60 height 25
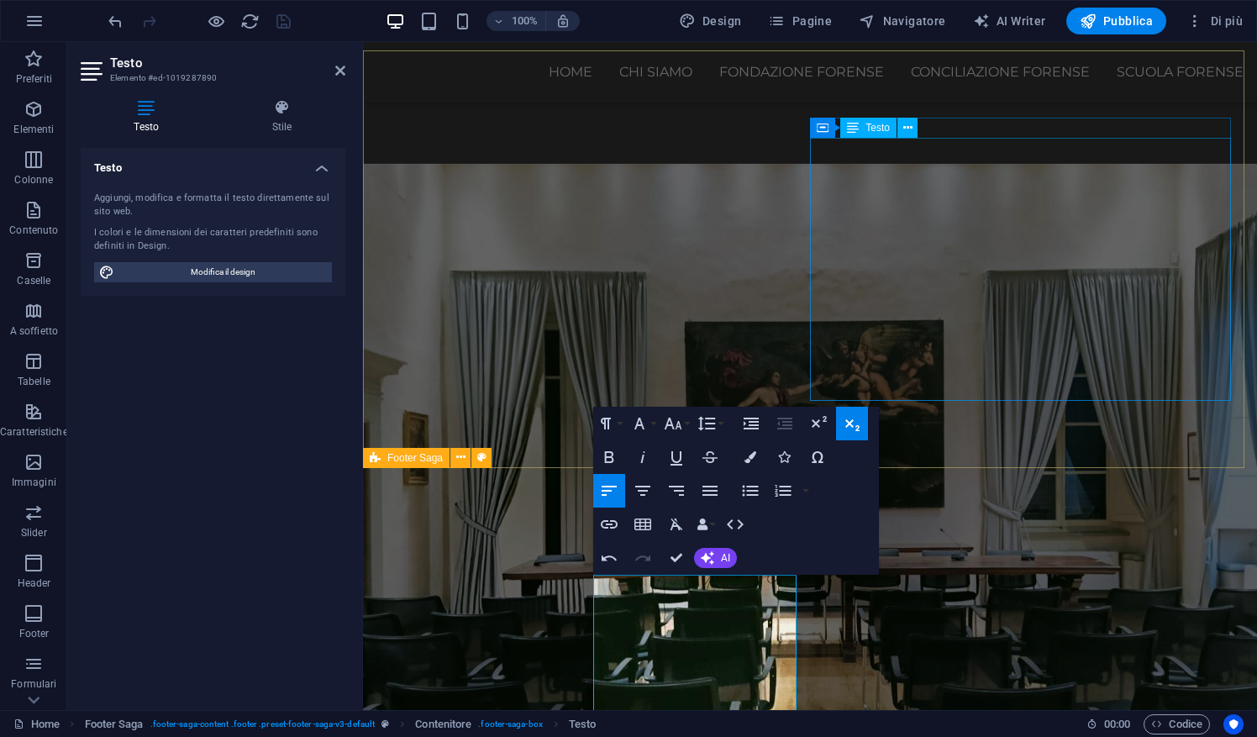
scroll to position [1655, 0]
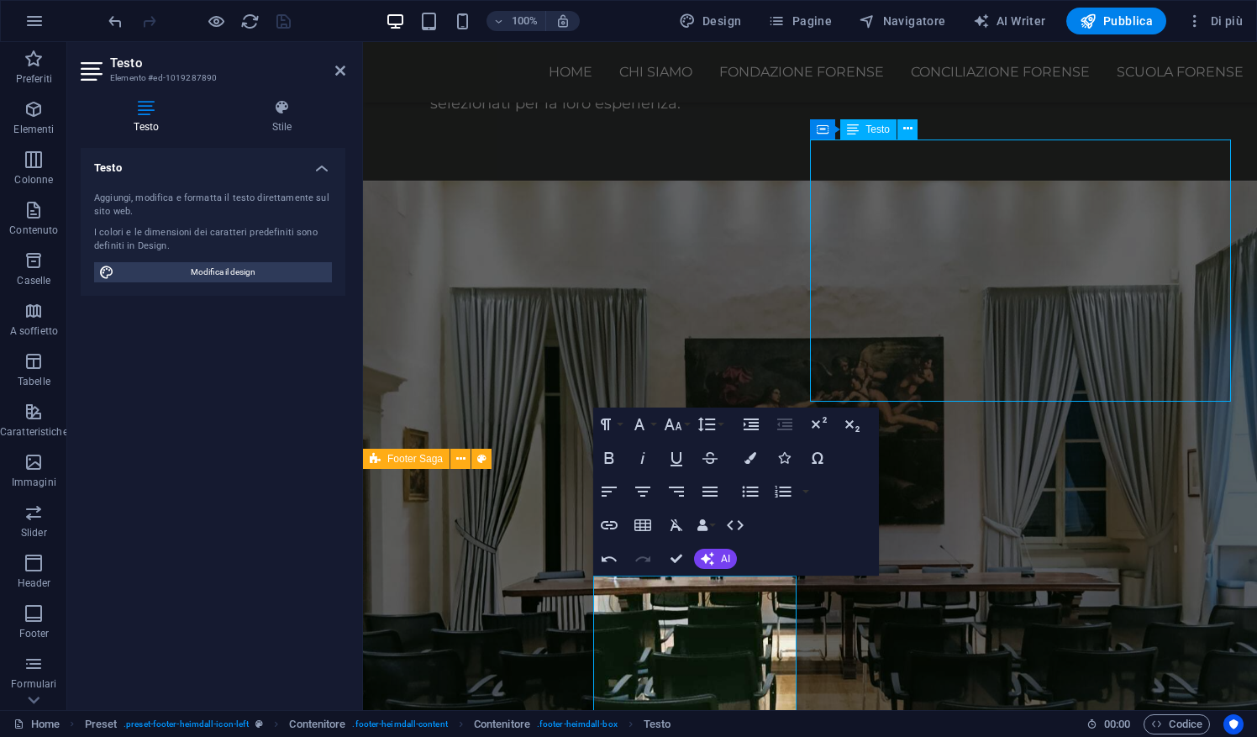
scroll to position [1455, 0]
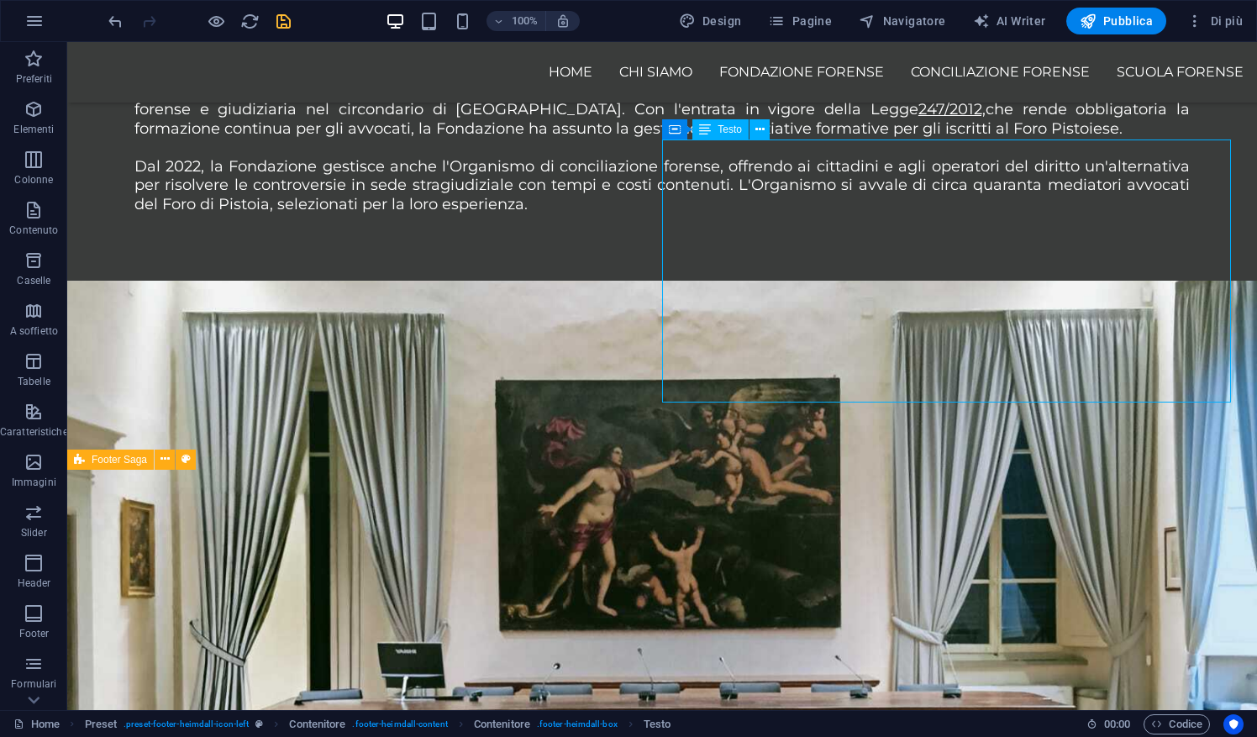
drag, startPoint x: 806, startPoint y: 199, endPoint x: 691, endPoint y: 161, distance: 121.1
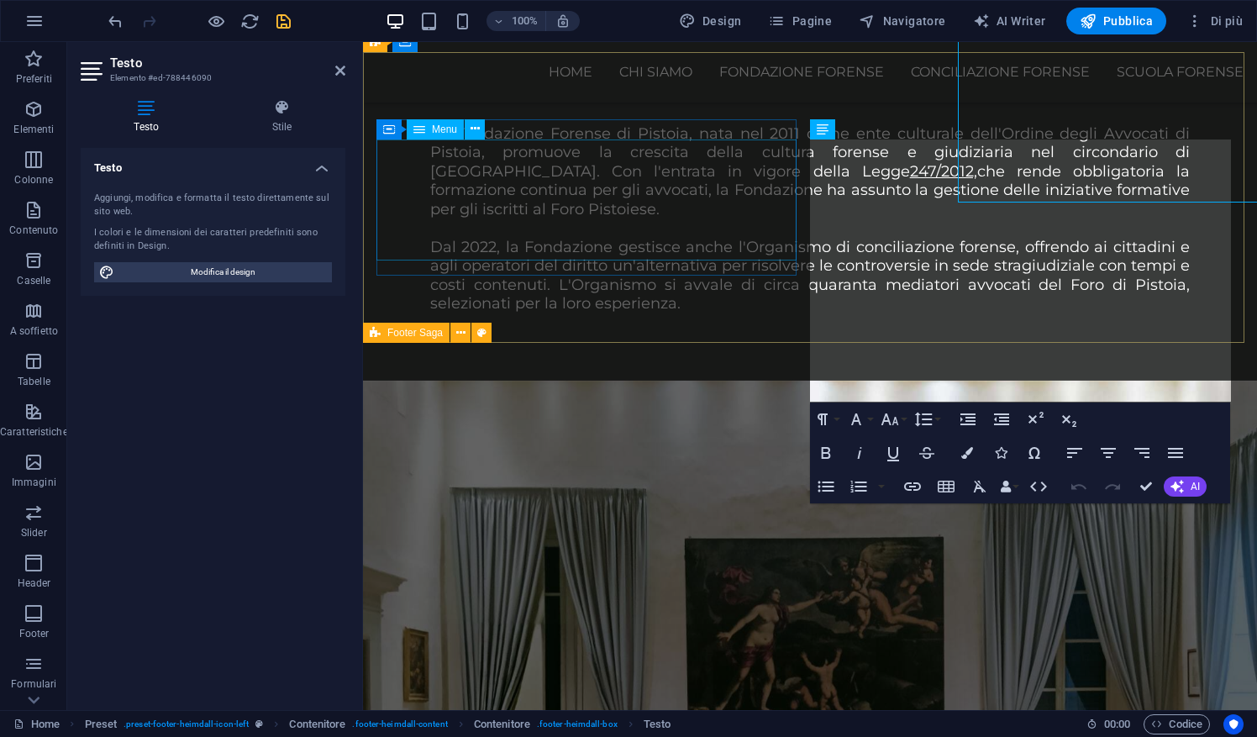
scroll to position [1655, 0]
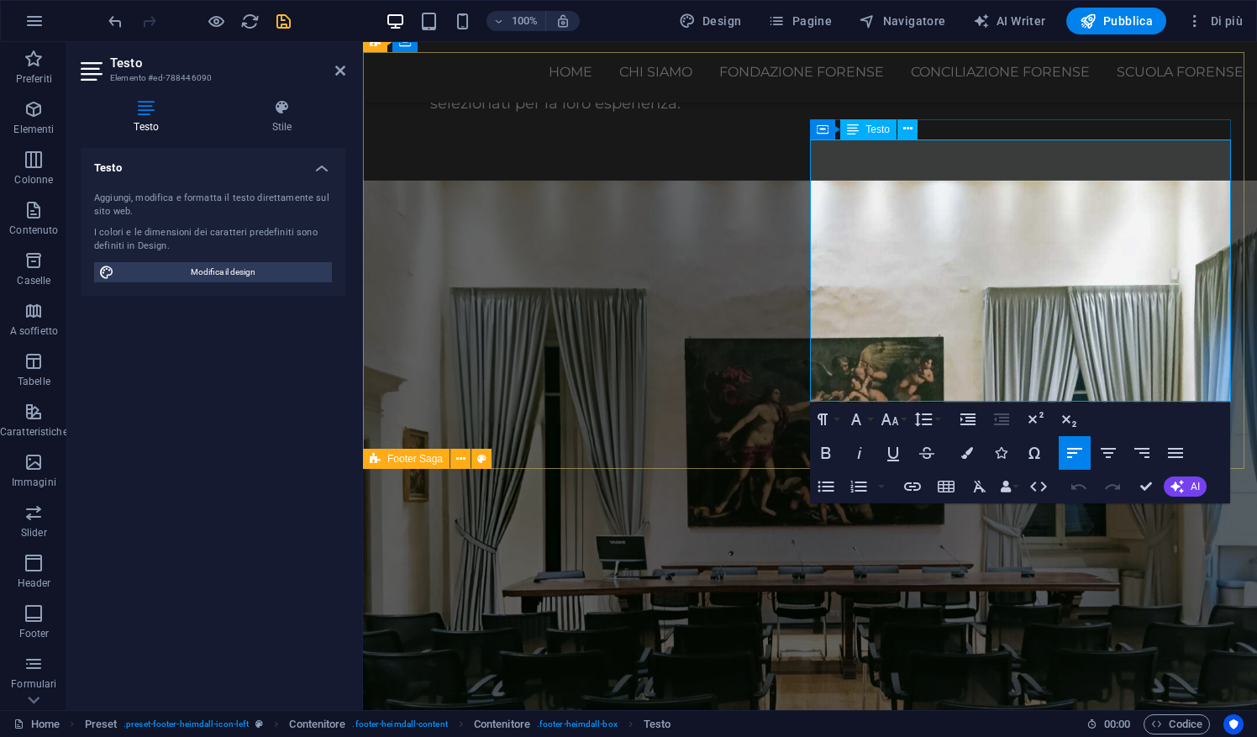
drag, startPoint x: 925, startPoint y: 200, endPoint x: 811, endPoint y: 146, distance: 126.3
copy div "[STREET_ADDRESS] P.IVA IT01764860472 Codice Destinatario KRRH6B9 Tel [PHONE_NUM…"
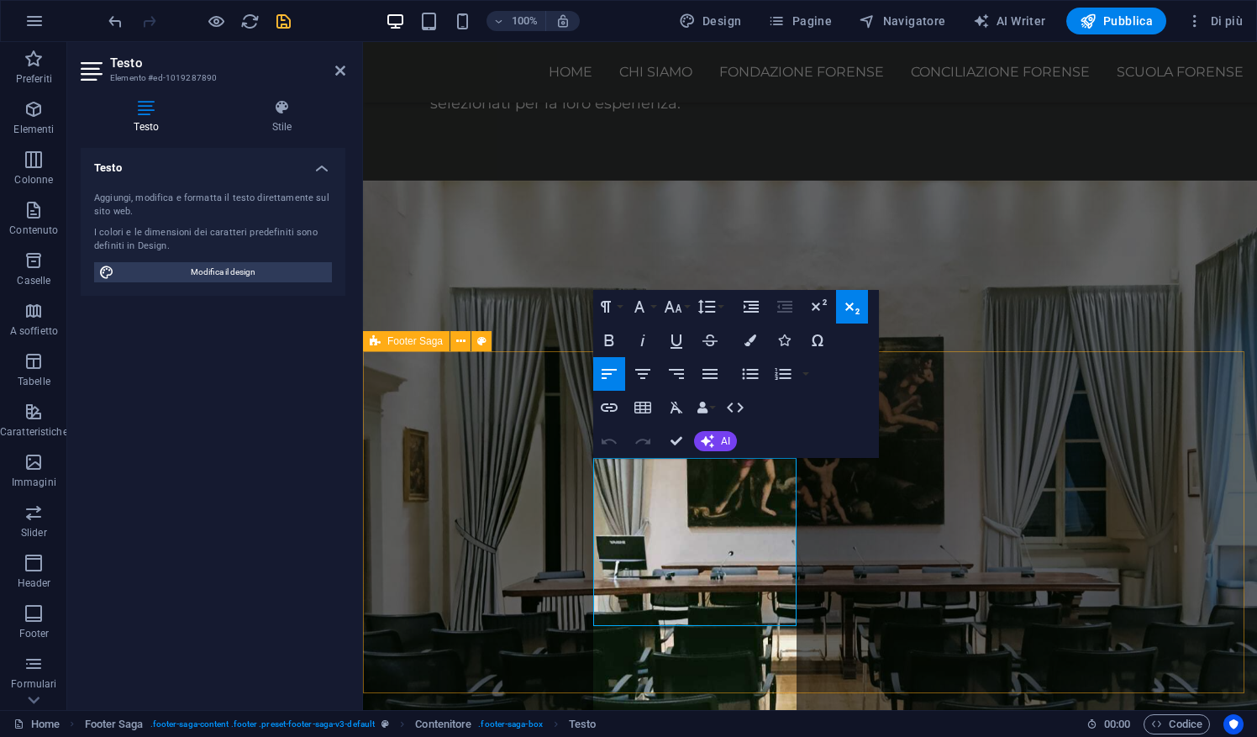
scroll to position [1773, 0]
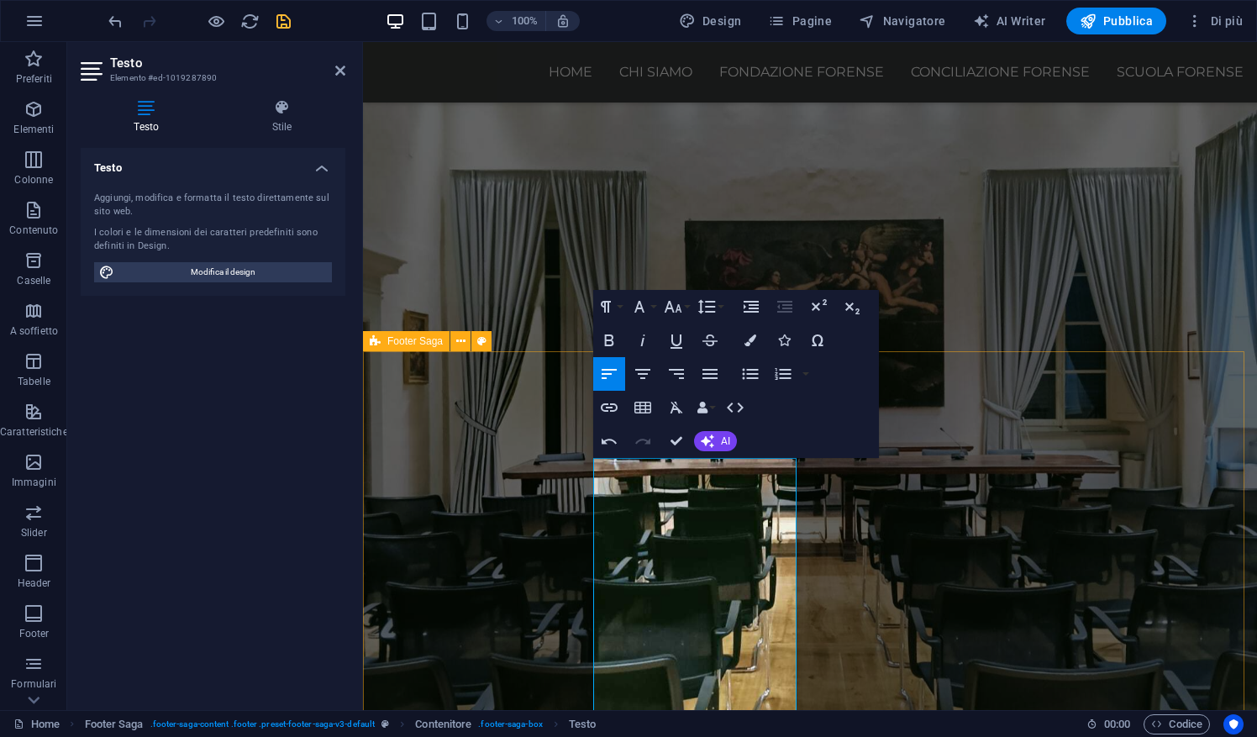
drag, startPoint x: 732, startPoint y: 570, endPoint x: 596, endPoint y: 462, distance: 173.3
click at [684, 308] on button "Font Size" at bounding box center [676, 307] width 32 height 34
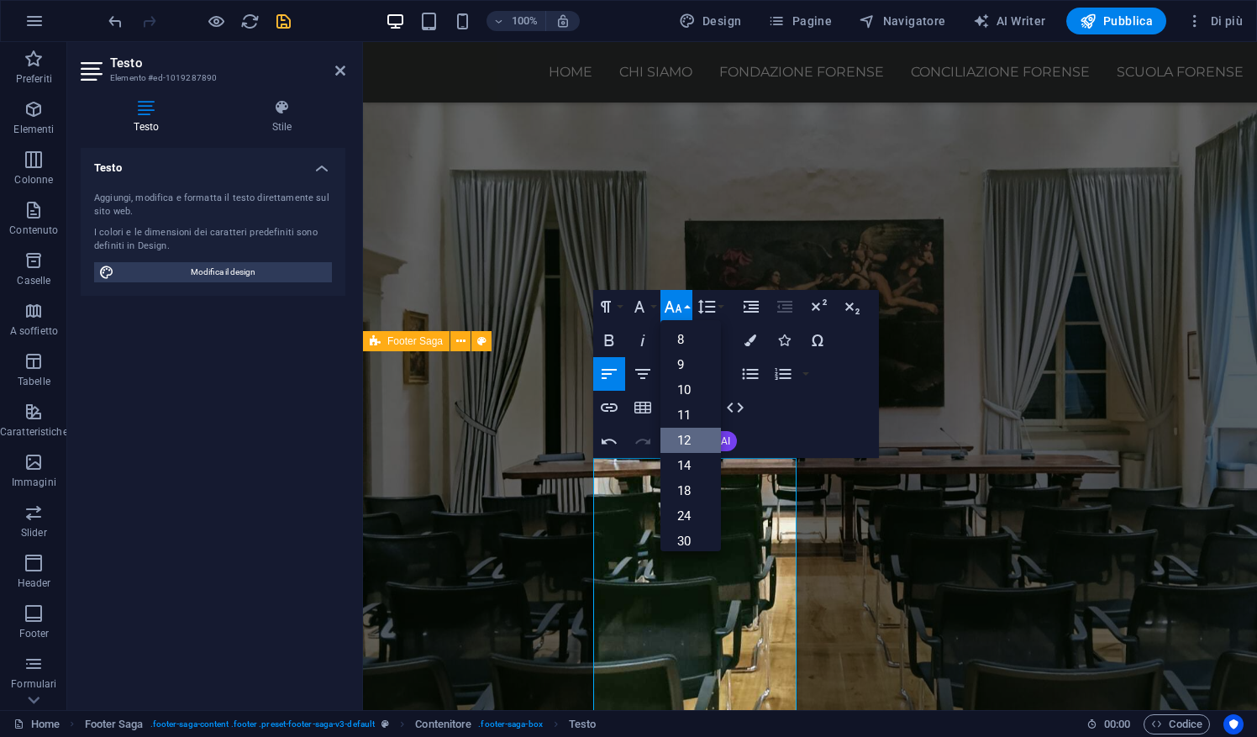
click at [694, 428] on link "12" at bounding box center [690, 440] width 60 height 25
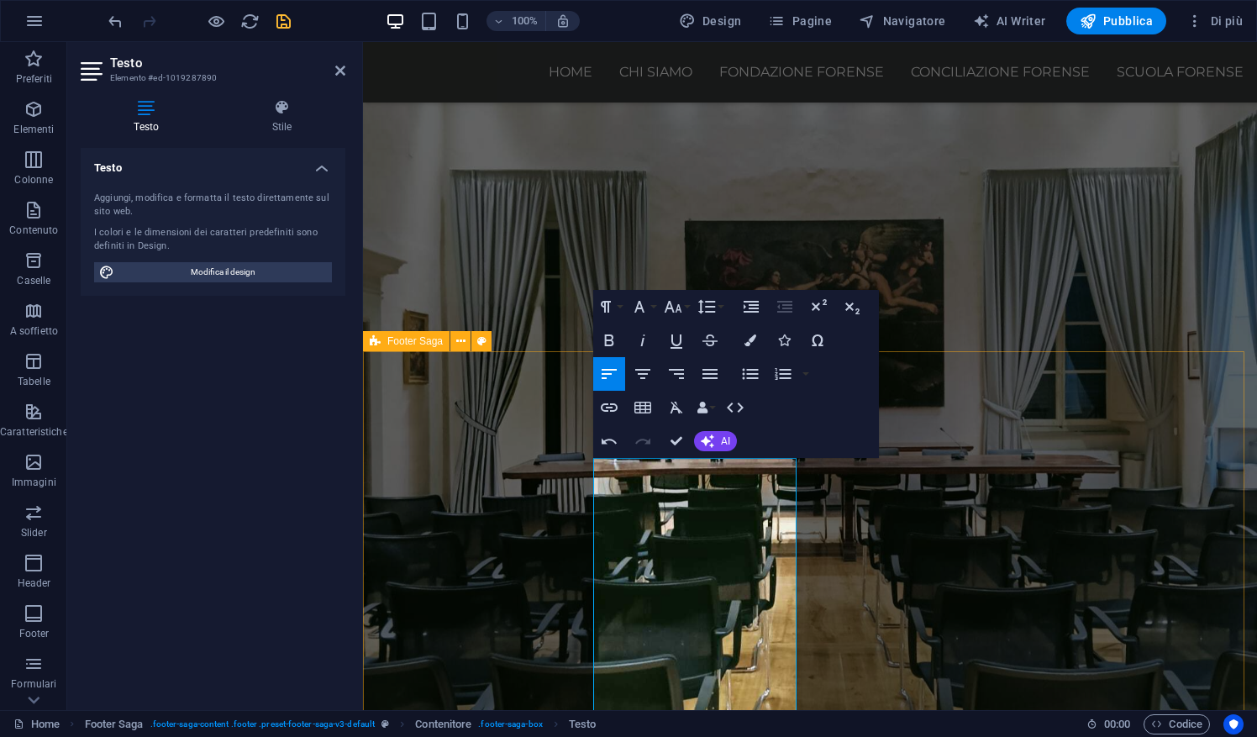
click at [334, 66] on h2 "Testo" at bounding box center [227, 62] width 235 height 15
click at [339, 73] on icon at bounding box center [340, 70] width 10 height 13
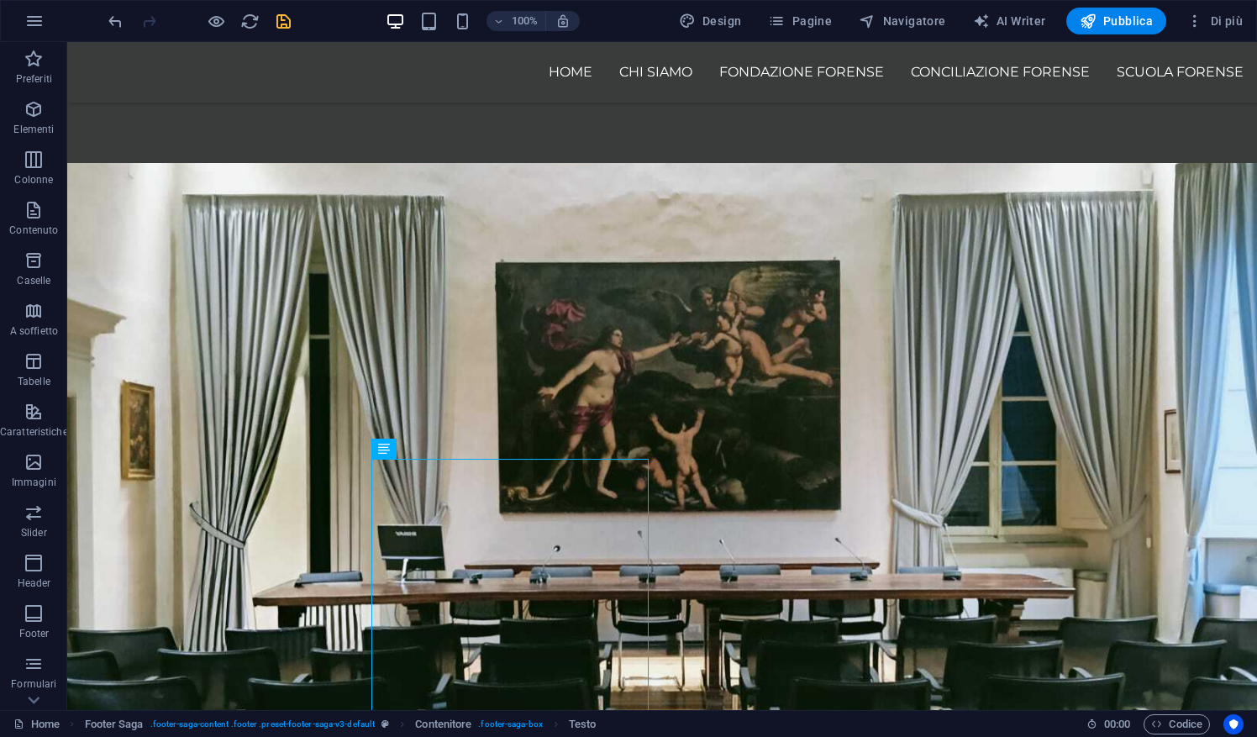
scroll to position [1641, 0]
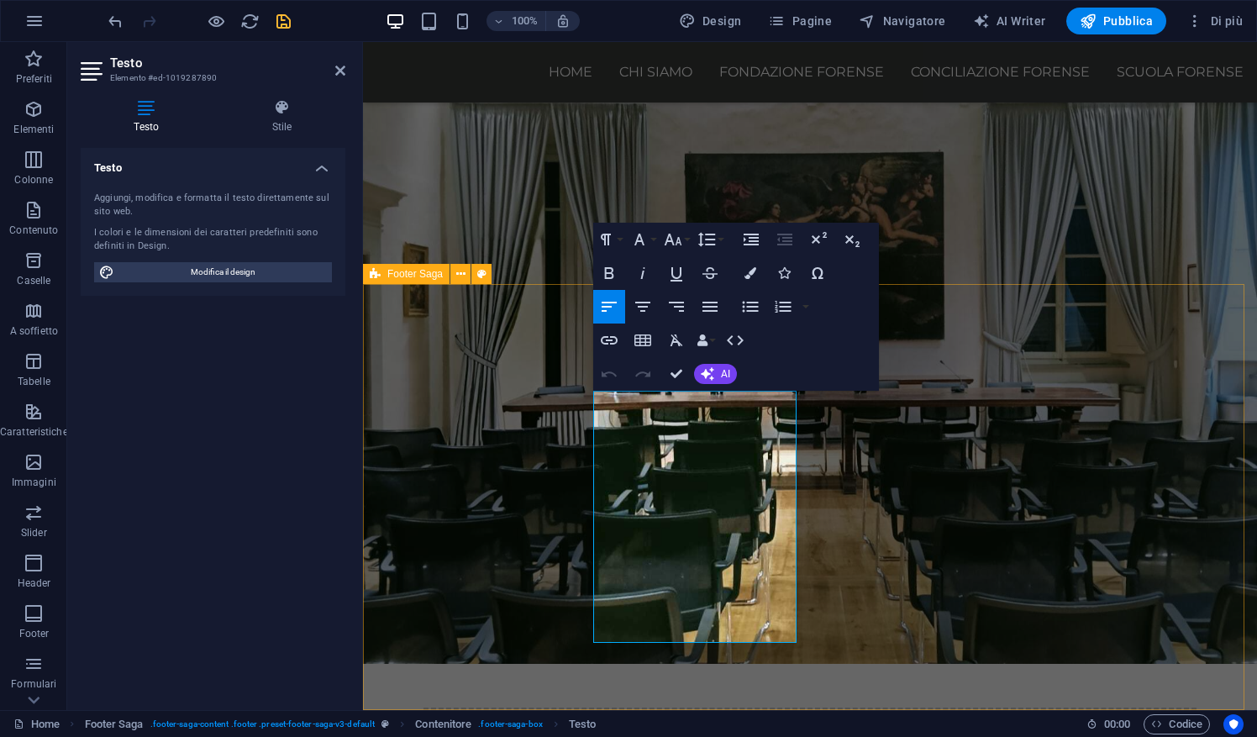
drag, startPoint x: 764, startPoint y: 622, endPoint x: 588, endPoint y: 507, distance: 210.6
click at [686, 234] on button "Font Size" at bounding box center [676, 240] width 32 height 34
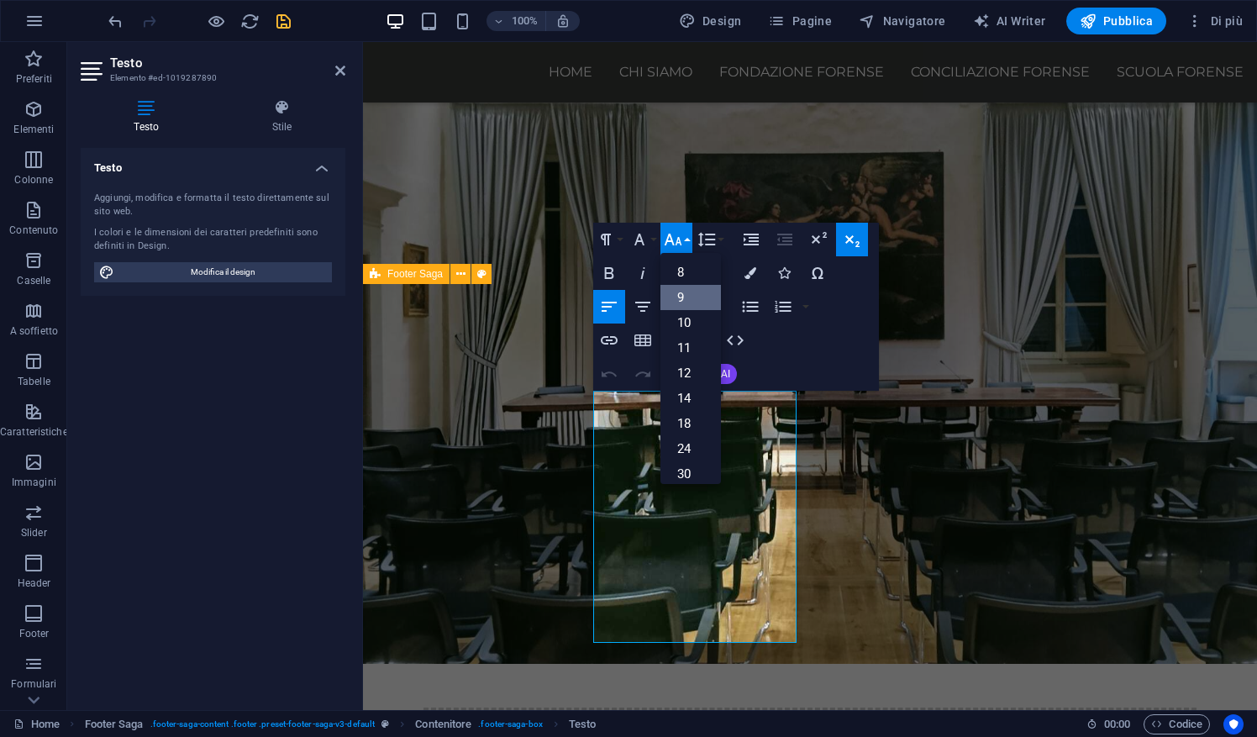
scroll to position [44, 0]
click at [701, 334] on link "12" at bounding box center [690, 329] width 60 height 25
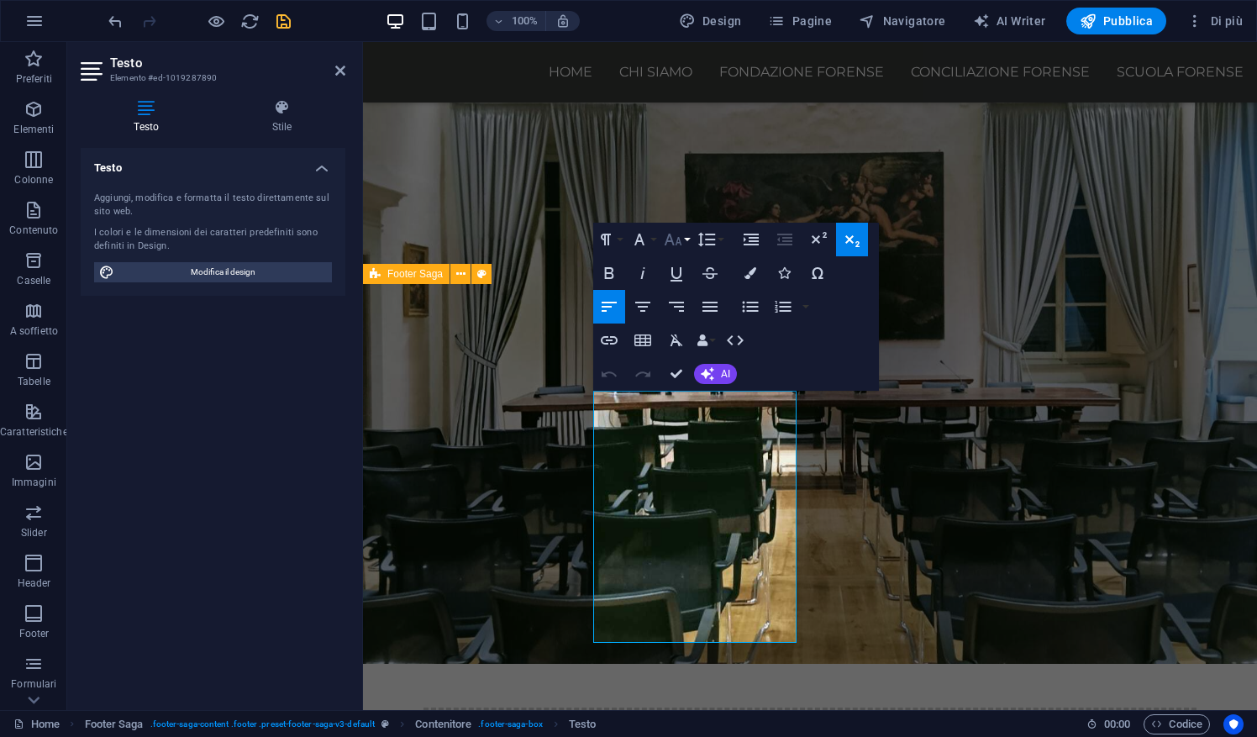
click at [687, 241] on button "Font Size" at bounding box center [676, 240] width 32 height 34
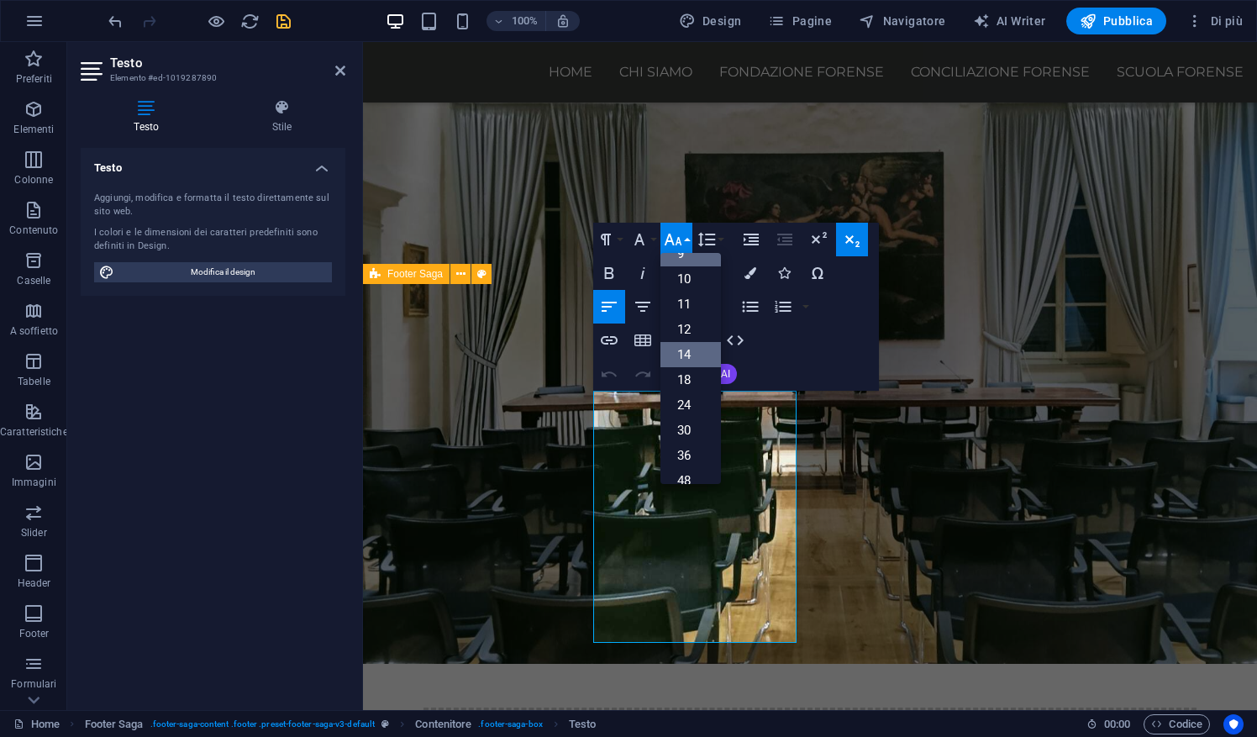
click at [691, 343] on link "14" at bounding box center [690, 354] width 60 height 25
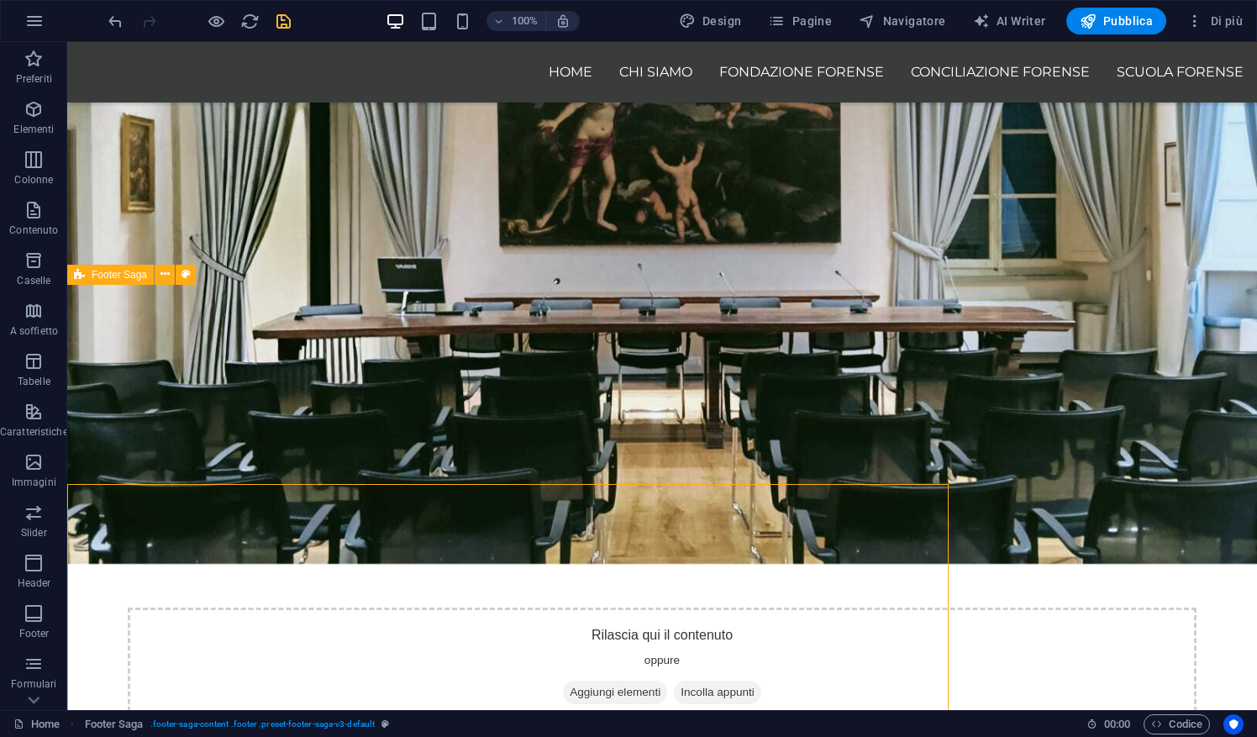
scroll to position [1640, 0]
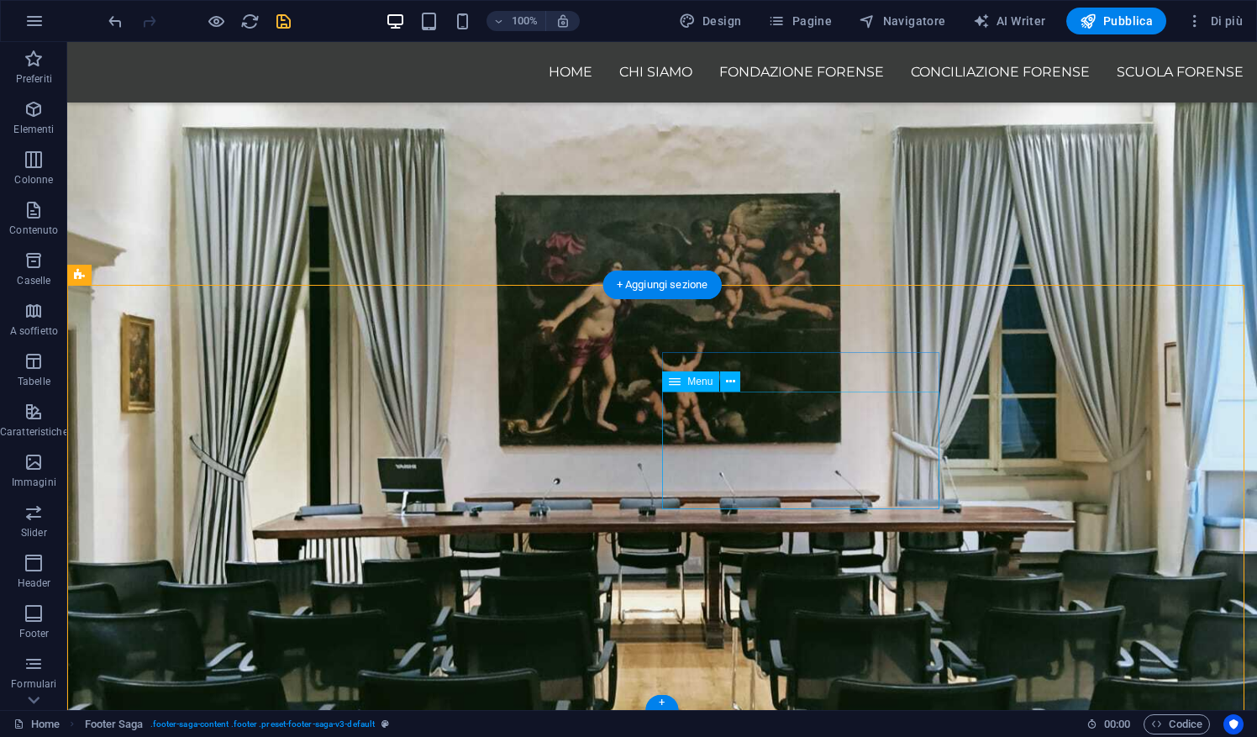
select select
select select "1"
select select
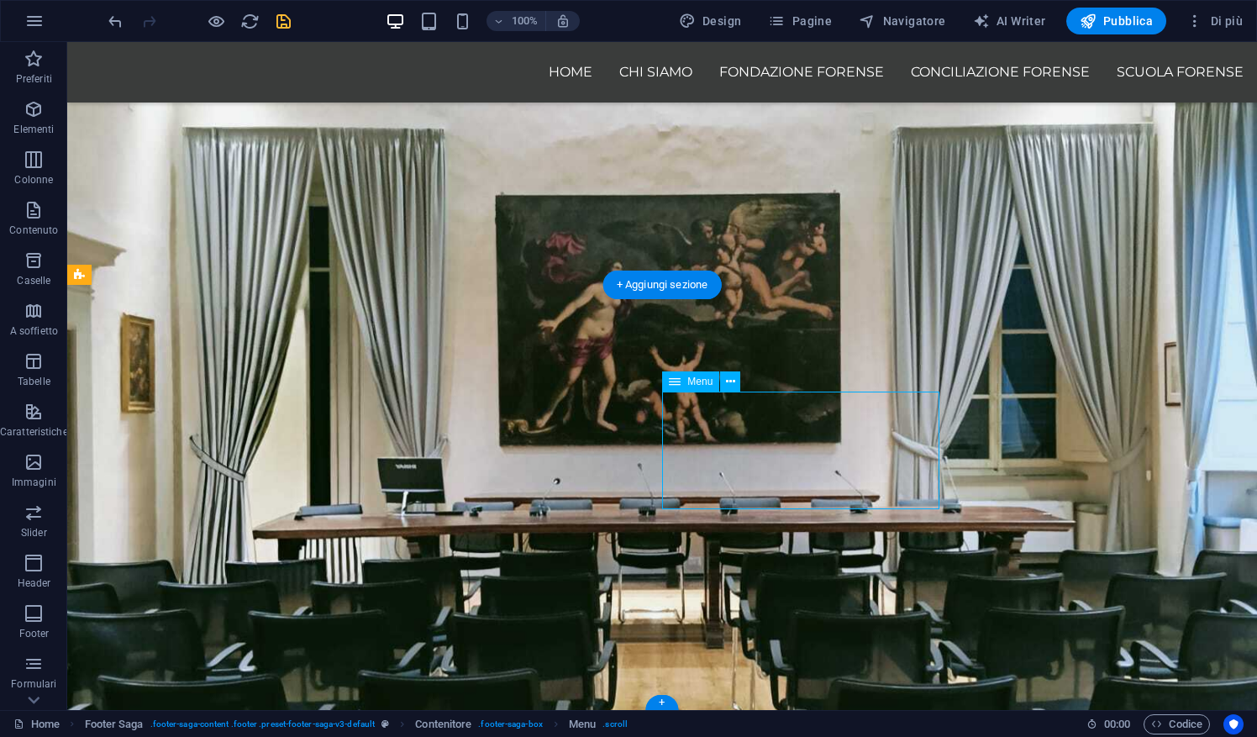
select select "2"
select select
select select "3"
select select
select select "4"
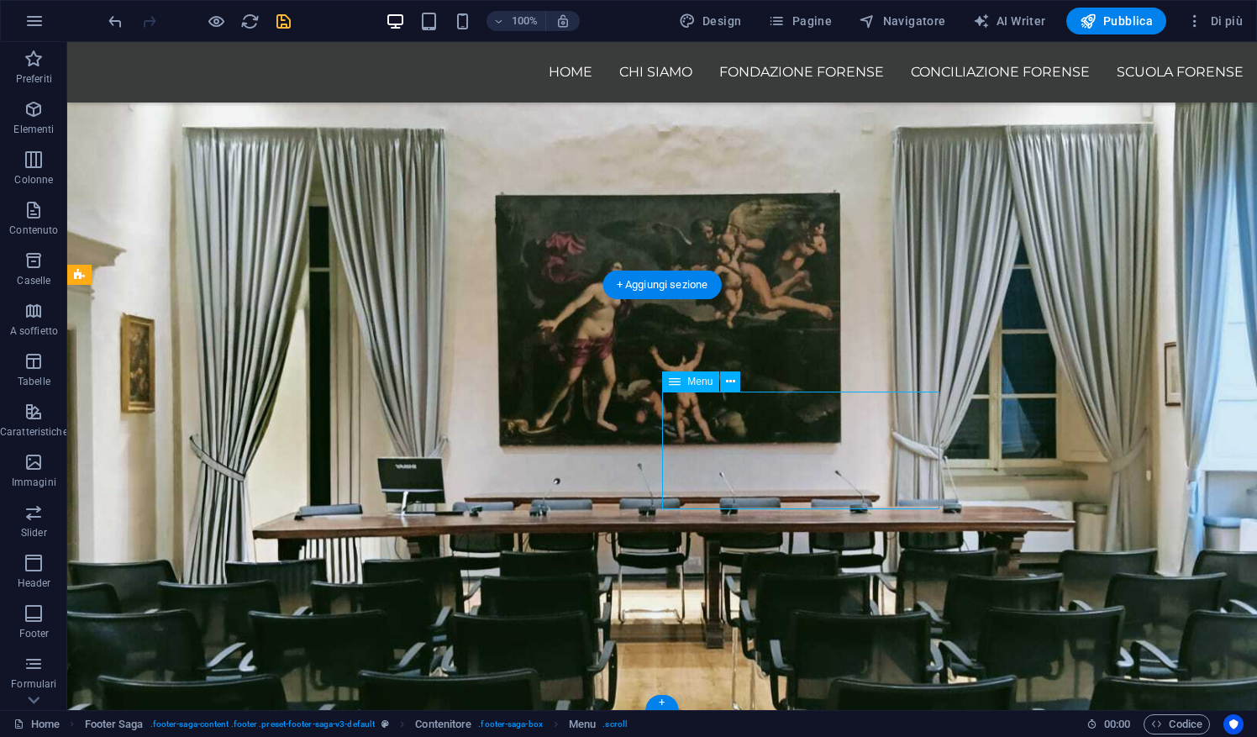
select select
select select "5"
select select
select select "6"
select select
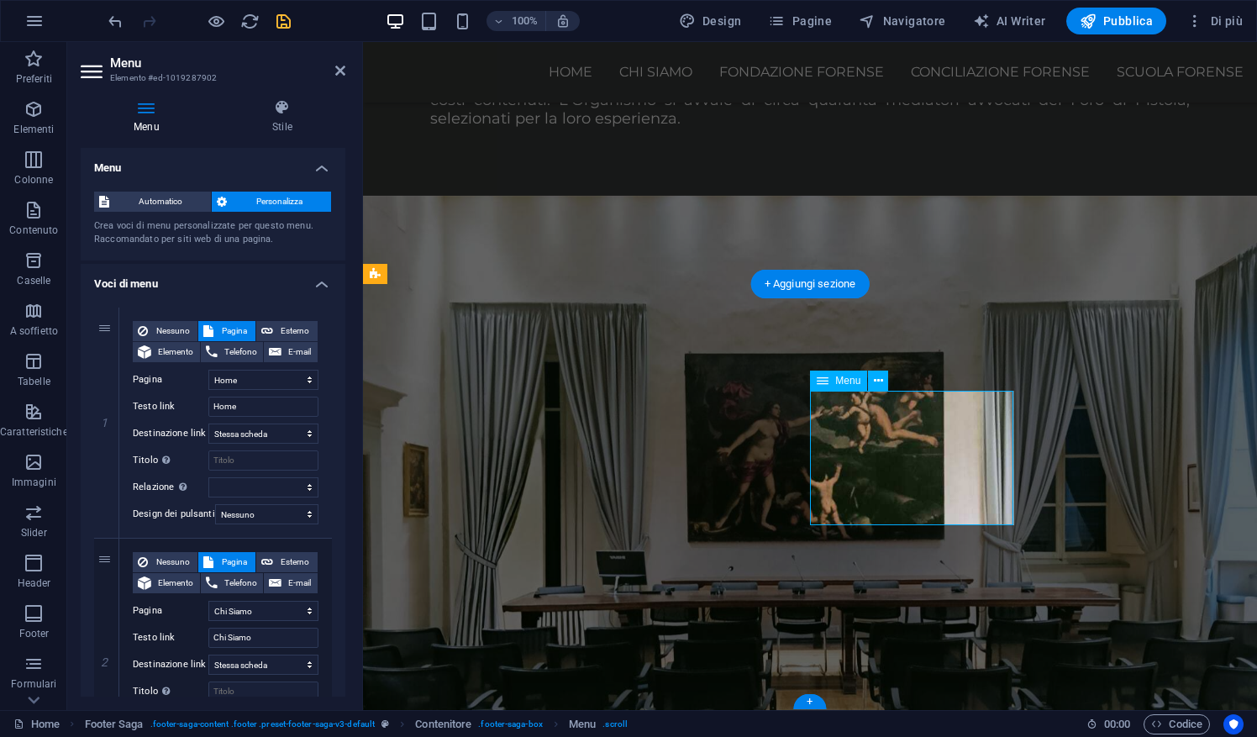
scroll to position [1840, 0]
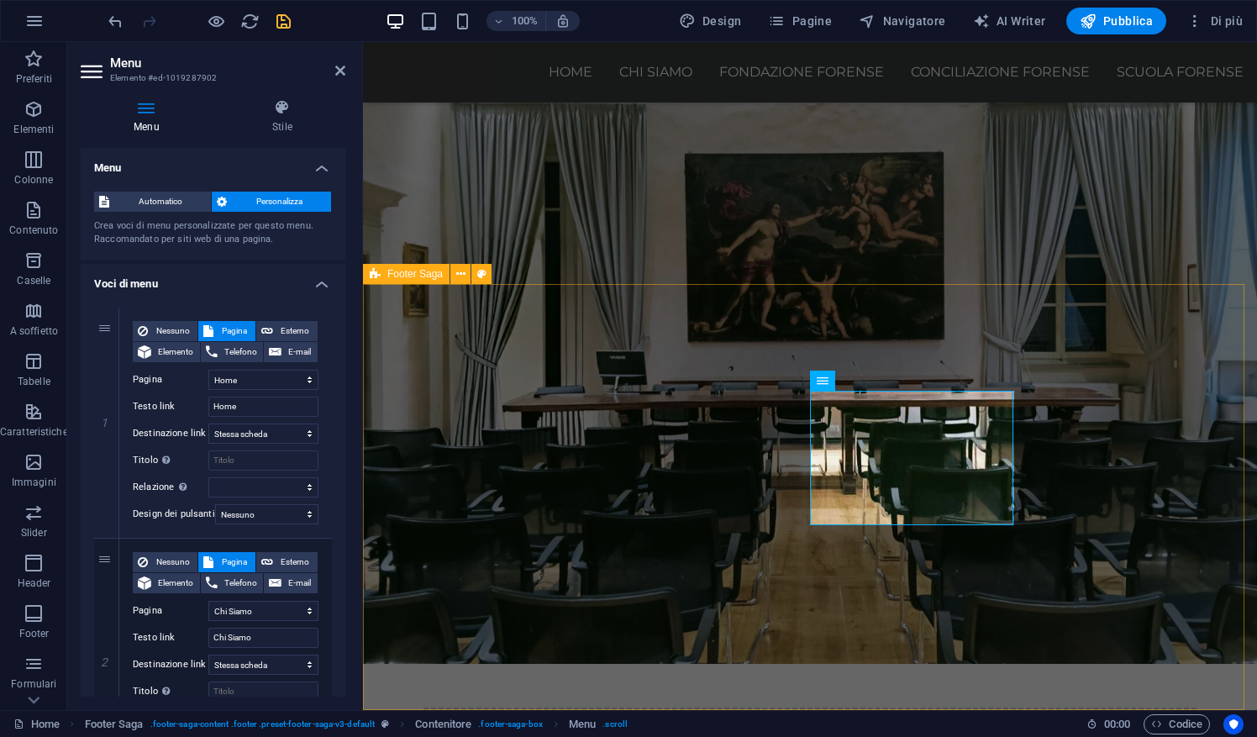
select select "rem"
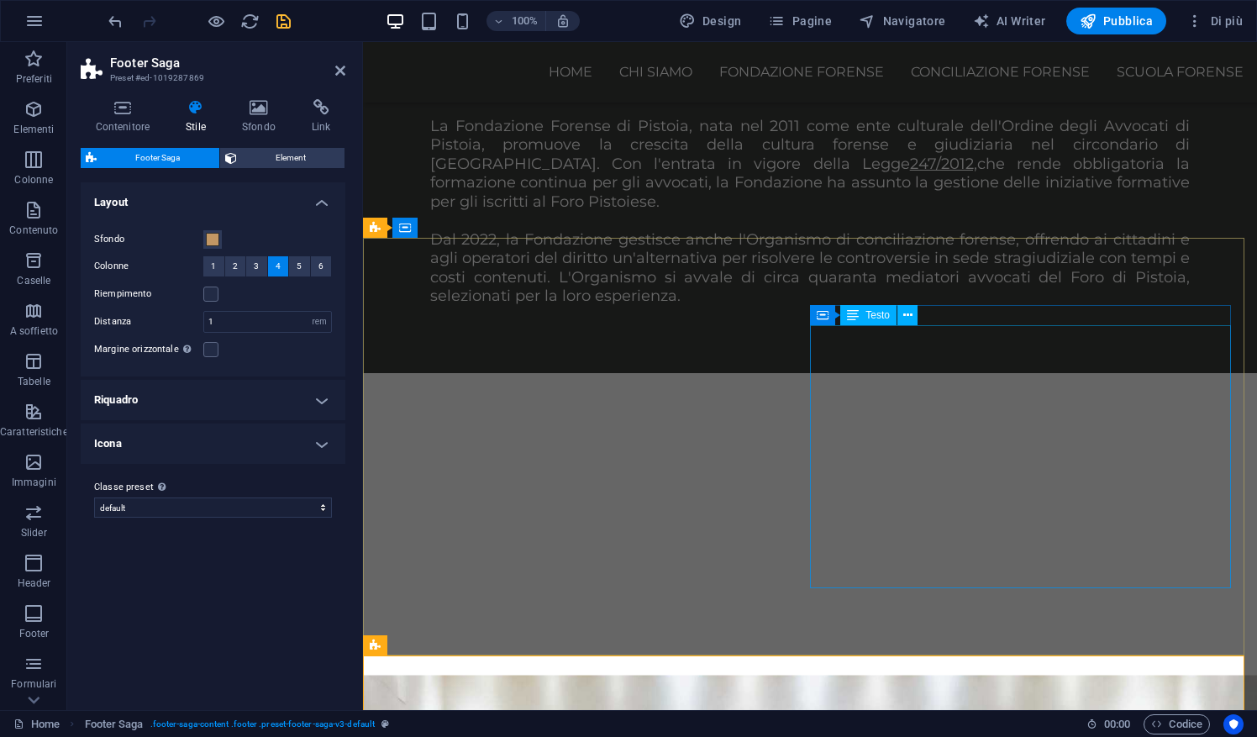
scroll to position [1469, 0]
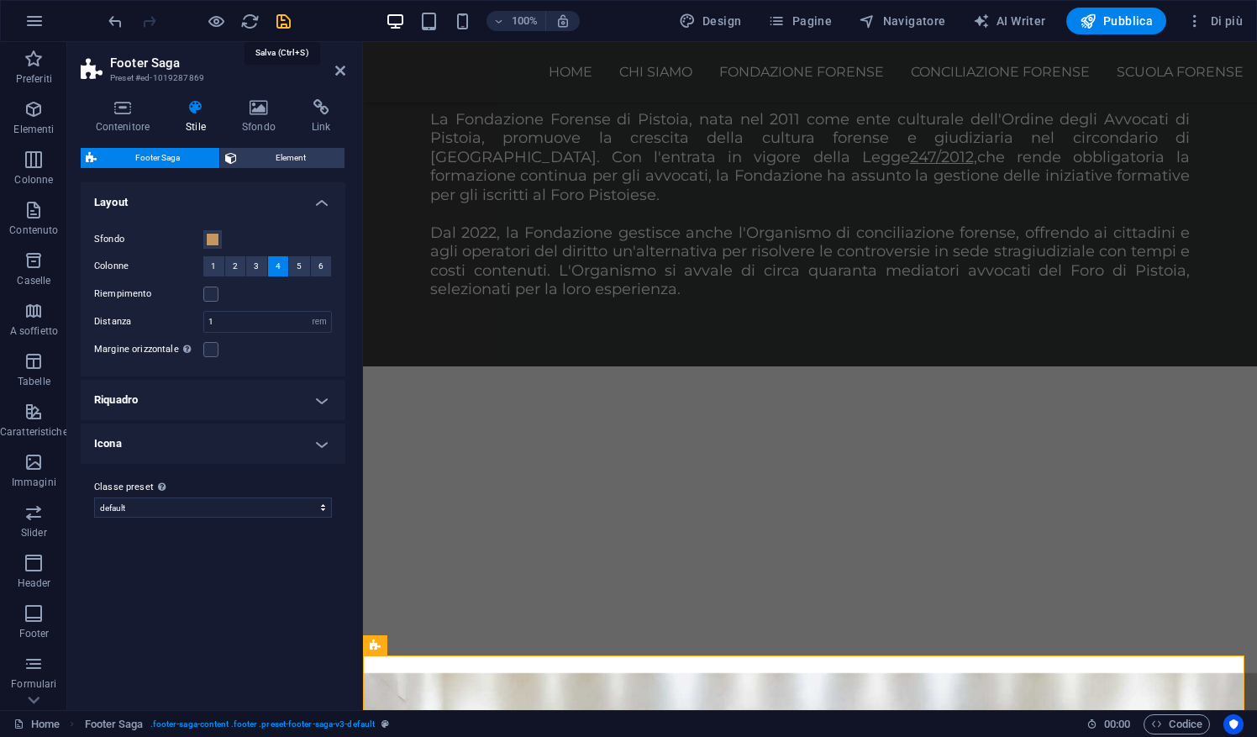
click at [285, 18] on icon "save" at bounding box center [283, 21] width 19 height 19
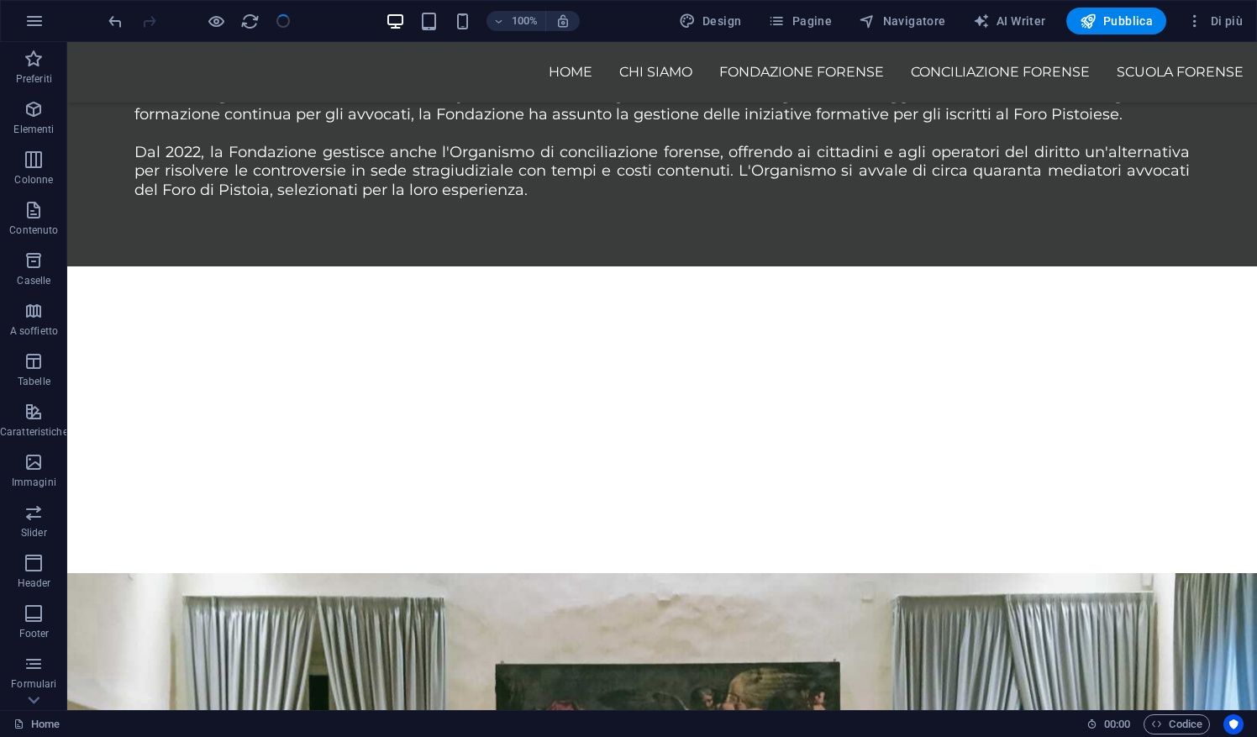
scroll to position [1410, 0]
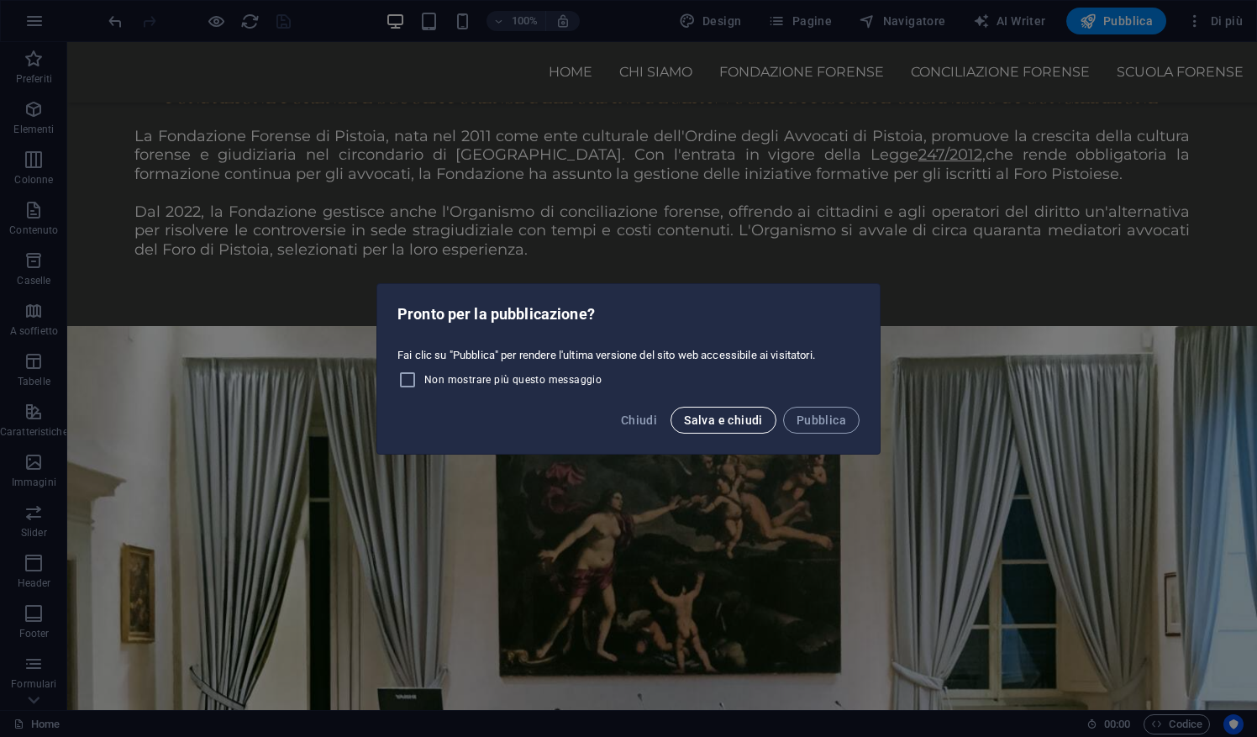
click at [737, 418] on span "Salva e chiudi" at bounding box center [723, 419] width 79 height 13
